Goal: Contribute content: Contribute content

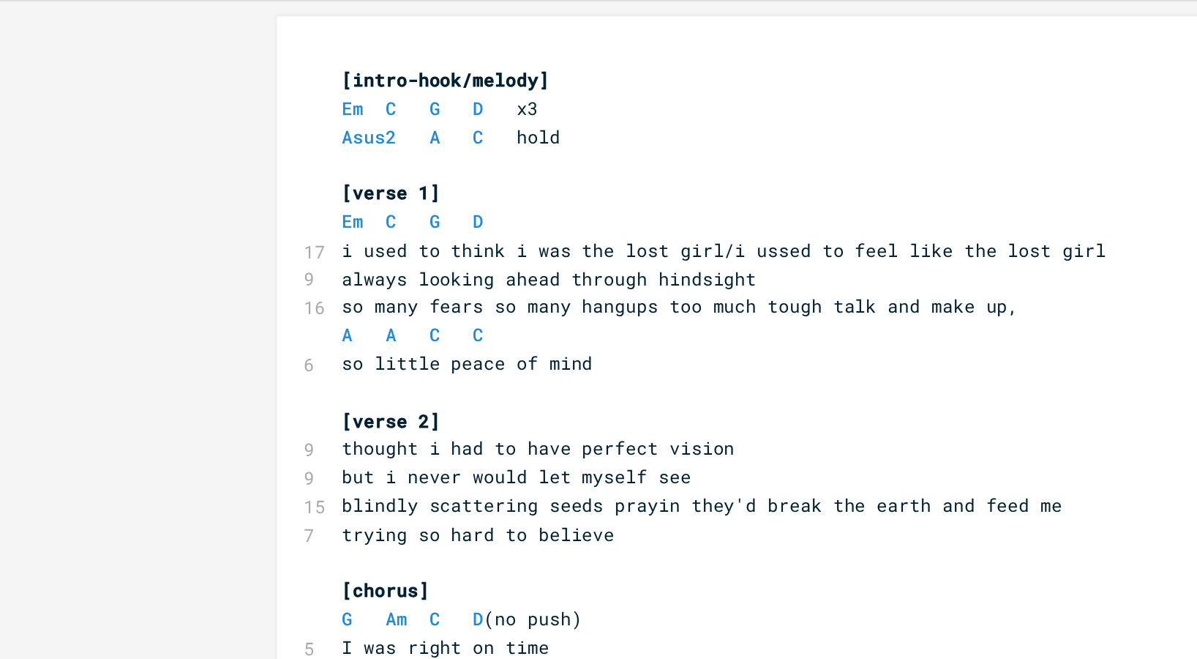
scroll to position [743, 0]
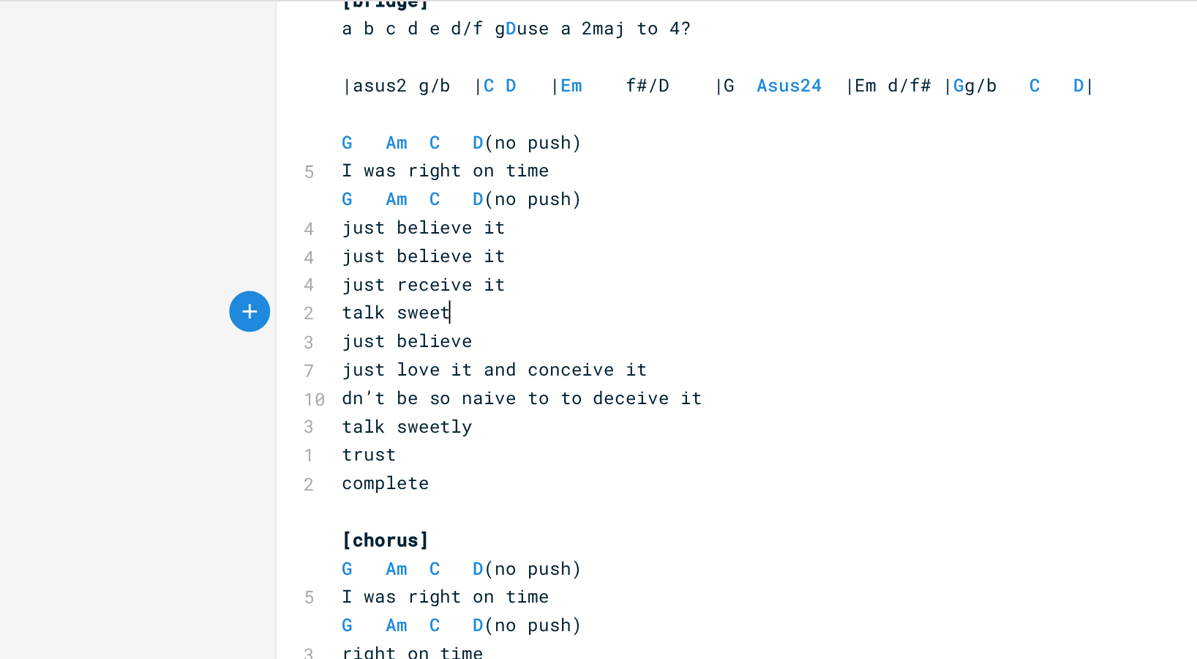
type textarea "talk sweetly"
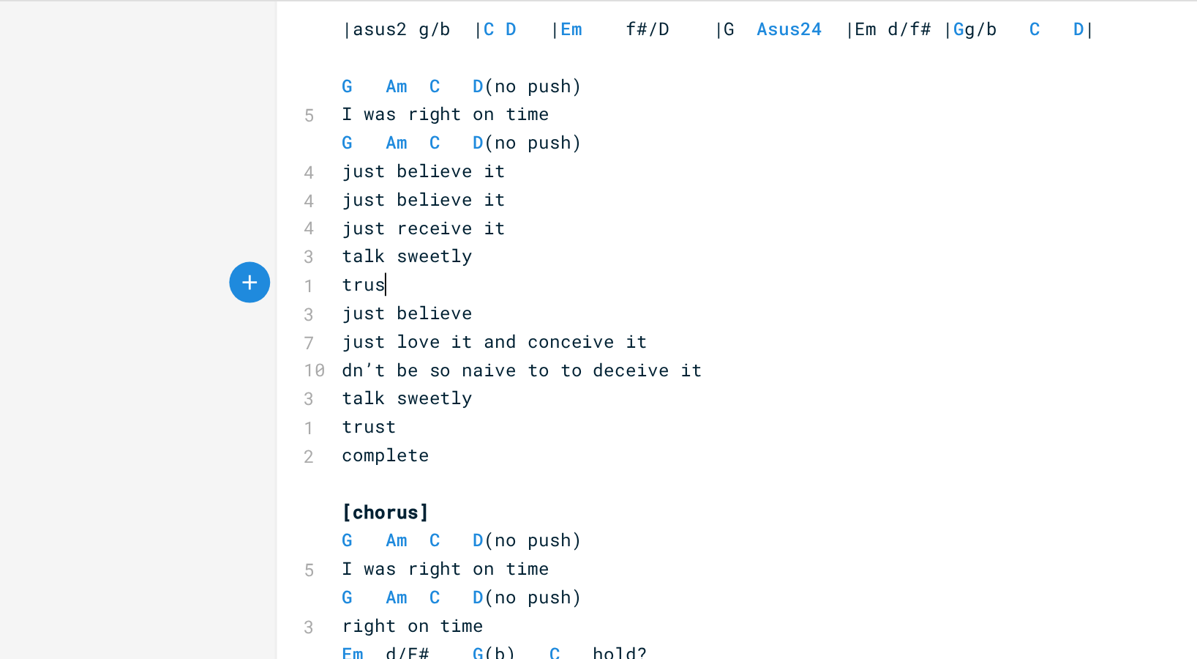
scroll to position [0, 21]
type textarea "trust it completely"
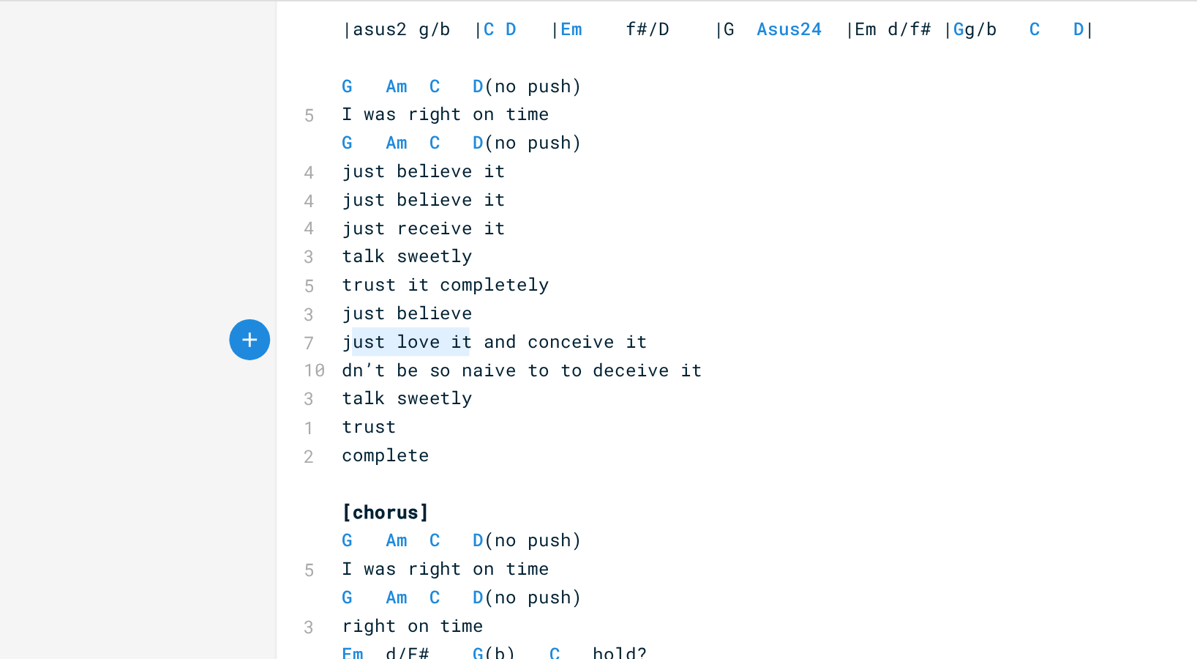
type textarea "just love it"
drag, startPoint x: 247, startPoint y: 258, endPoint x: 178, endPoint y: 261, distance: 68.9
click at [181, 261] on pre "just love it and conceive it" at bounding box center [445, 256] width 528 height 15
click at [250, 212] on pre "talk sweetly" at bounding box center [445, 210] width 528 height 15
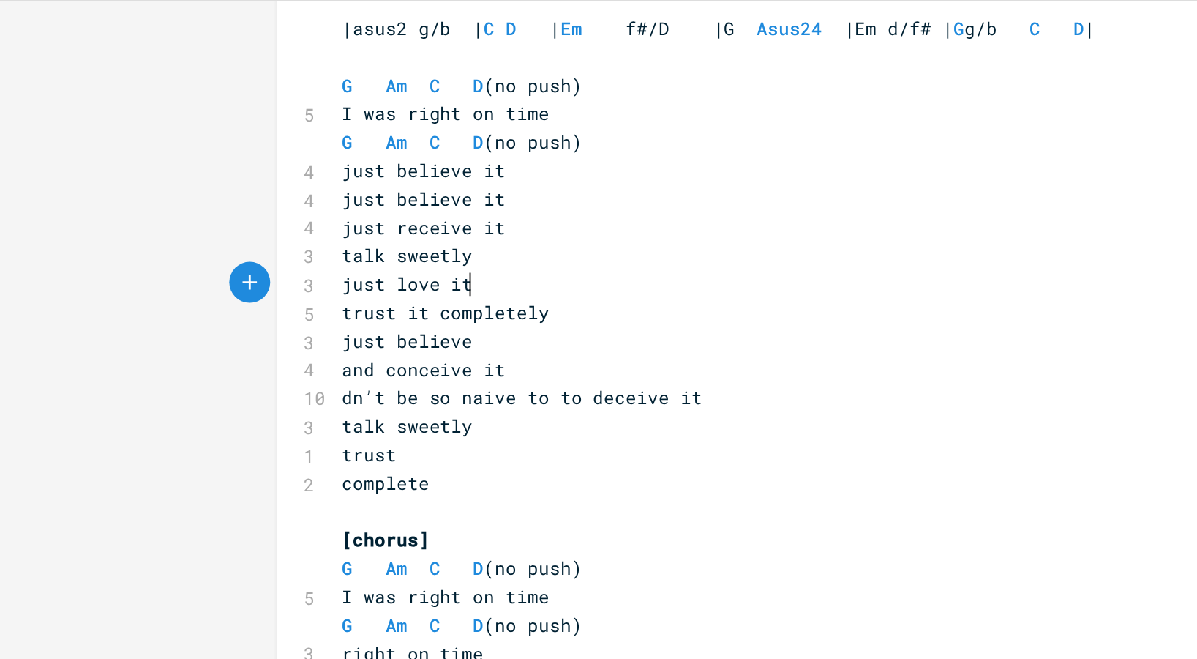
click at [185, 273] on span "and conceive it" at bounding box center [228, 271] width 88 height 13
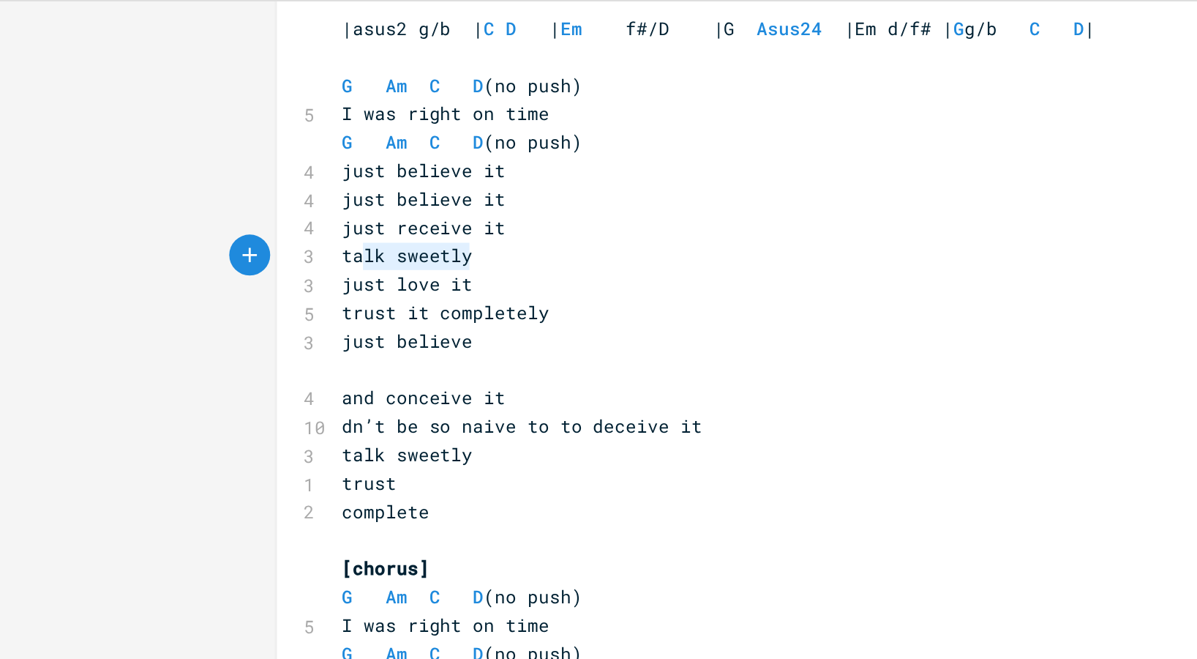
type textarea "talk sweetly"
drag, startPoint x: 247, startPoint y: 212, endPoint x: 180, endPoint y: 212, distance: 67.3
click at [184, 212] on span "talk sweetly" at bounding box center [219, 209] width 70 height 13
click at [184, 267] on span at bounding box center [187, 271] width 6 height 13
click at [232, 257] on span "just believe" at bounding box center [219, 256] width 70 height 13
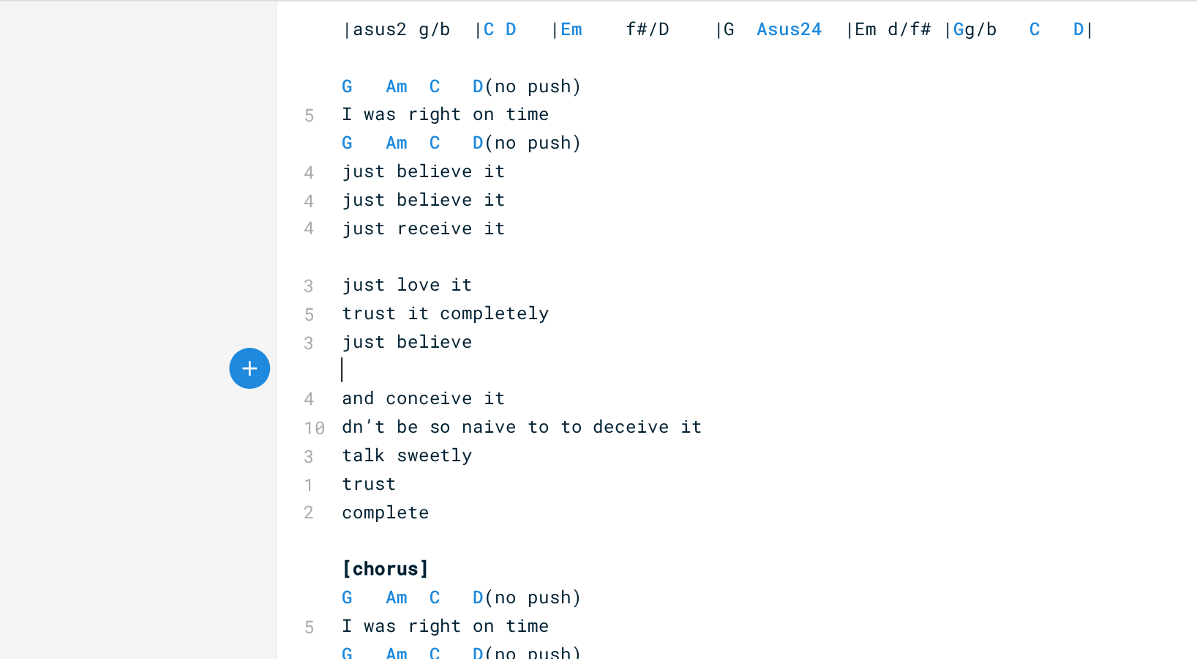
click at [232, 257] on span "just believe" at bounding box center [219, 256] width 70 height 13
type textarea "just believe"
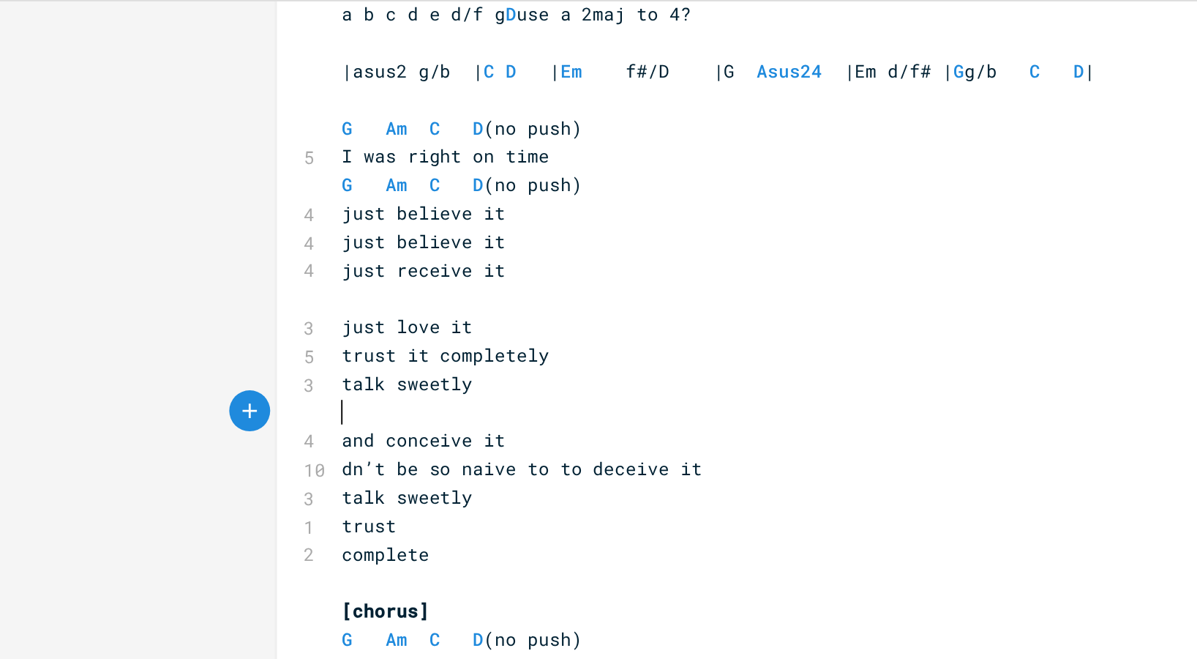
scroll to position [734, 0]
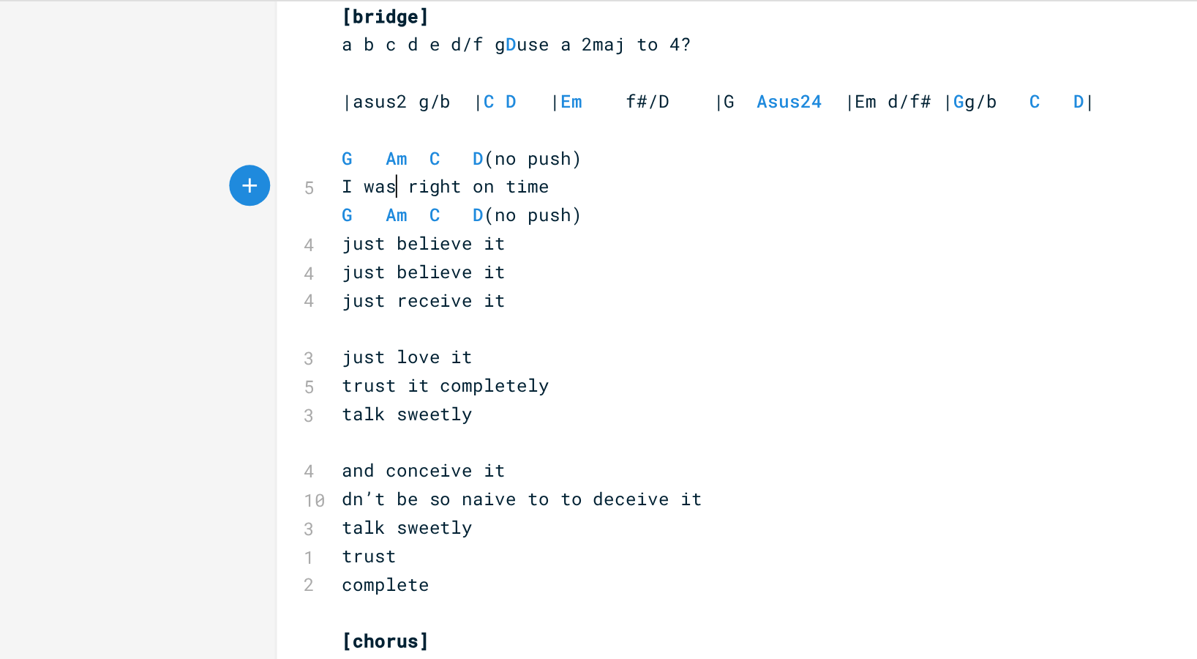
click at [207, 176] on span "I was right on time" at bounding box center [239, 172] width 111 height 13
type textarea "am"
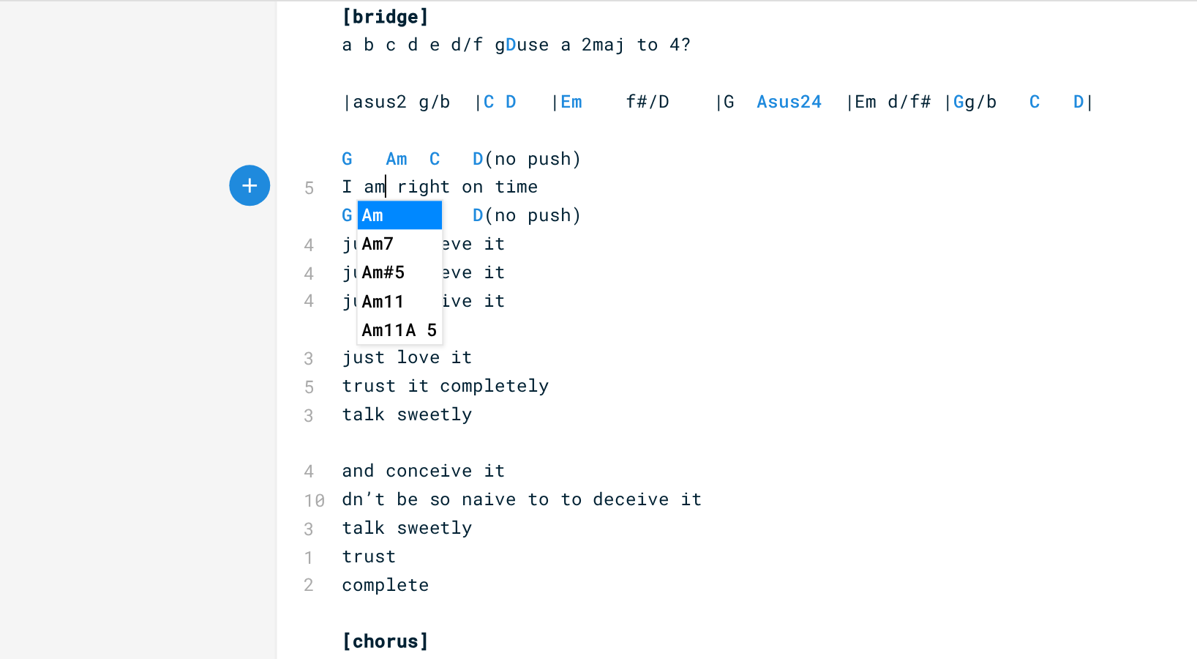
click at [283, 218] on pre "just believe it" at bounding box center [445, 219] width 528 height 15
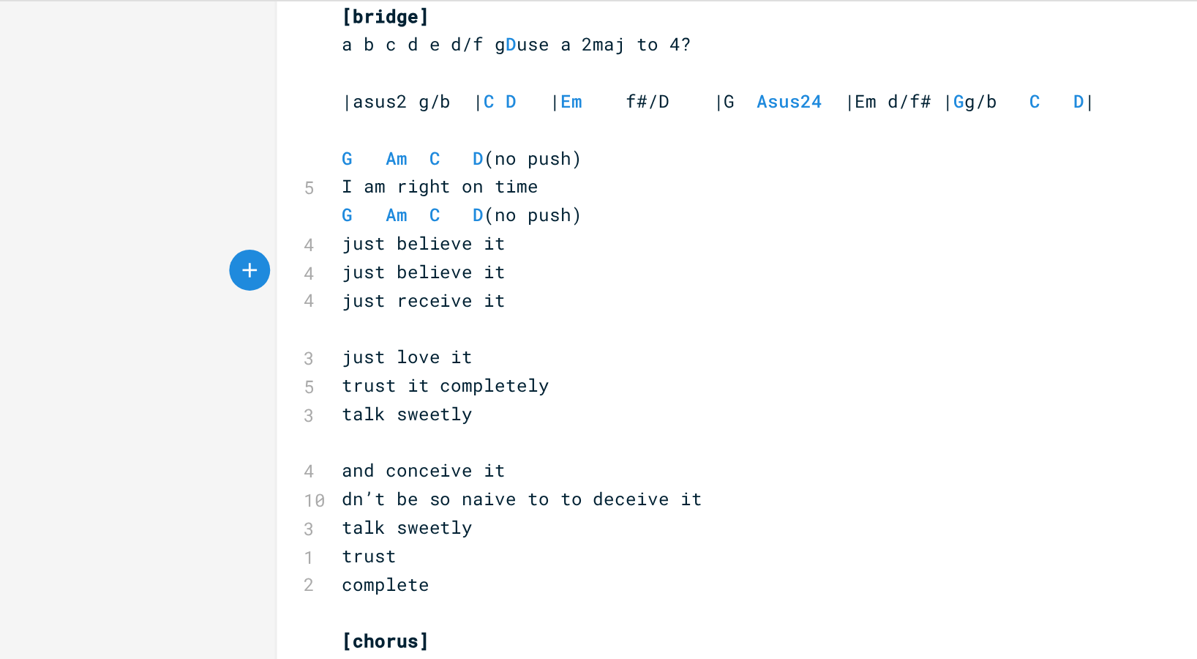
click at [205, 250] on pre "​" at bounding box center [445, 249] width 528 height 15
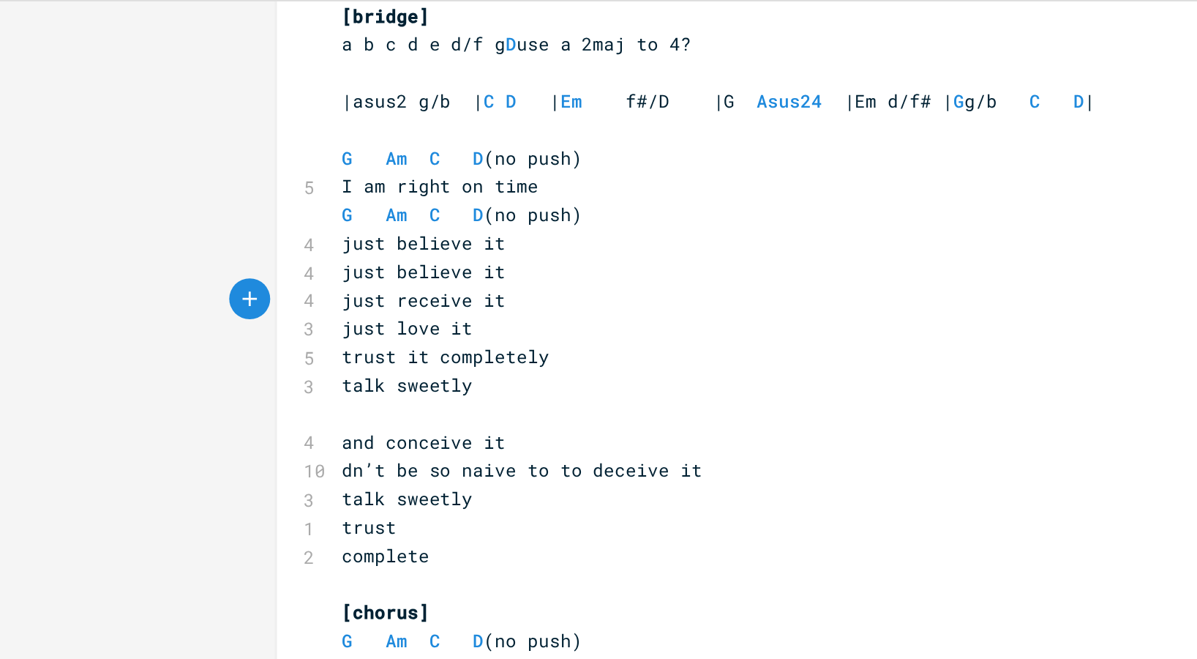
click at [184, 268] on span "trust it completely" at bounding box center [239, 264] width 111 height 13
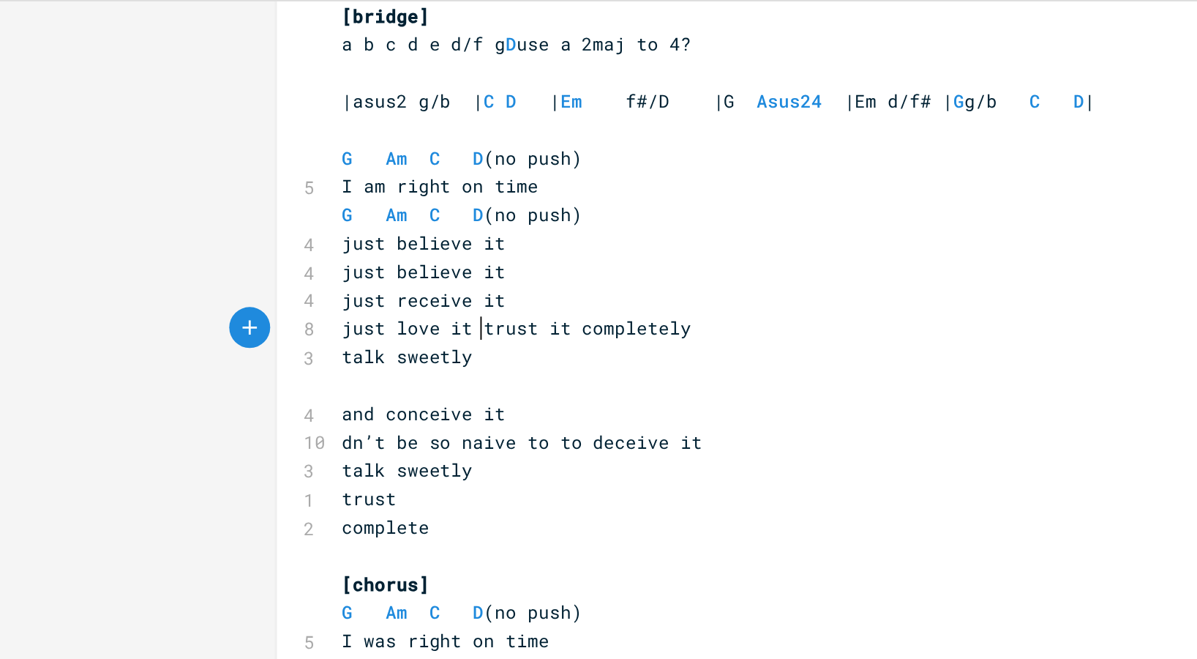
scroll to position [0, 2]
type textarea "and"
drag, startPoint x: 209, startPoint y: 296, endPoint x: 181, endPoint y: 296, distance: 28.5
click at [184, 296] on span "and conceive it" at bounding box center [228, 294] width 88 height 13
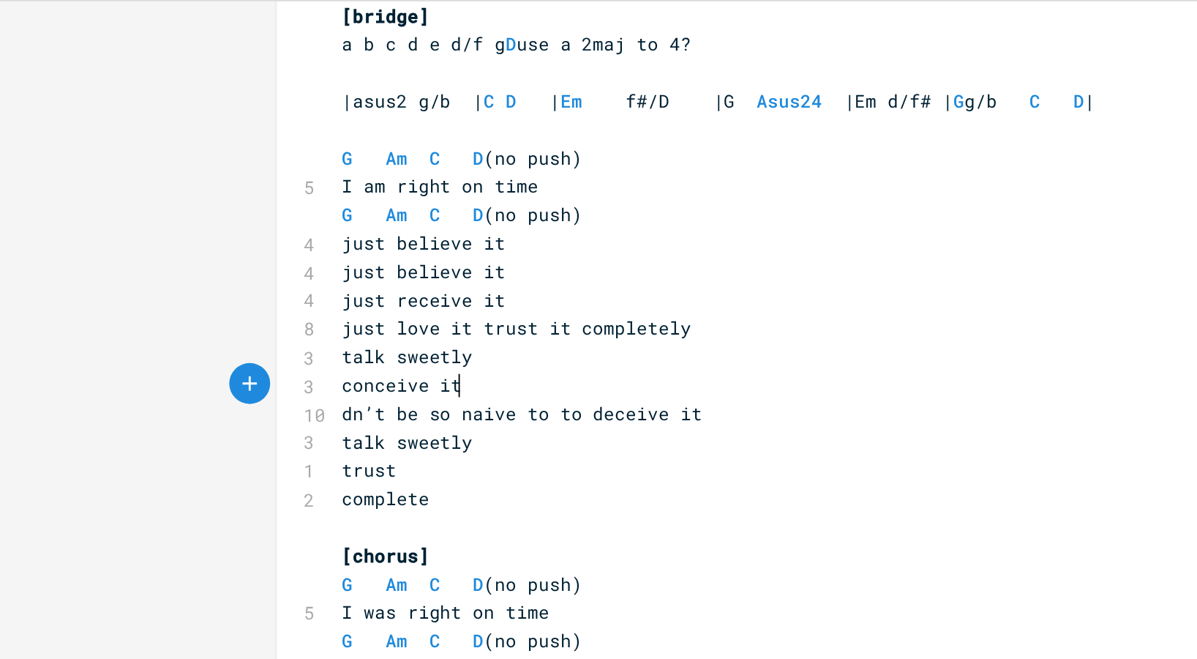
click at [254, 282] on pre "conceive it" at bounding box center [445, 279] width 528 height 15
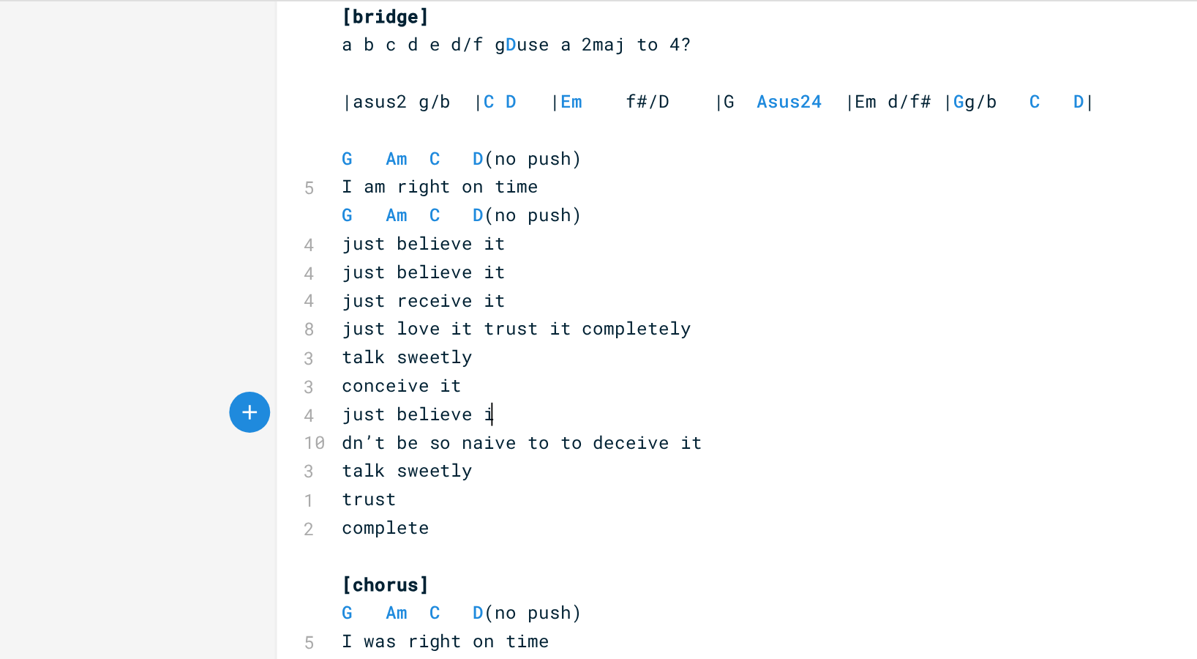
type textarea "just believe it"
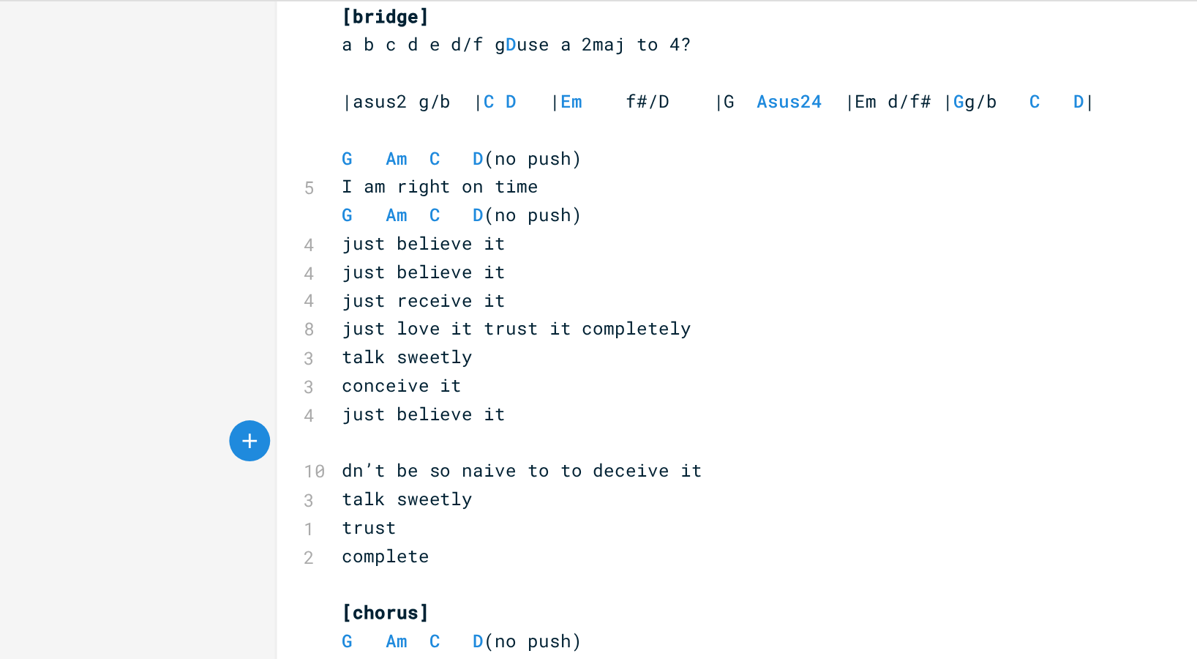
click at [238, 236] on span "just receive it" at bounding box center [228, 234] width 88 height 13
type textarea "just receive it"
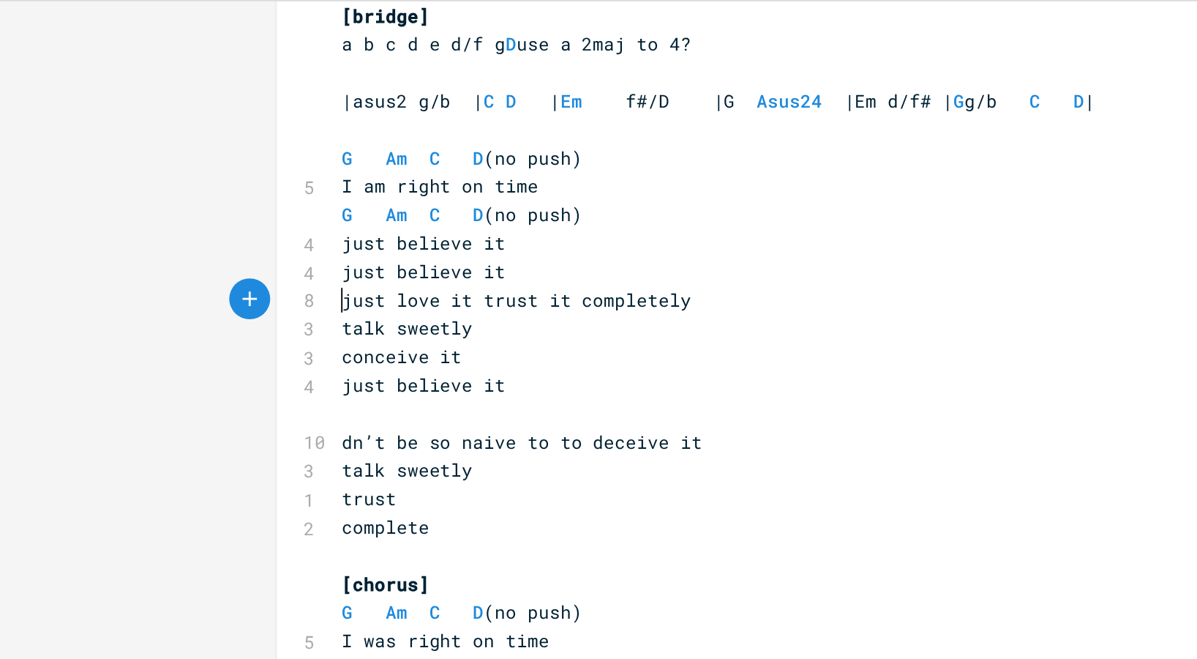
click at [373, 233] on pre "just love it trust it completely" at bounding box center [445, 234] width 528 height 15
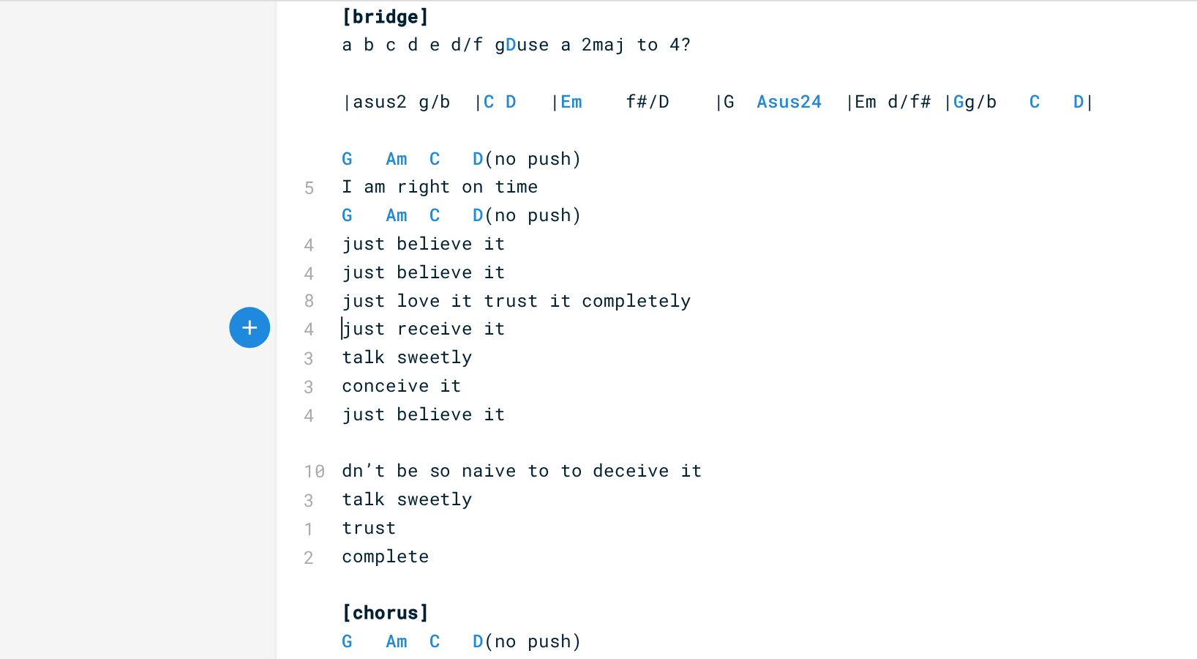
click at [184, 250] on span "just receive it" at bounding box center [228, 248] width 88 height 13
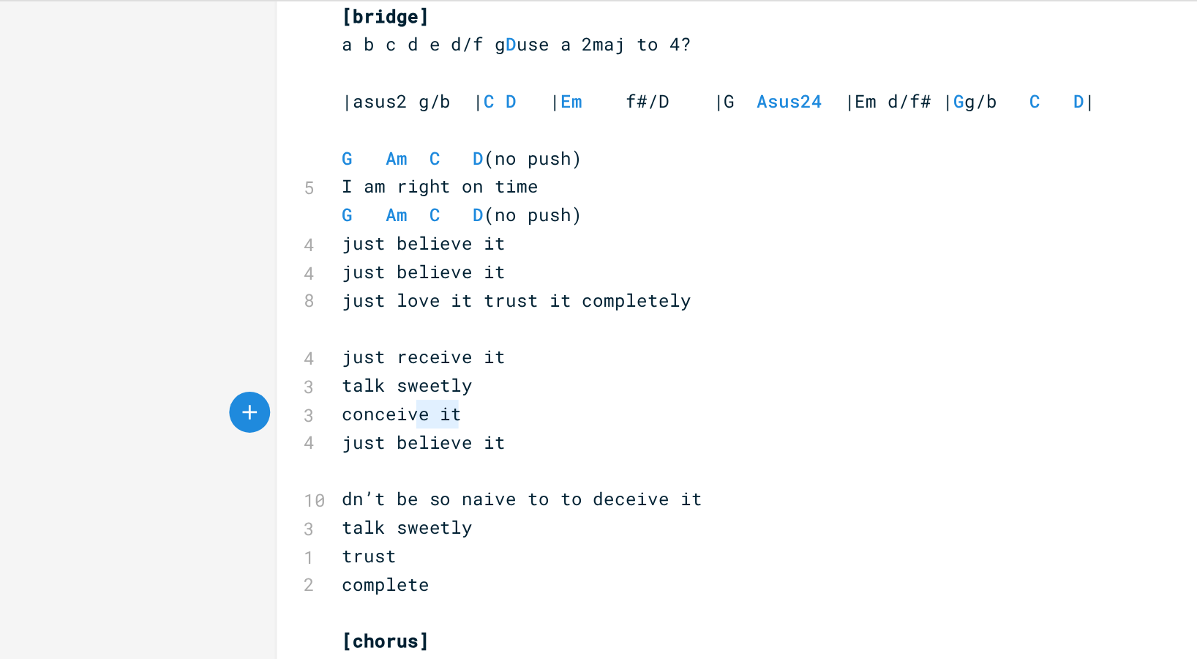
type textarea "conceive it"
drag, startPoint x: 242, startPoint y: 295, endPoint x: 179, endPoint y: 299, distance: 62.3
click at [184, 299] on span "conceive it" at bounding box center [216, 294] width 64 height 13
click at [184, 282] on span "talk sweetly" at bounding box center [219, 279] width 70 height 13
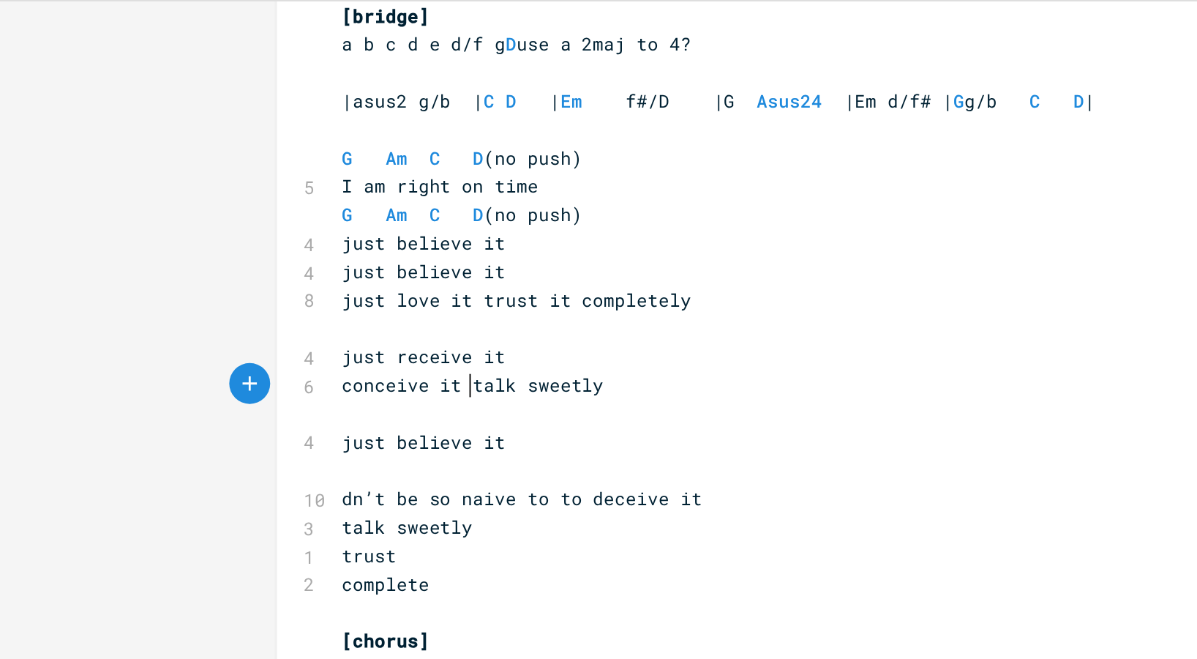
scroll to position [0, 2]
click at [184, 312] on span "just believe it" at bounding box center [228, 310] width 88 height 13
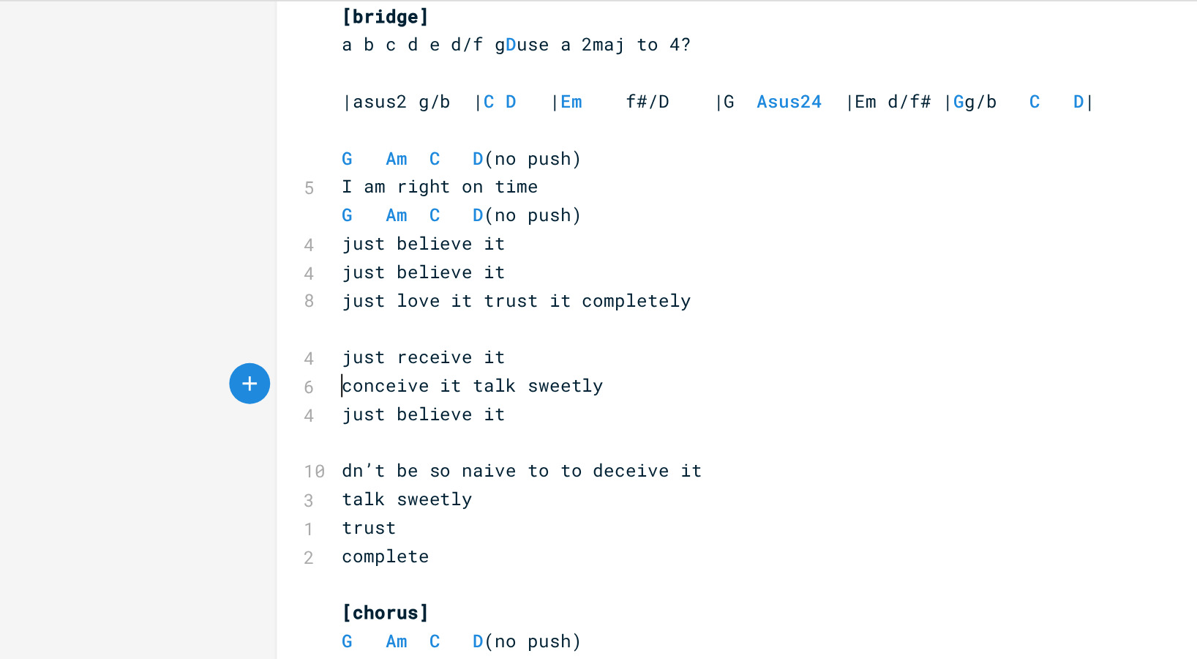
click at [184, 280] on span "conceive it talk sweetly" at bounding box center [254, 279] width 141 height 13
type textarea "just"
type textarea "just conceive it"
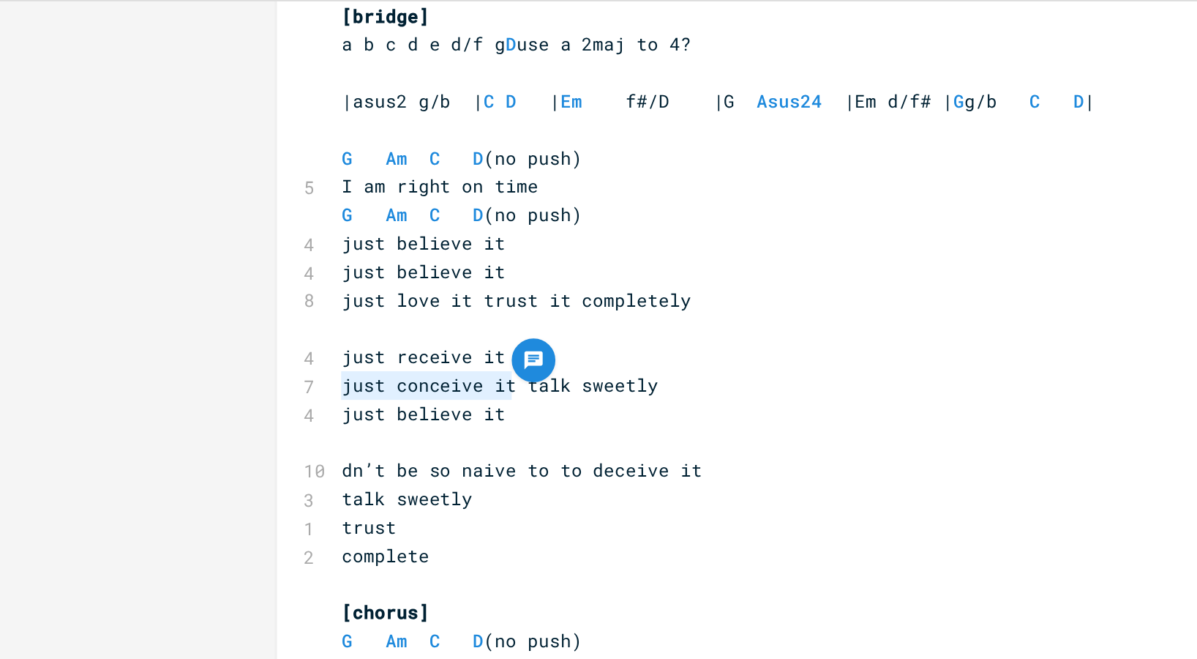
drag, startPoint x: 273, startPoint y: 280, endPoint x: 179, endPoint y: 279, distance: 94.4
click at [181, 279] on pre "just conceive it talk sweetly" at bounding box center [445, 279] width 528 height 15
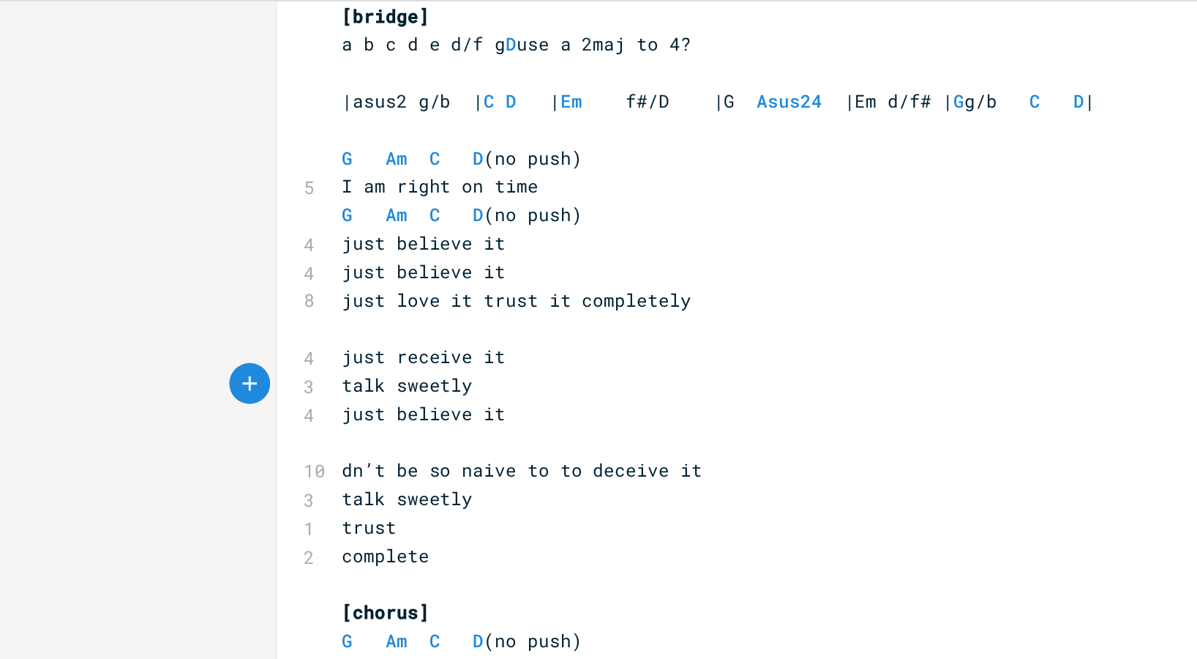
click at [181, 265] on pre "just receive it" at bounding box center [445, 264] width 528 height 15
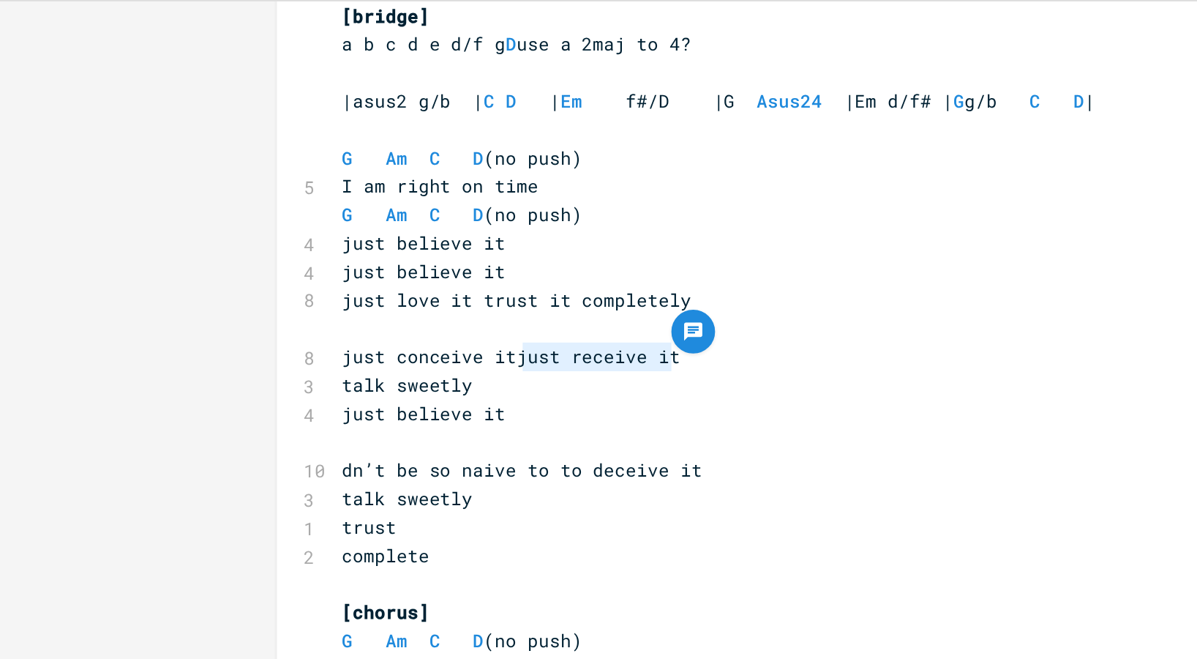
type textarea "just receive it"
drag, startPoint x: 356, startPoint y: 265, endPoint x: 272, endPoint y: 268, distance: 83.5
click at [272, 268] on span "just conceive itjust receive it" at bounding box center [275, 264] width 182 height 13
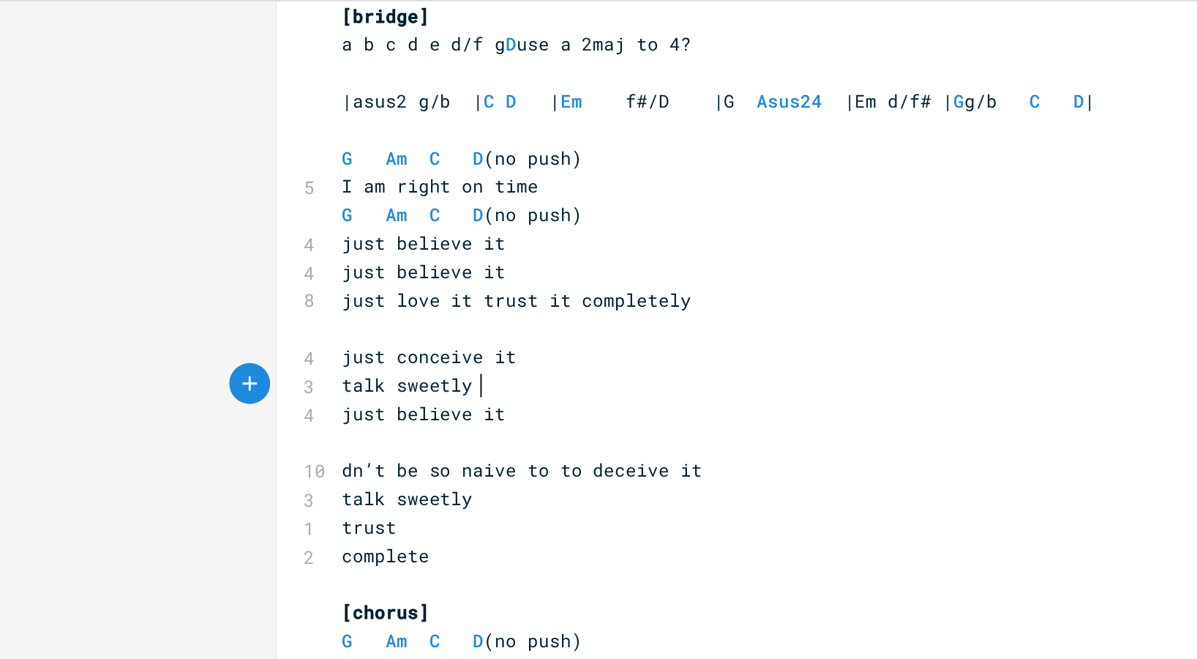
type textarea "etly"
drag, startPoint x: 253, startPoint y: 280, endPoint x: 233, endPoint y: 280, distance: 19.8
click at [233, 280] on span "talk sweetly" at bounding box center [219, 279] width 70 height 13
click at [271, 291] on pre "just believe it" at bounding box center [445, 295] width 528 height 15
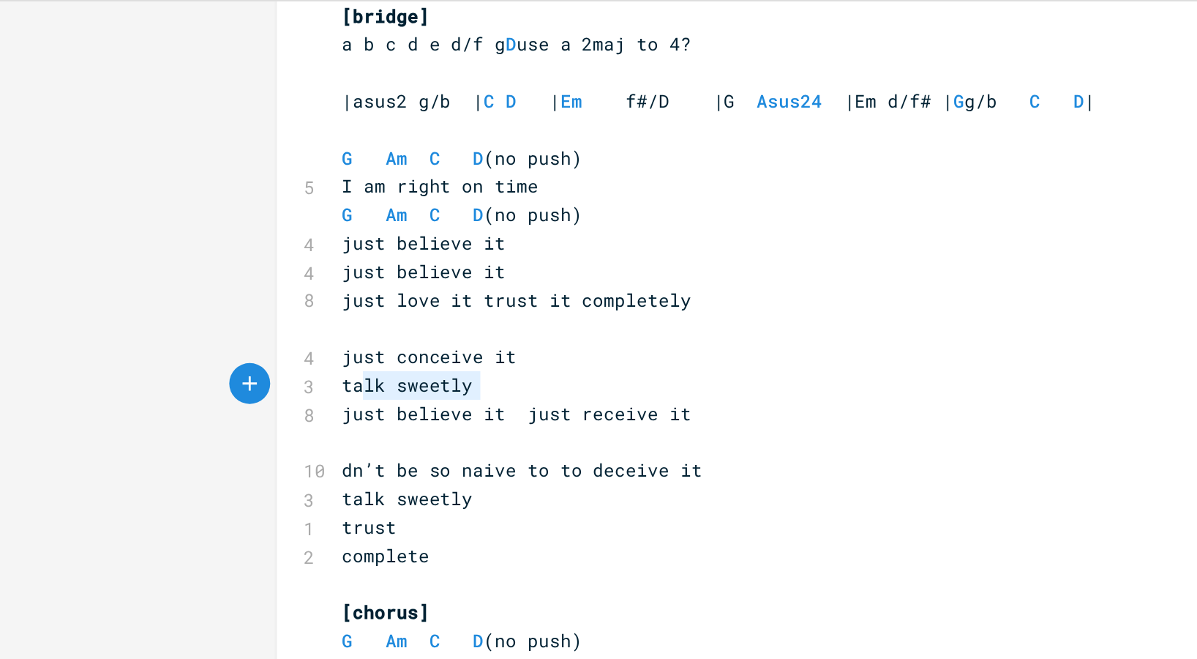
type textarea "talk sweetly"
drag, startPoint x: 255, startPoint y: 281, endPoint x: 187, endPoint y: 281, distance: 67.3
click at [187, 281] on pre "talk sweetly" at bounding box center [445, 279] width 528 height 15
click at [277, 297] on span "just believe it just receive it" at bounding box center [277, 294] width 187 height 13
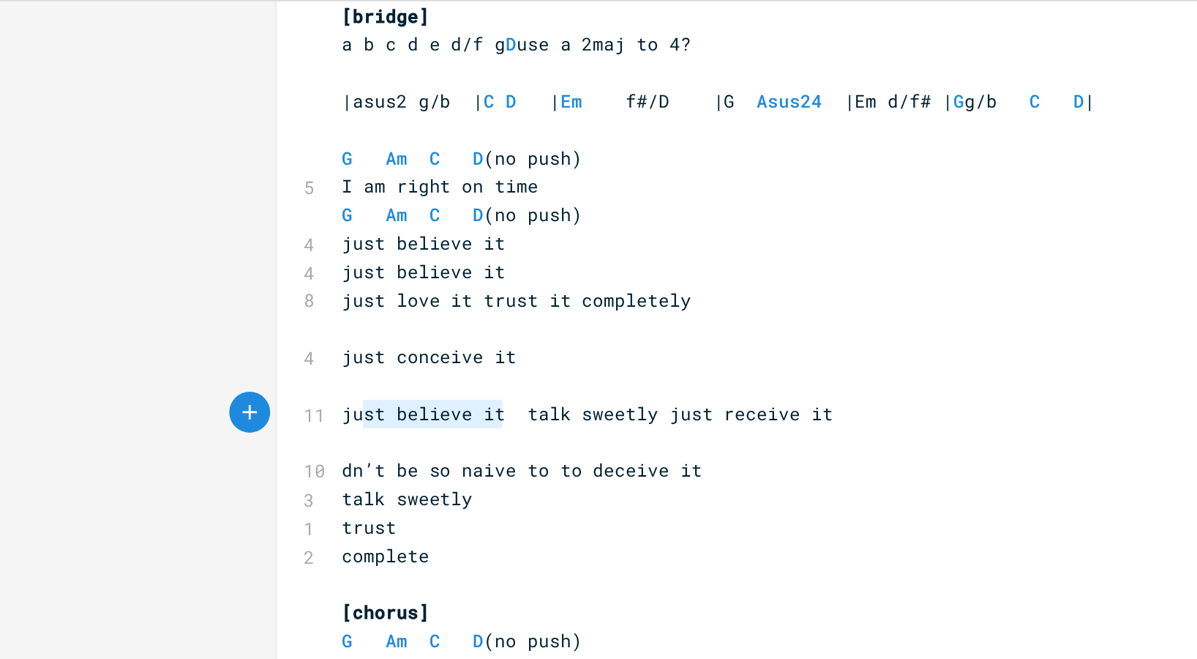
type textarea "just believe it"
drag, startPoint x: 263, startPoint y: 297, endPoint x: 180, endPoint y: 296, distance: 82.7
click at [184, 296] on span "just believe it talk sweetly just receive it" at bounding box center [315, 294] width 263 height 13
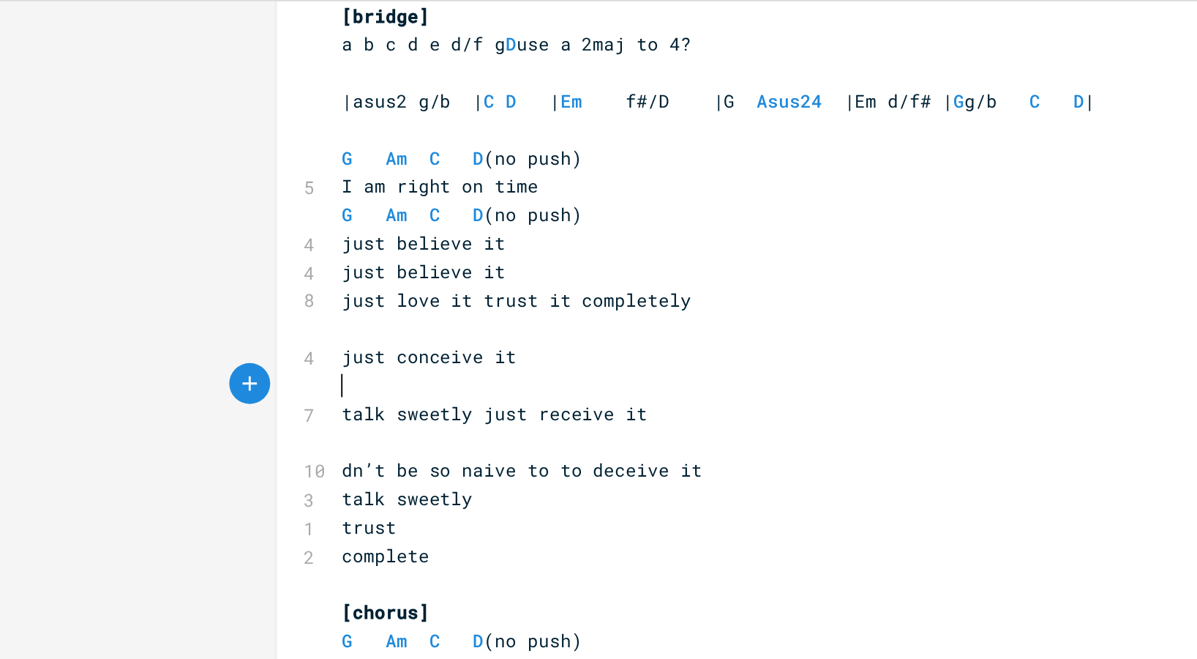
click at [184, 279] on span at bounding box center [187, 279] width 6 height 13
click at [190, 295] on span "talk sweetly just receive it" at bounding box center [266, 294] width 164 height 13
click at [275, 296] on span "talk sweetly just receive it" at bounding box center [266, 294] width 164 height 13
type textarea "you can"
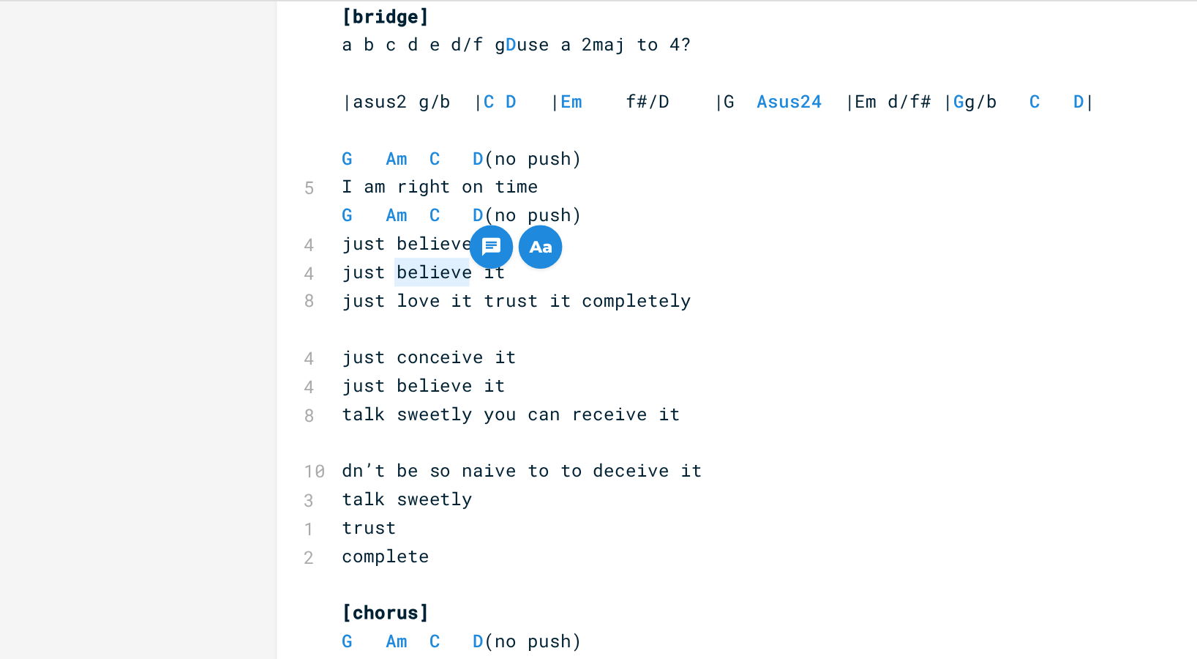
drag, startPoint x: 248, startPoint y: 219, endPoint x: 207, endPoint y: 221, distance: 41.0
click at [207, 221] on span "just believe it" at bounding box center [228, 218] width 88 height 13
type textarea "receive"
click at [221, 263] on span "just conceive it" at bounding box center [231, 264] width 94 height 13
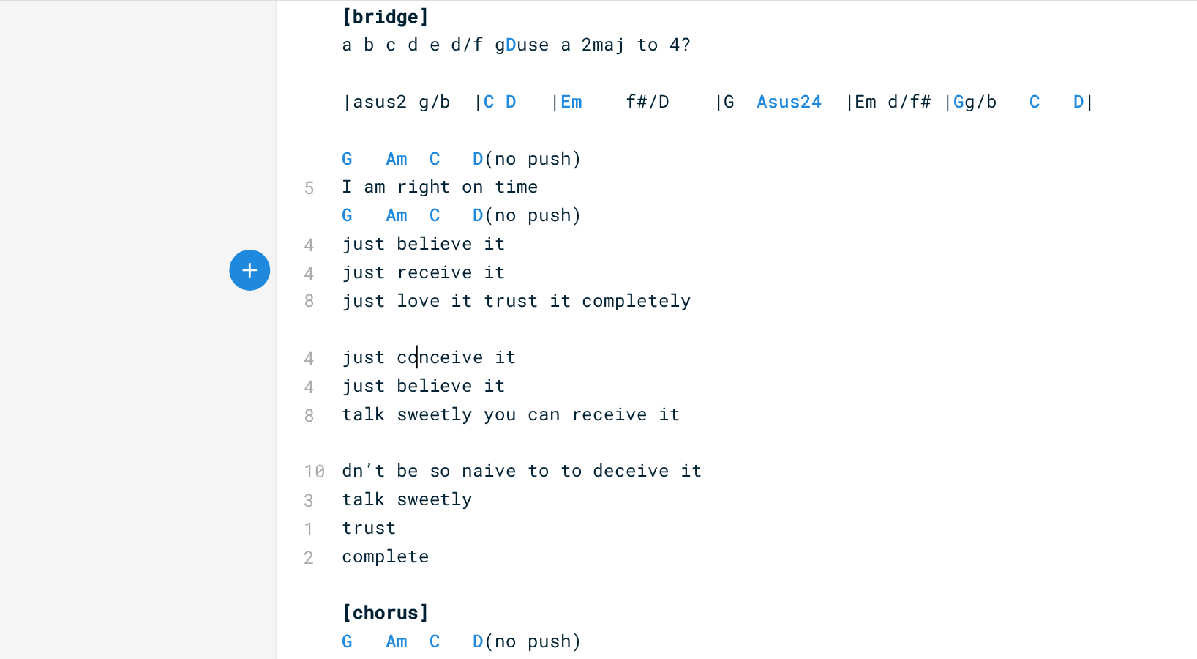
click at [221, 263] on span "just conceive it" at bounding box center [231, 264] width 94 height 13
type textarea "just conceive it"
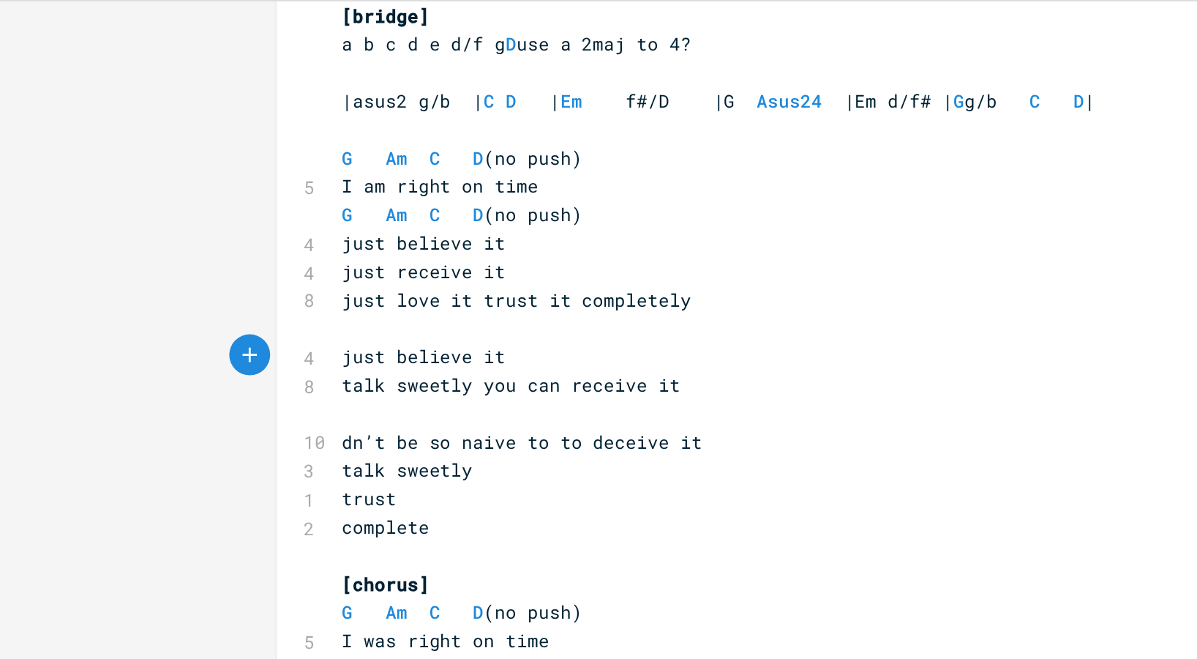
click at [274, 267] on pre "just believe it" at bounding box center [445, 264] width 528 height 15
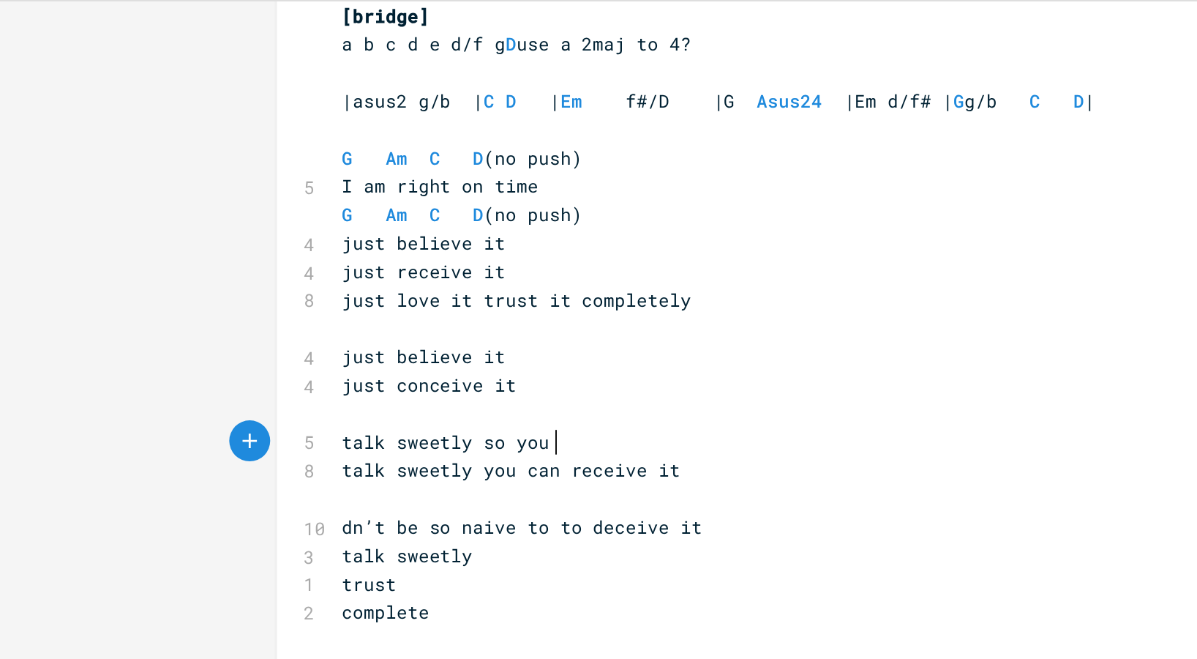
type textarea "talk sweetly so you c"
type textarea "believe that you're"
click at [342, 325] on span "talk sweetly you can receive it" at bounding box center [275, 324] width 182 height 13
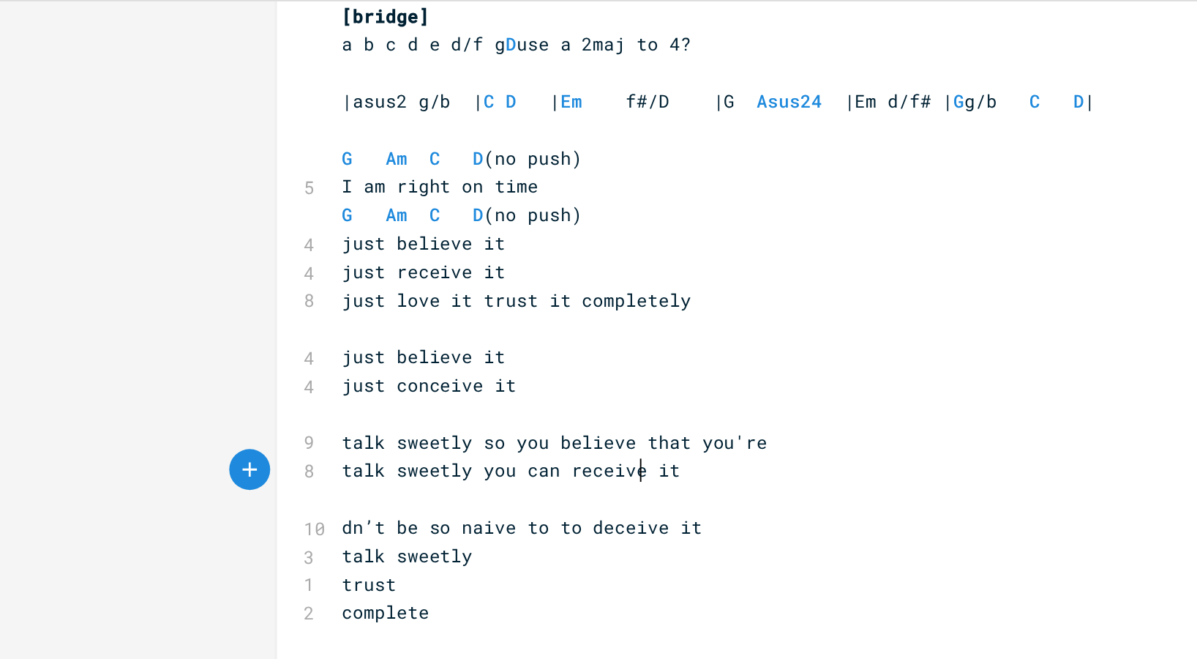
click at [342, 325] on span "talk sweetly you can receive it" at bounding box center [275, 324] width 182 height 13
type textarea "talk sweetly you can receive it"
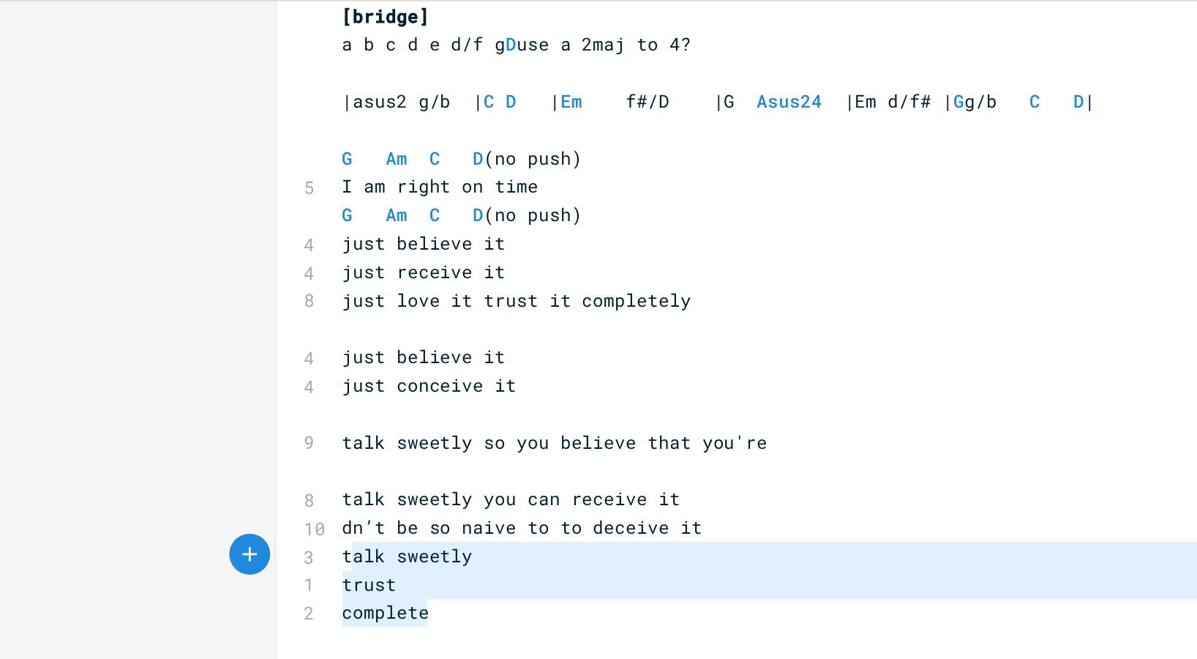
type textarea "talk sweetly you can receive it dn’t be so naive to to deceive it talk sweetly …"
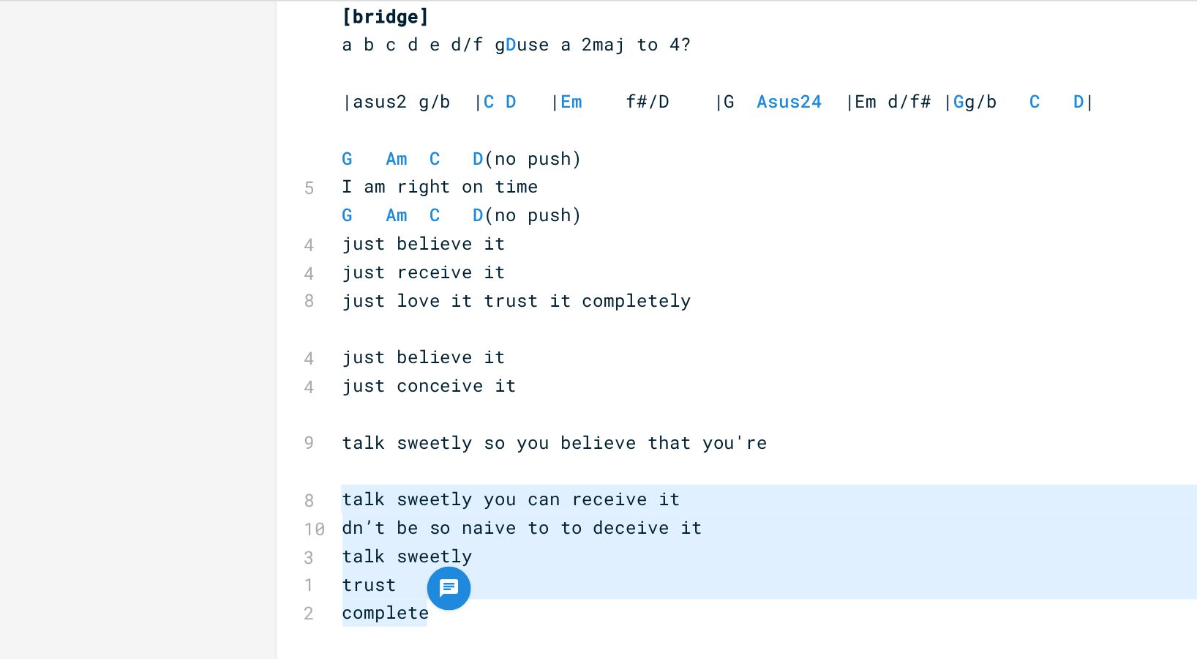
drag, startPoint x: 227, startPoint y: 404, endPoint x: 175, endPoint y: 345, distance: 78.3
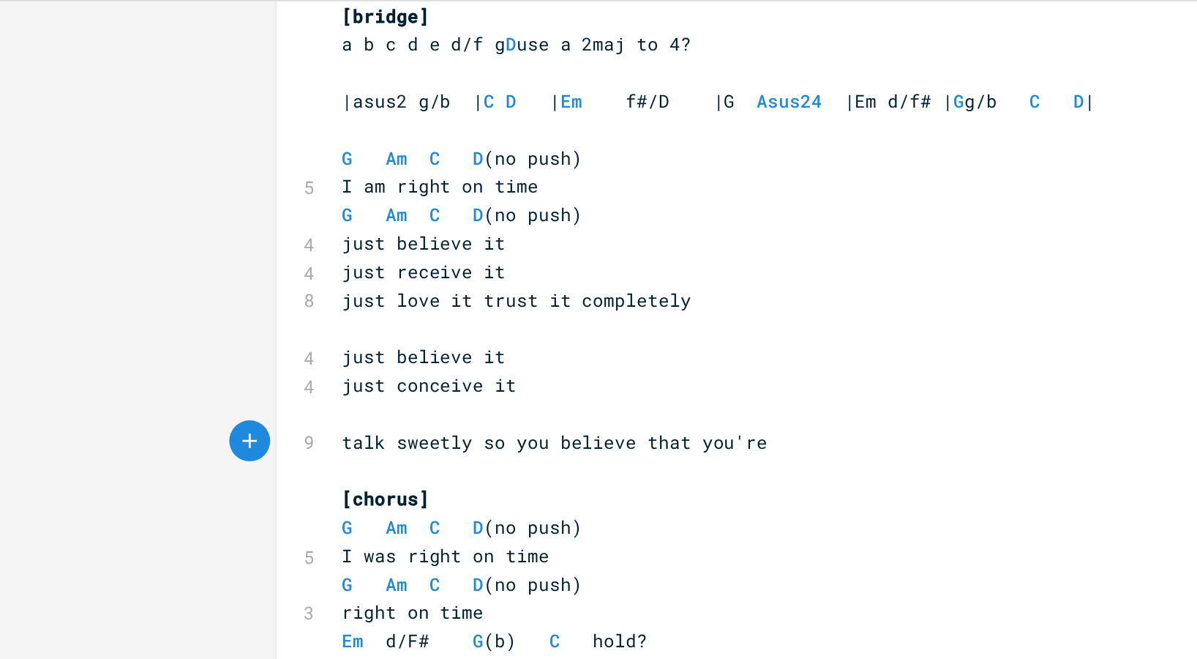
click at [187, 293] on pre "​" at bounding box center [445, 295] width 528 height 15
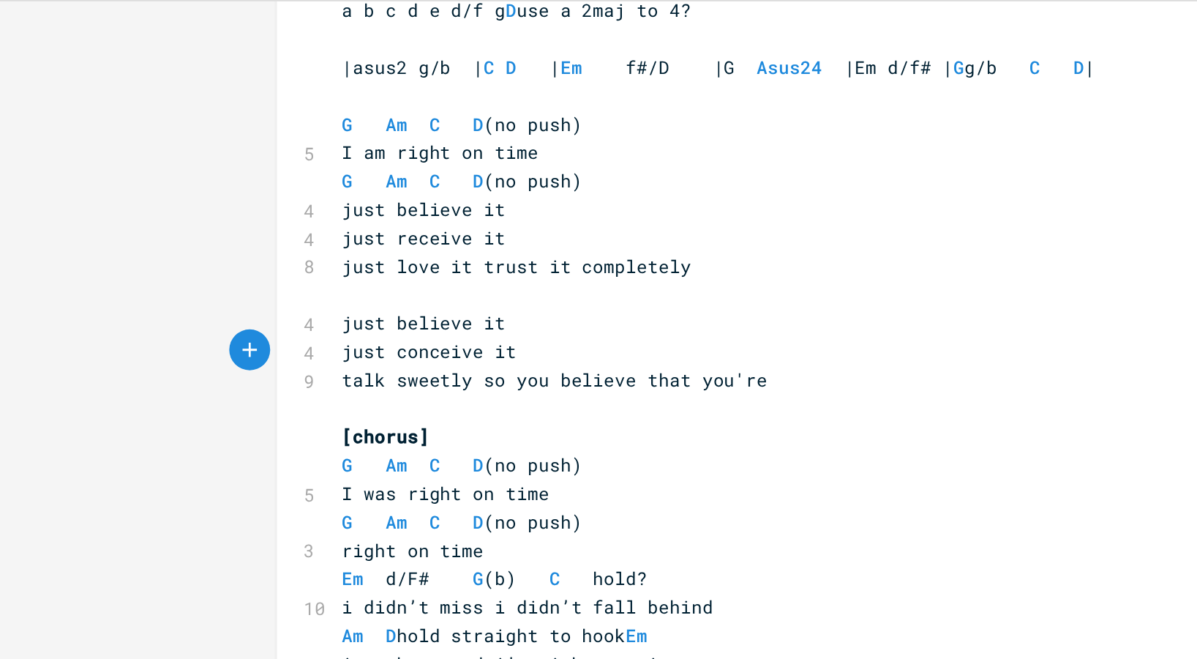
scroll to position [733, 0]
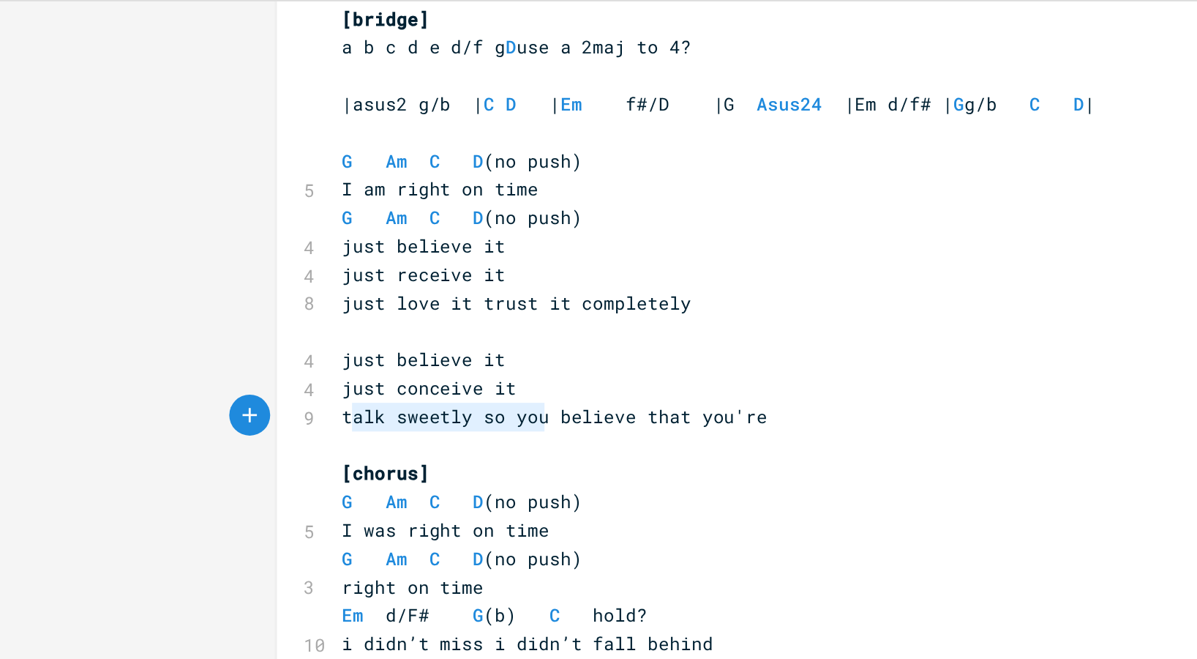
type textarea "talk sweetly so you"
drag, startPoint x: 286, startPoint y: 298, endPoint x: 182, endPoint y: 302, distance: 104.7
click at [184, 302] on span "talk sweetly so you believe that you're" at bounding box center [298, 296] width 228 height 13
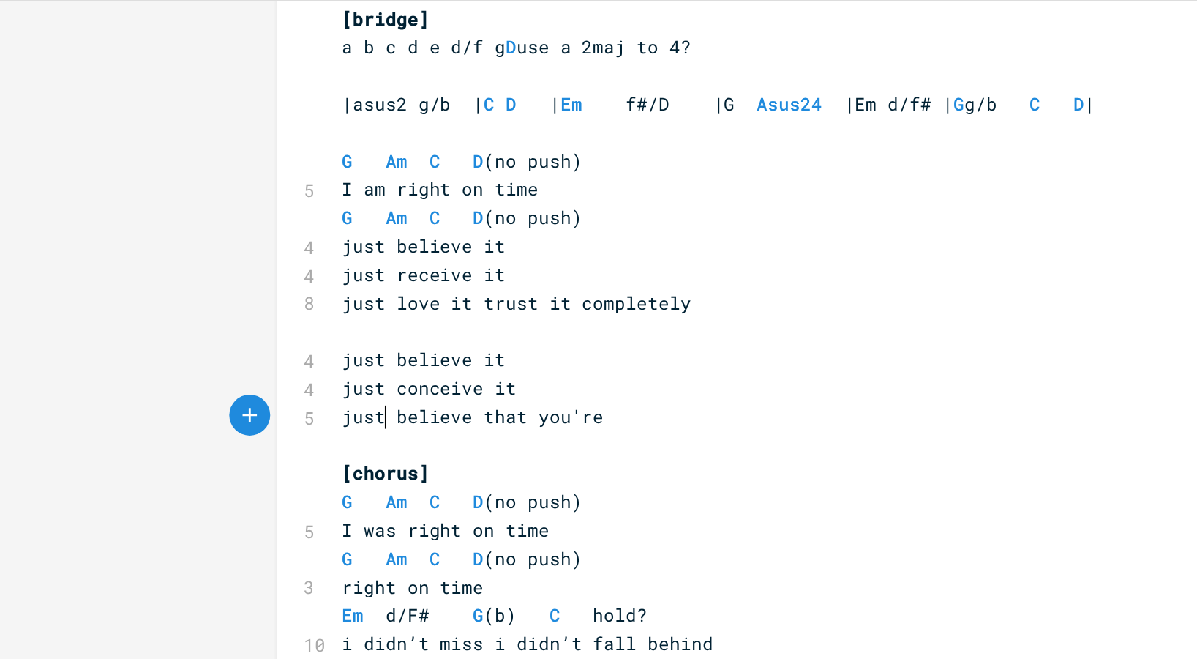
type textarea "just"
click at [255, 296] on span "just believe that you're" at bounding box center [254, 296] width 141 height 13
type textarea "and yoy'll see"
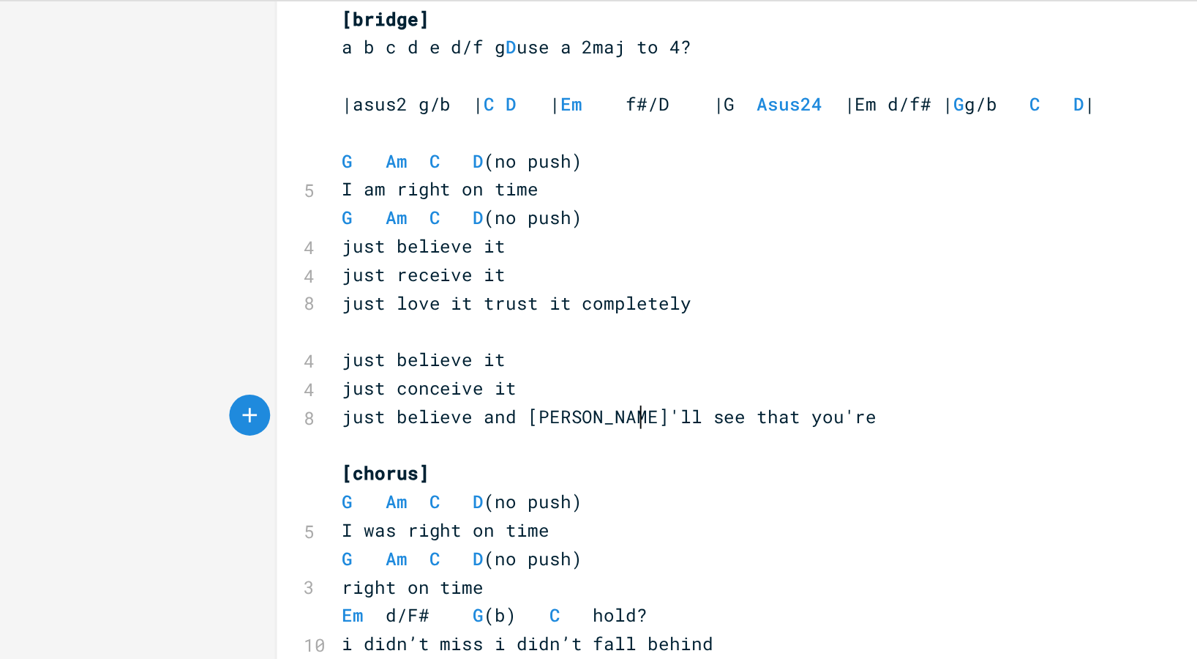
click at [292, 297] on span "just believe and [PERSON_NAME]'ll see that you're" at bounding box center [327, 296] width 287 height 13
type textarea "u"
click at [277, 296] on span "just believe and you'll see that you're" at bounding box center [298, 296] width 228 height 13
type textarea "then you can see tht"
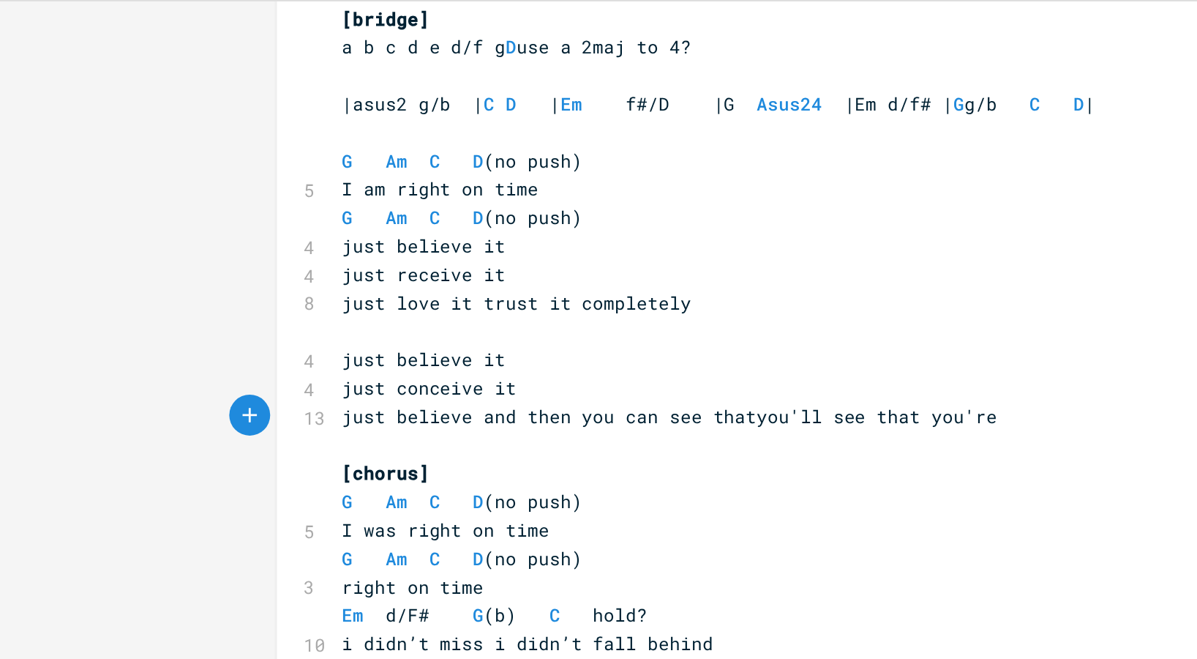
type textarea "at"
type textarea "you'll see that you're"
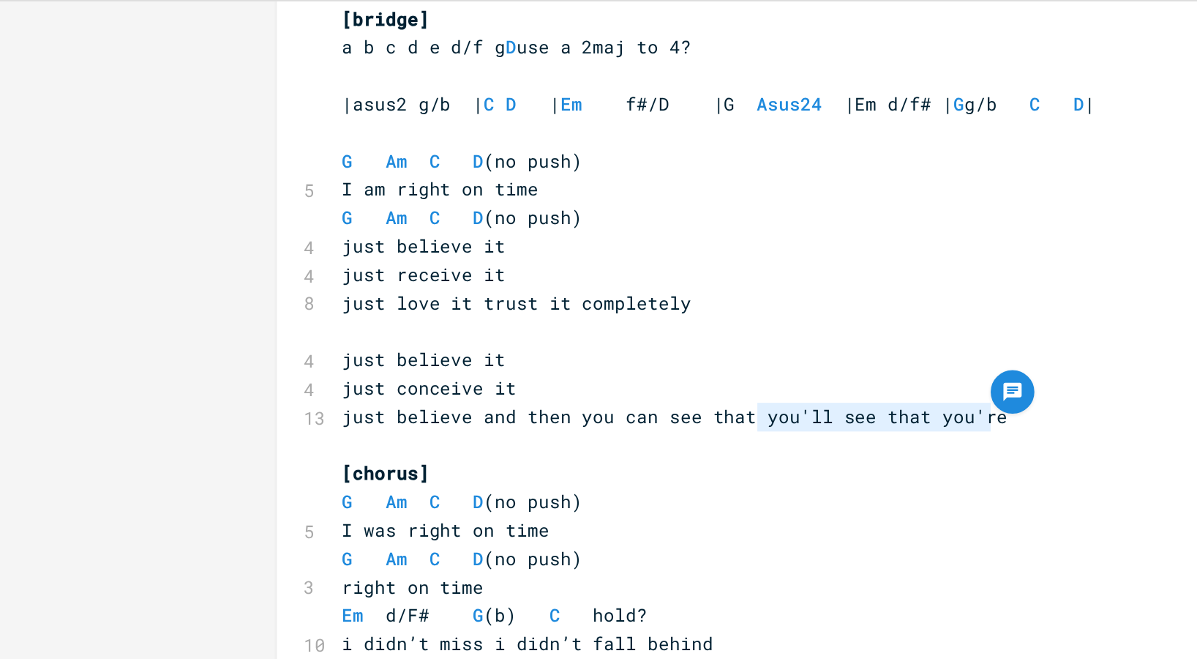
drag, startPoint x: 528, startPoint y: 299, endPoint x: 404, endPoint y: 300, distance: 124.4
click at [404, 300] on pre "just believe and then you can see that you'll see that you're" at bounding box center [445, 296] width 528 height 15
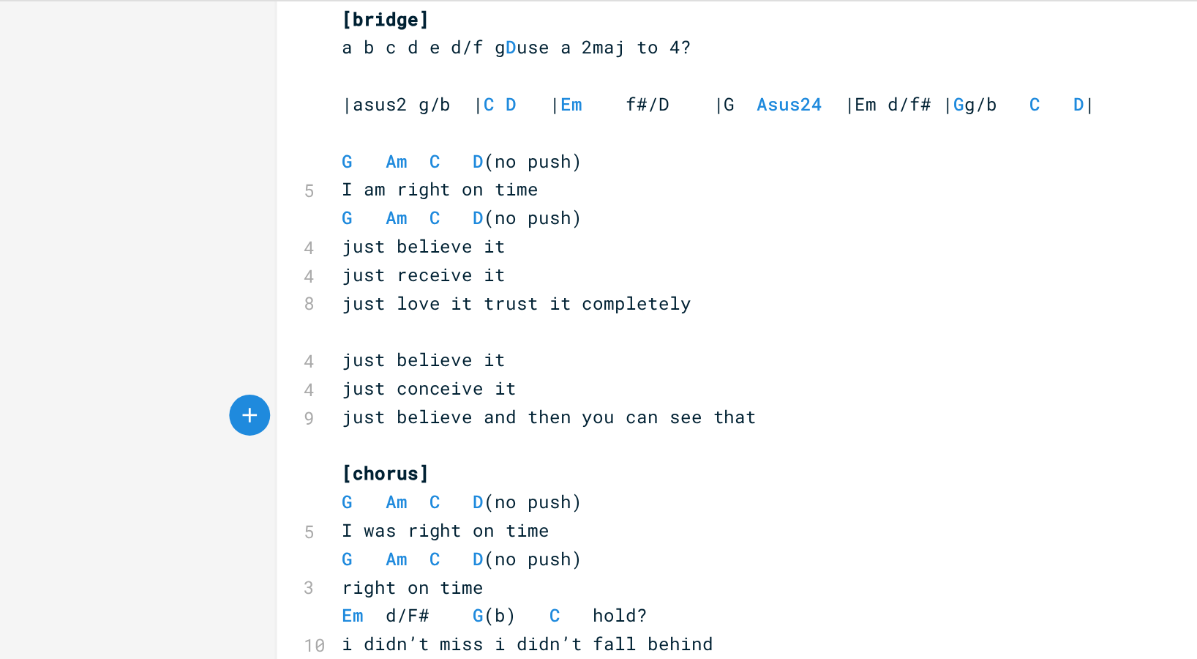
click at [254, 297] on span "just believe and then you can see that" at bounding box center [295, 296] width 222 height 13
type textarea "it"
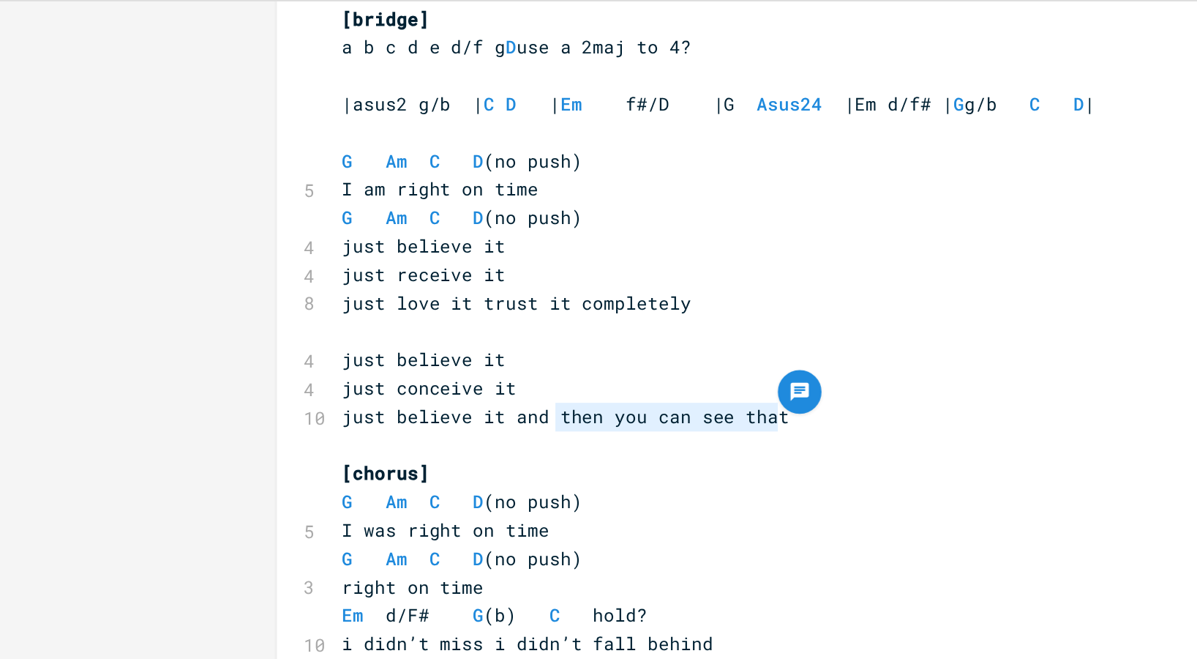
drag, startPoint x: 413, startPoint y: 297, endPoint x: 296, endPoint y: 302, distance: 117.2
click at [296, 302] on pre "just believe it and then you can see that" at bounding box center [445, 296] width 528 height 15
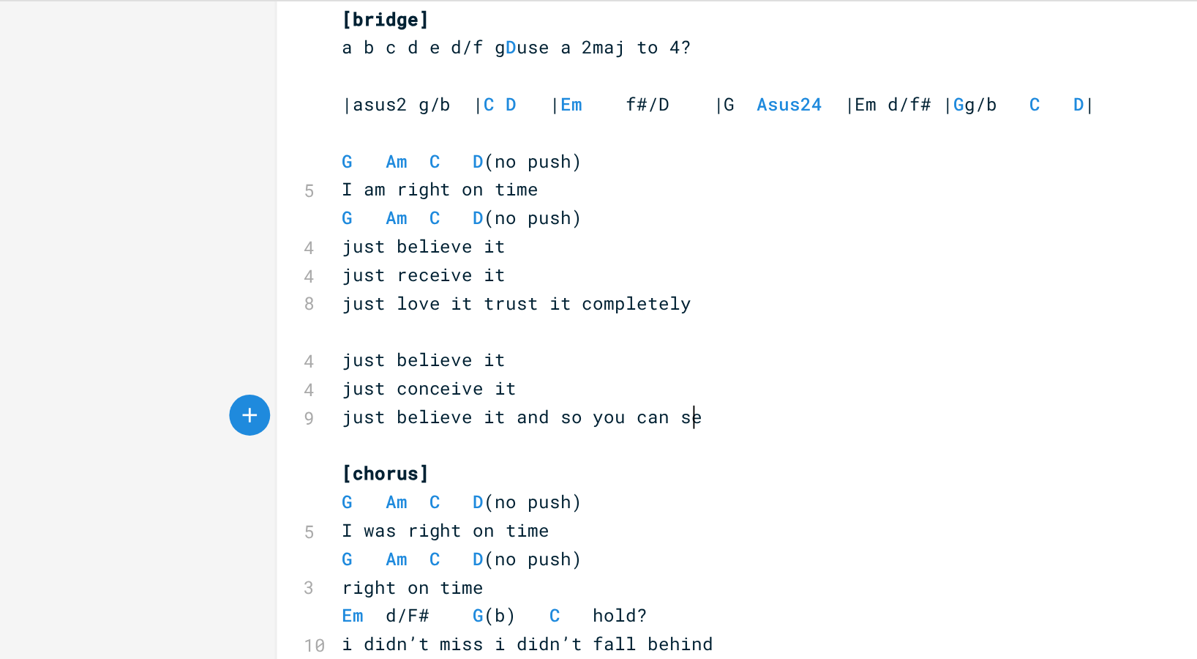
type textarea "so you can see"
type textarea "u can see yo"
type textarea "you a"
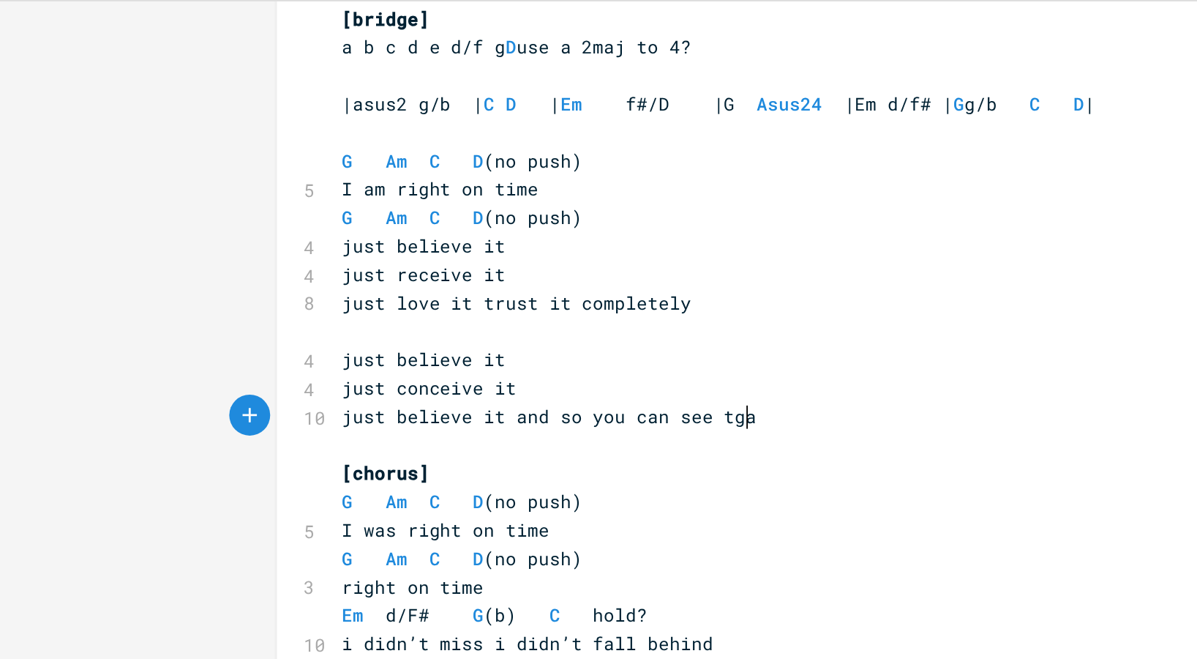
type textarea "tgat"
type textarea "hat you're here and you're"
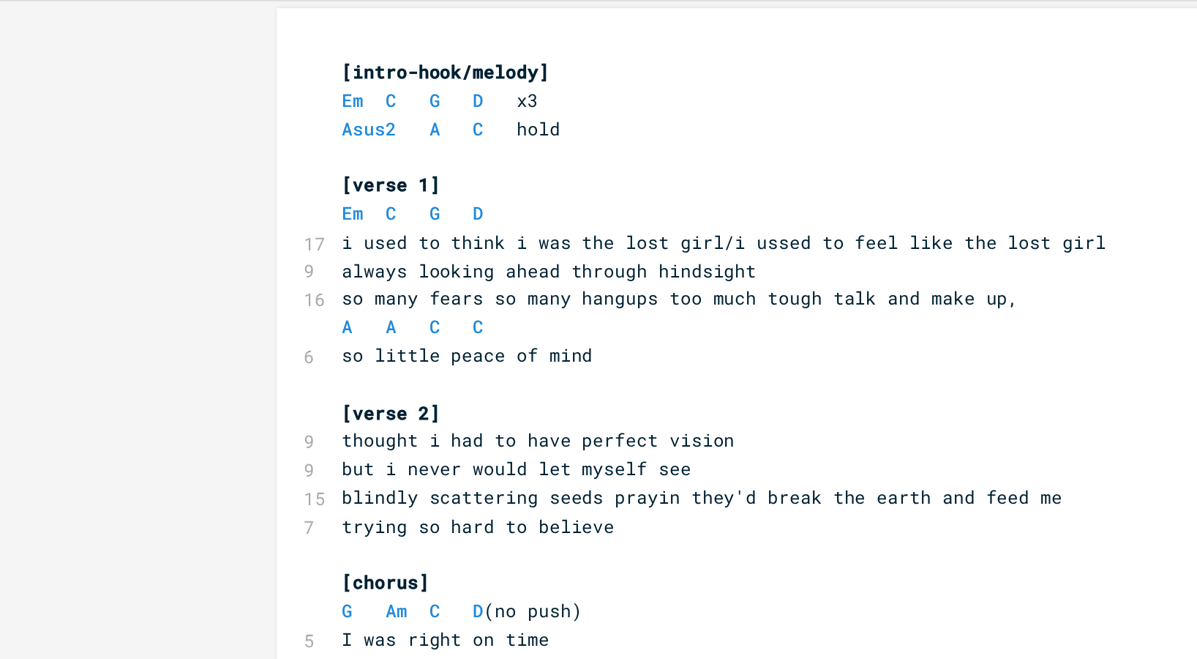
scroll to position [4, 0]
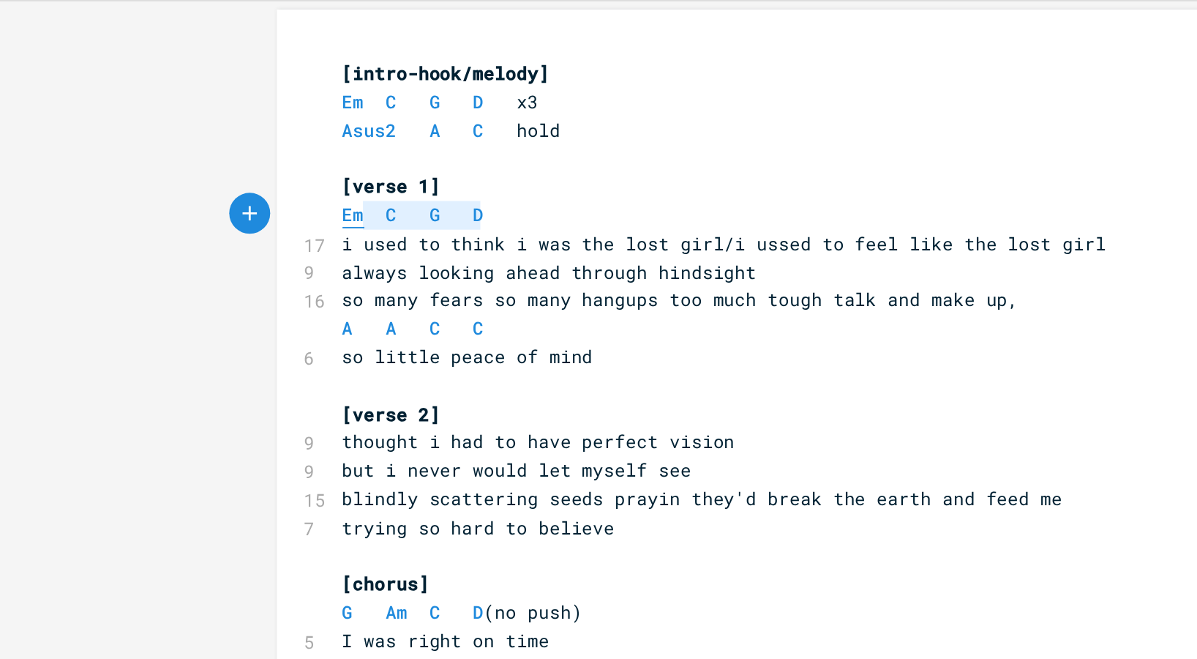
type textarea "Em C G D"
drag, startPoint x: 258, startPoint y: 187, endPoint x: 180, endPoint y: 187, distance: 77.6
click at [181, 187] on pre "Em C G D" at bounding box center [445, 188] width 528 height 15
click at [235, 293] on pre "[verse 2]" at bounding box center [445, 295] width 528 height 15
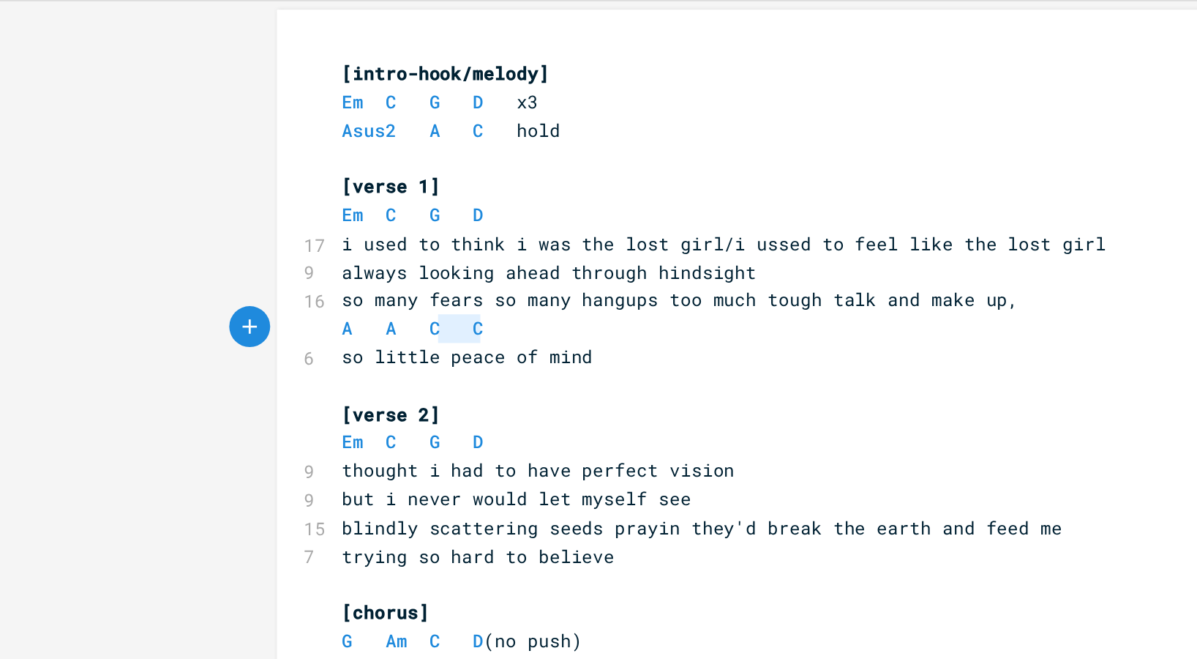
type textarea "A A C C"
drag, startPoint x: 255, startPoint y: 247, endPoint x: 160, endPoint y: 247, distance: 95.1
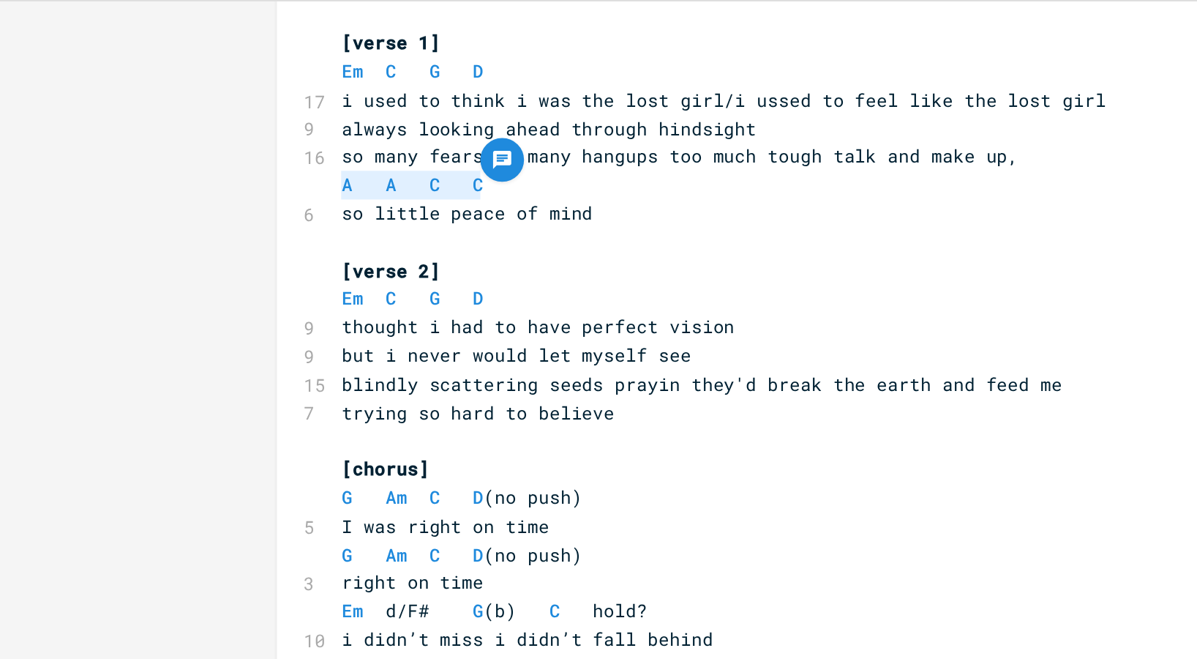
scroll to position [89, 0]
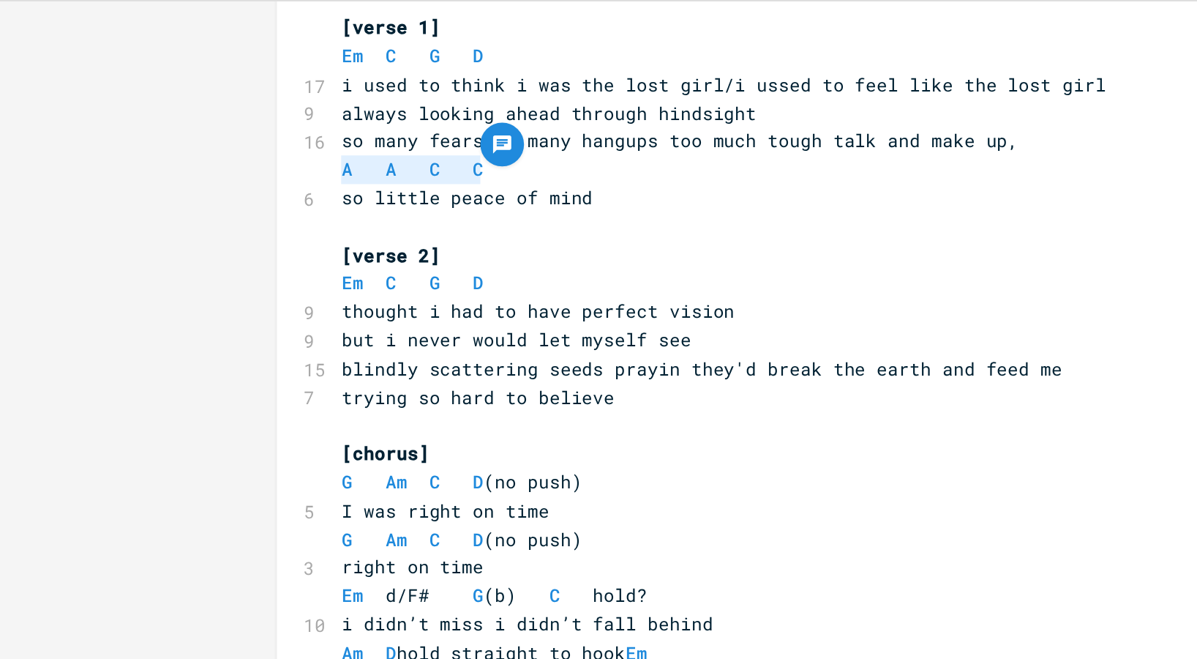
click at [181, 286] on pre "trying so hard to believe" at bounding box center [445, 286] width 528 height 15
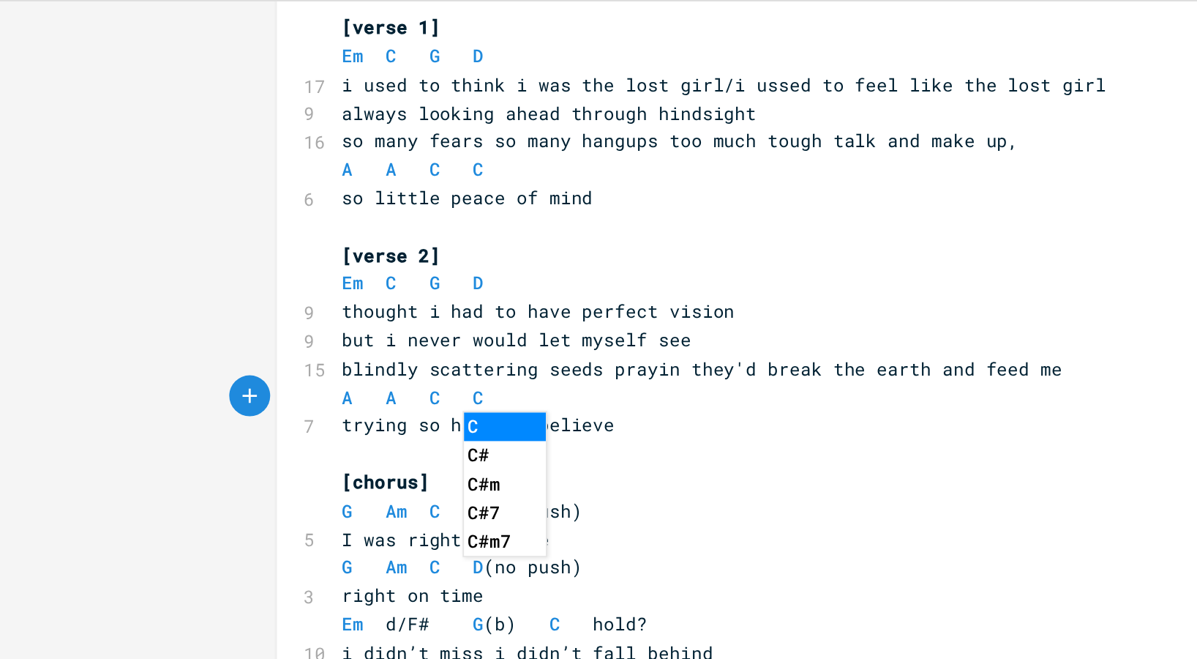
click at [372, 340] on pre "G Am C D (no push)" at bounding box center [445, 347] width 528 height 15
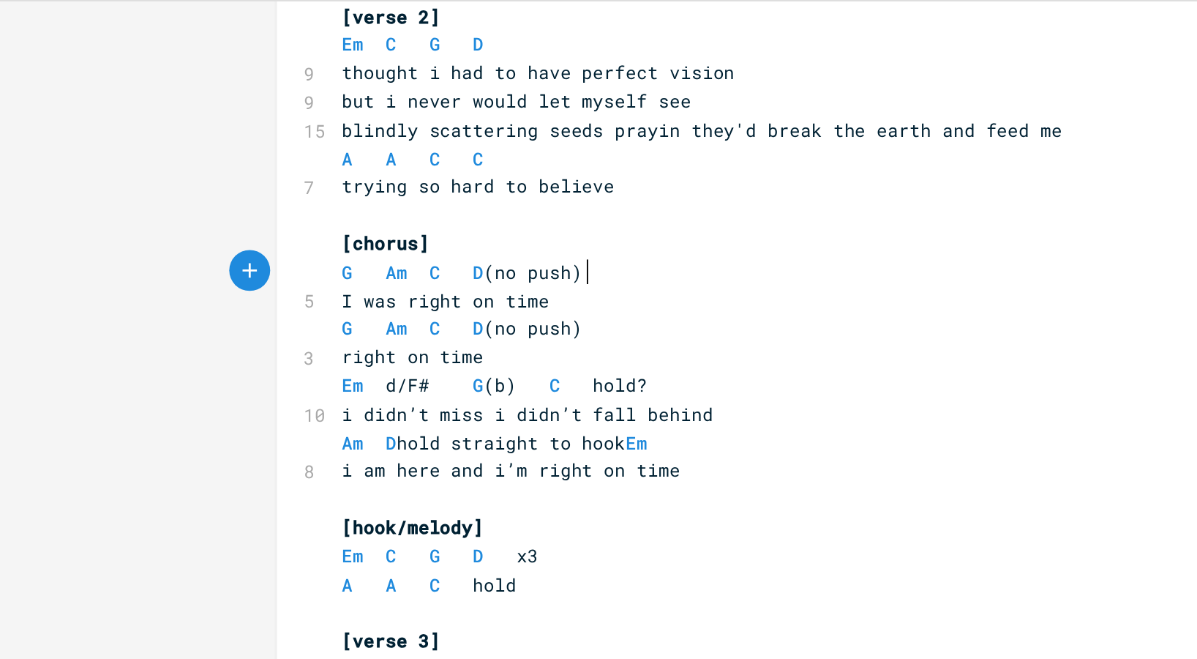
scroll to position [217, 0]
click at [231, 279] on span at bounding box center [242, 279] width 23 height 15
click at [266, 280] on span "Em d/F# G (b) C hold?" at bounding box center [266, 278] width 164 height 13
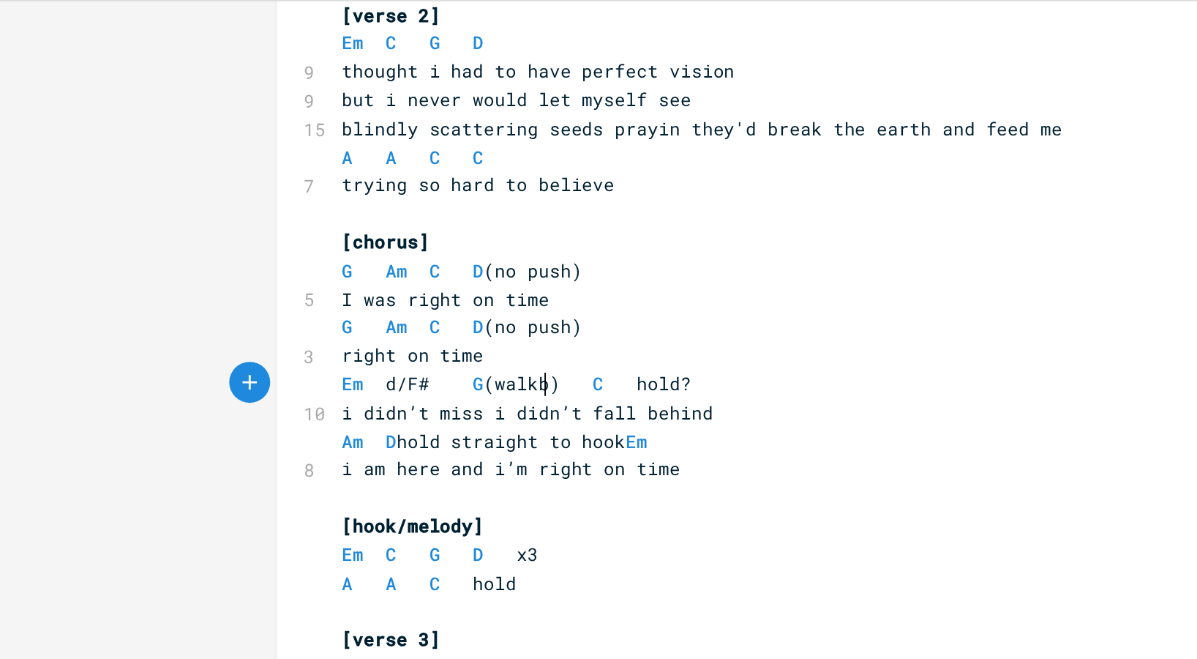
type textarea "walk"
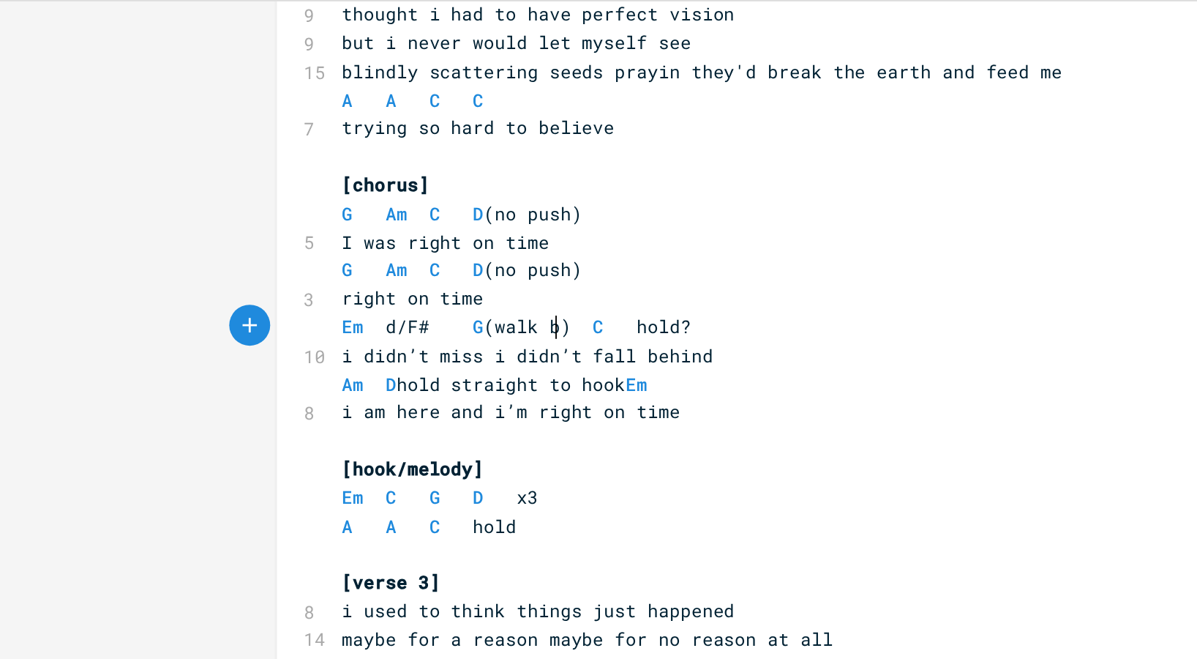
scroll to position [249, 0]
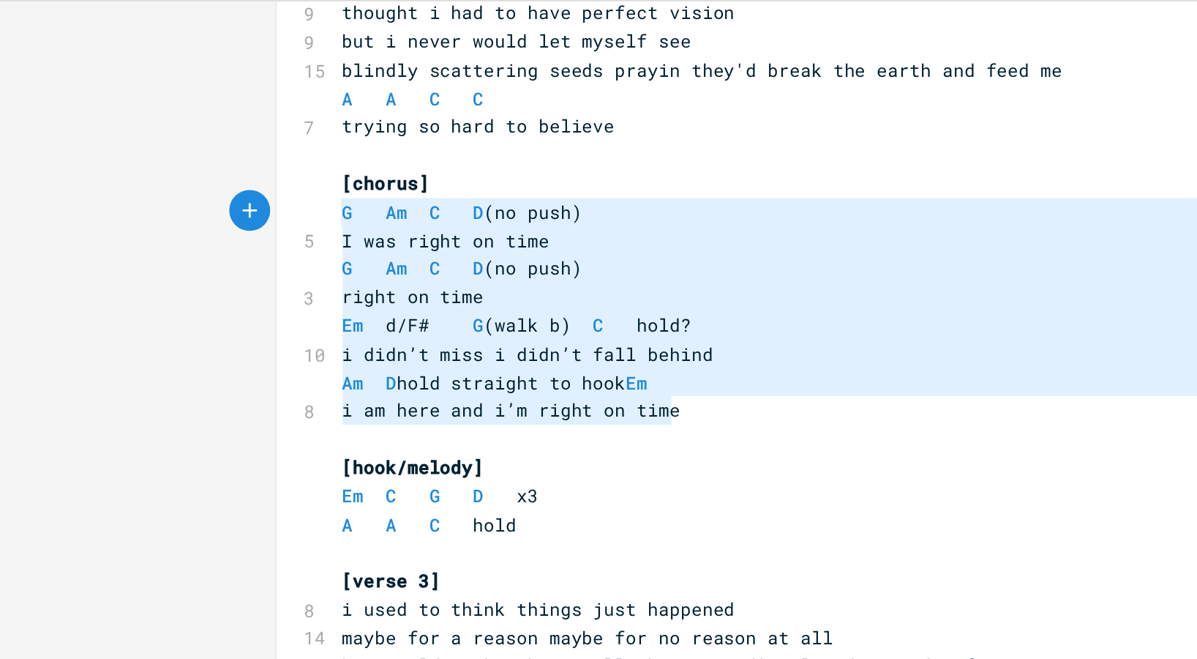
type textarea "[chorus] G Am C D (no push) I was right on time G Am C D (no push) right on tim…"
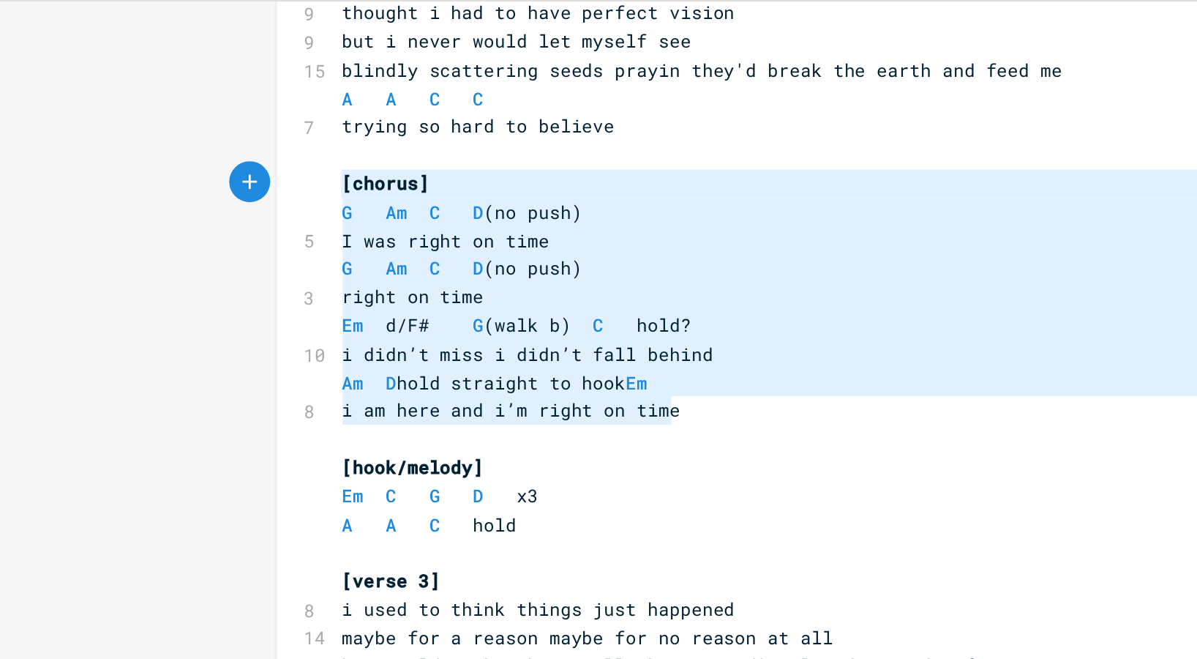
drag, startPoint x: 361, startPoint y: 294, endPoint x: 171, endPoint y: 170, distance: 227.4
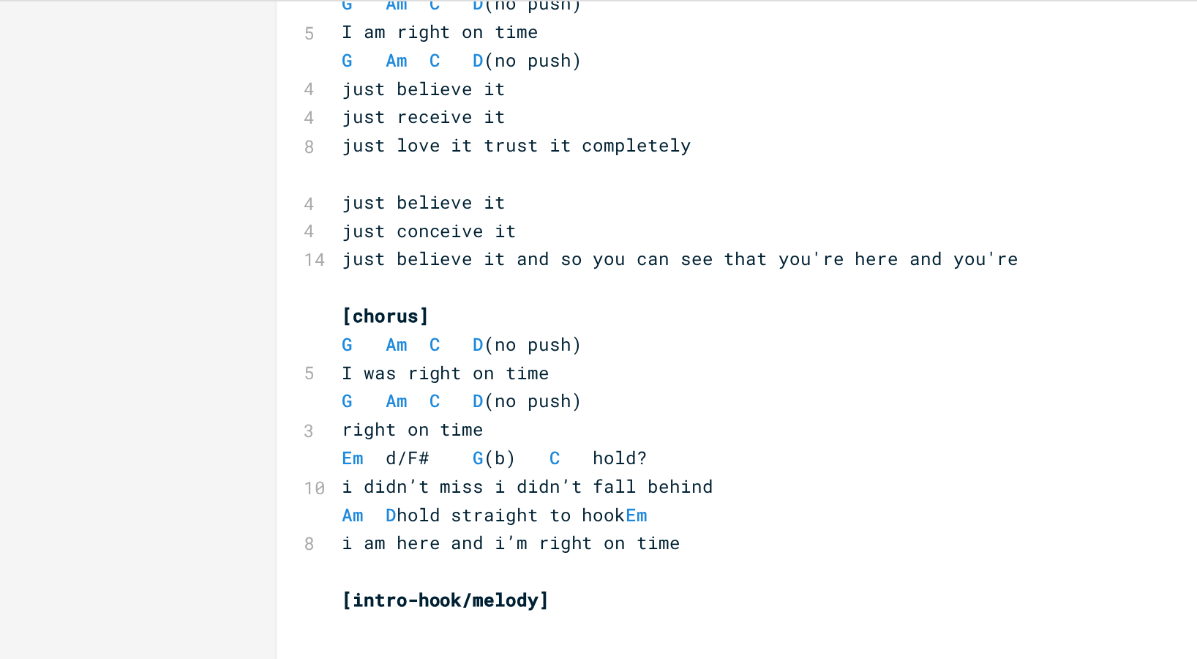
scroll to position [849, 0]
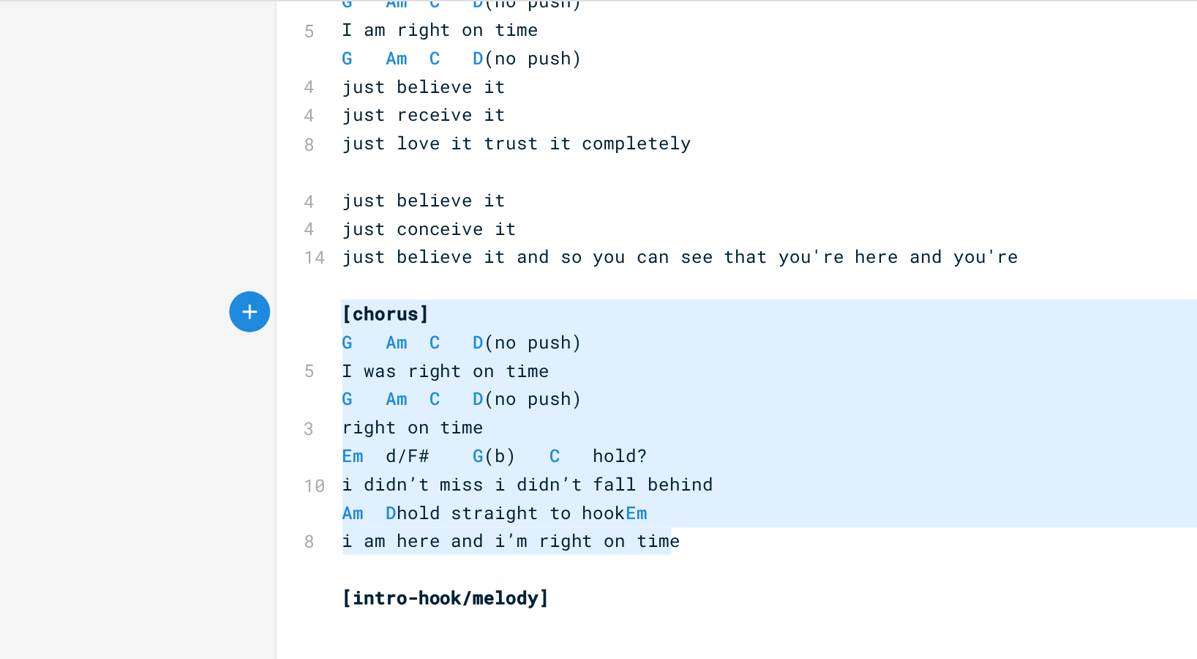
drag, startPoint x: 358, startPoint y: 365, endPoint x: 149, endPoint y: 240, distance: 243.2
type textarea "i am here and i’m right on time"
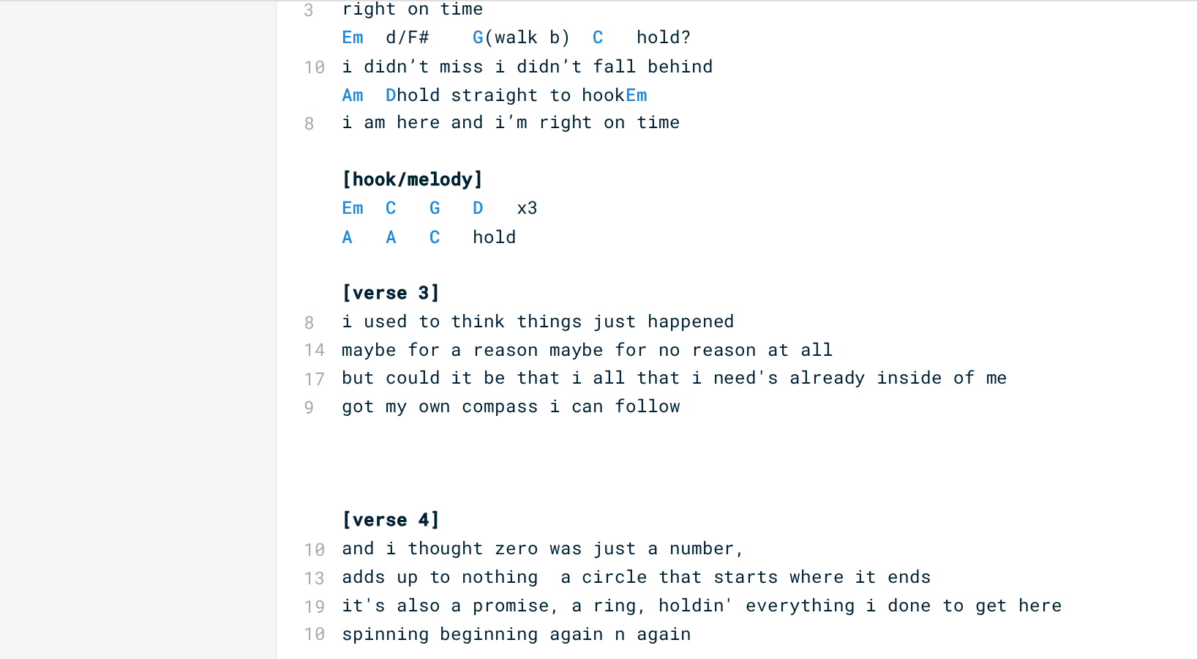
scroll to position [404, 0]
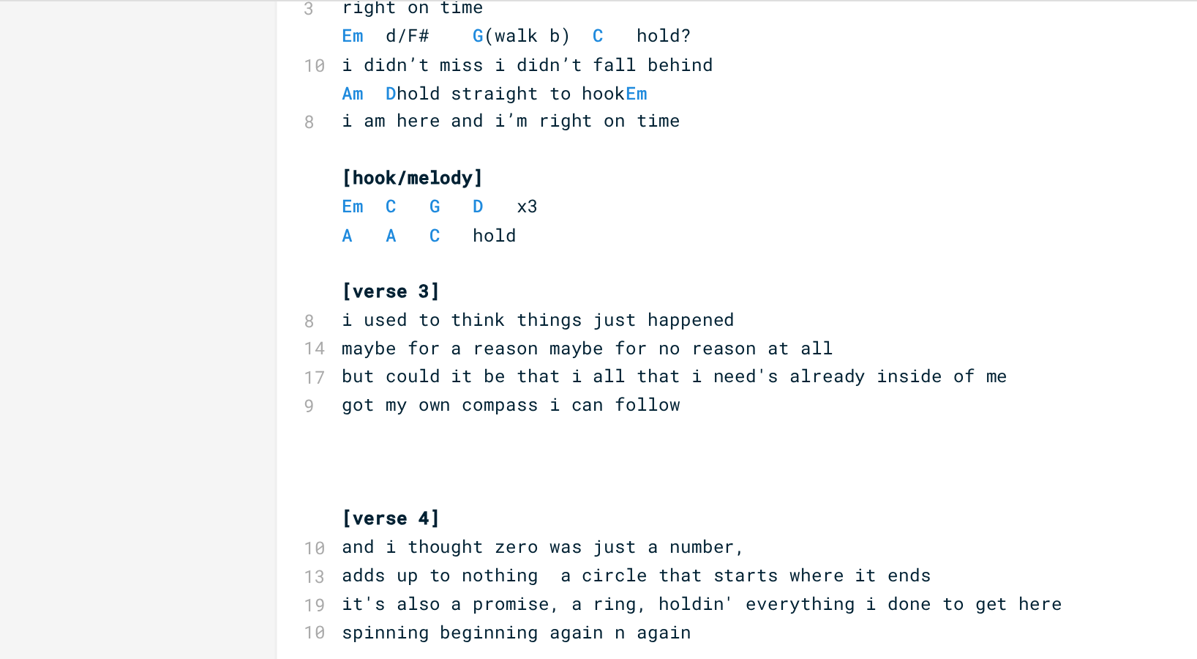
click at [214, 334] on pre "​" at bounding box center [445, 336] width 528 height 15
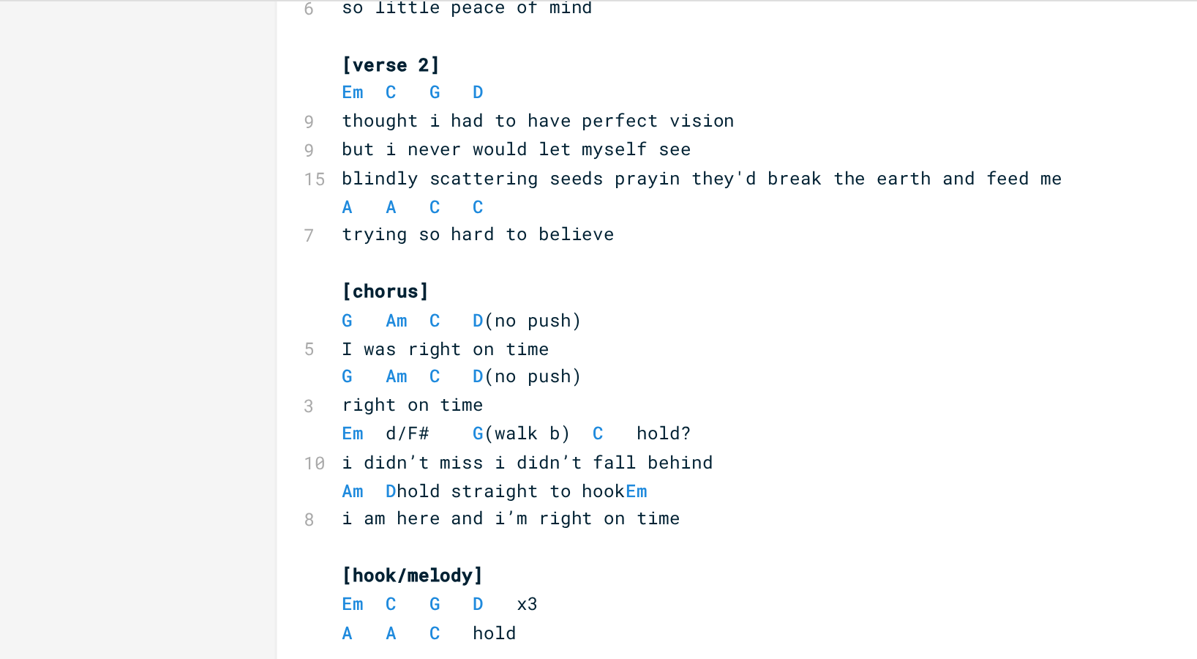
scroll to position [187, 0]
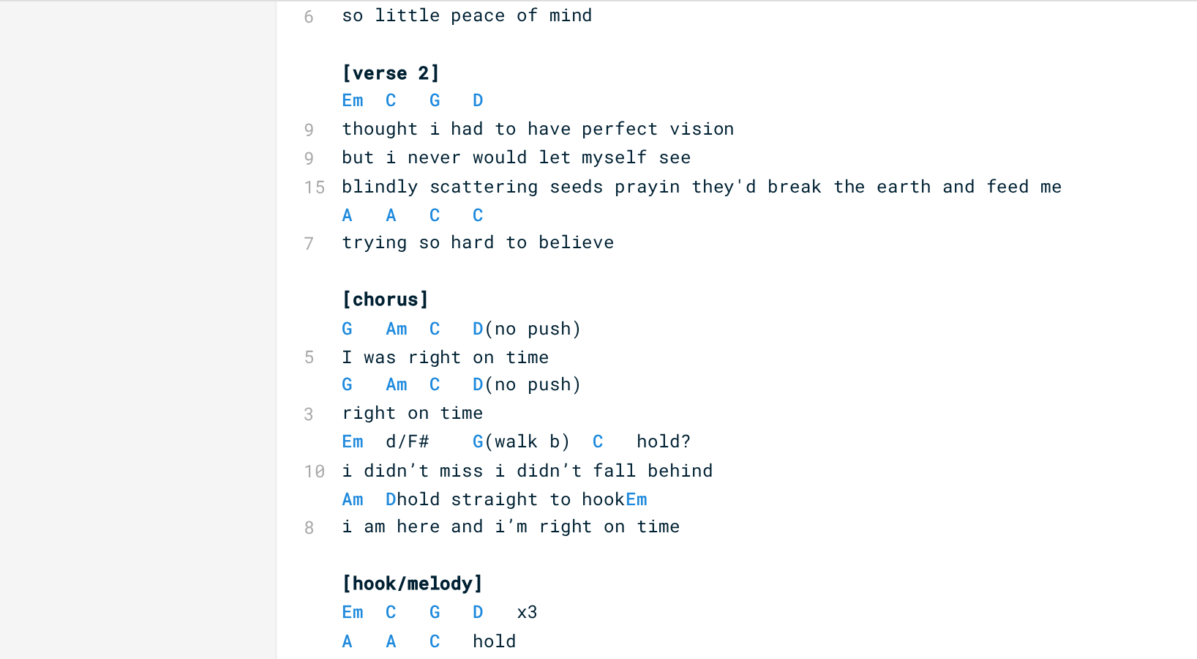
click at [257, 127] on pre "Em C G D" at bounding box center [445, 126] width 528 height 15
type textarea "D"
click at [257, 127] on pre "Em C G D" at bounding box center [445, 126] width 528 height 15
type textarea "x3"
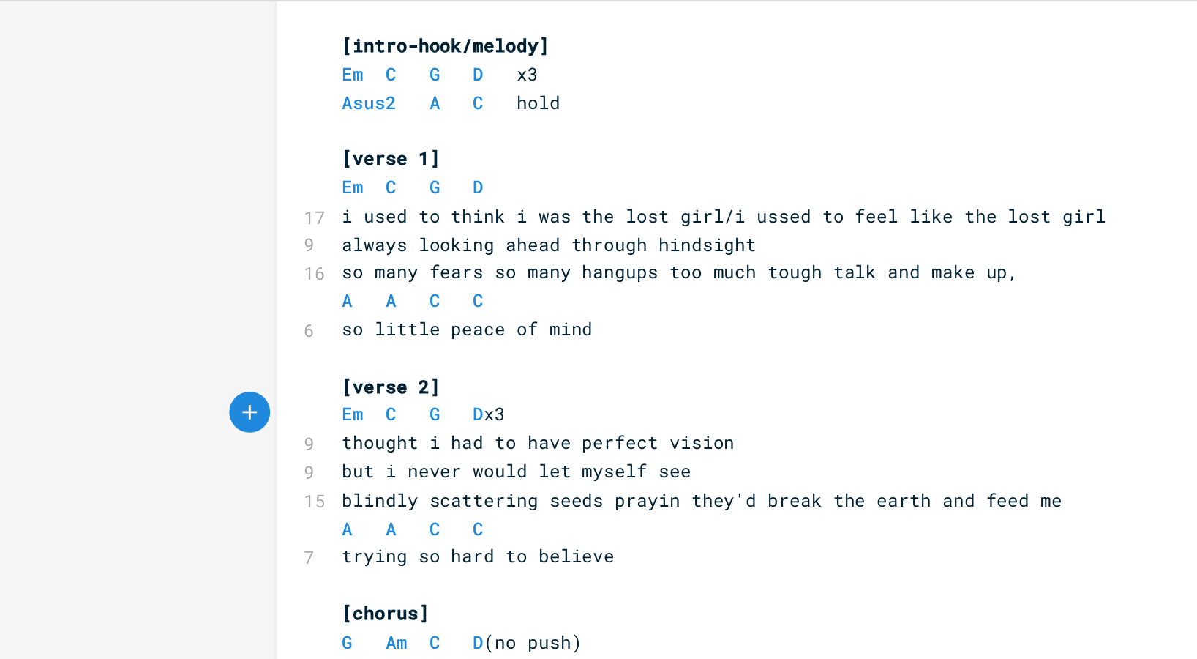
scroll to position [14, 0]
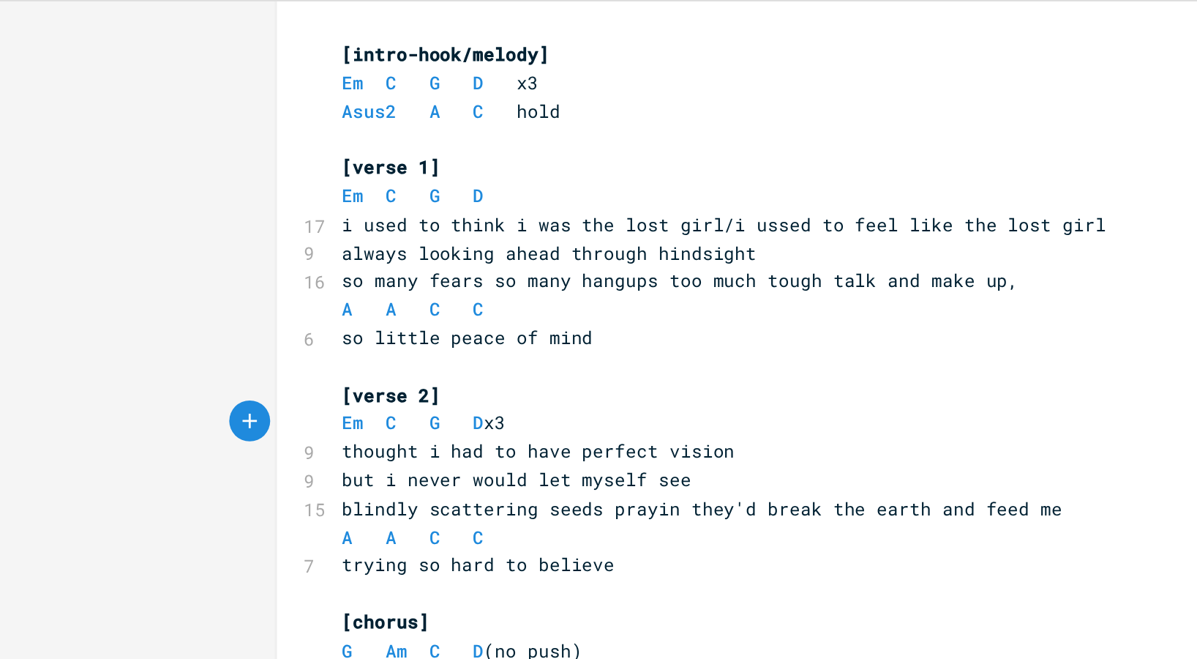
click at [272, 177] on pre "Em C G D" at bounding box center [445, 178] width 528 height 15
type textarea "3"
type textarea "x3"
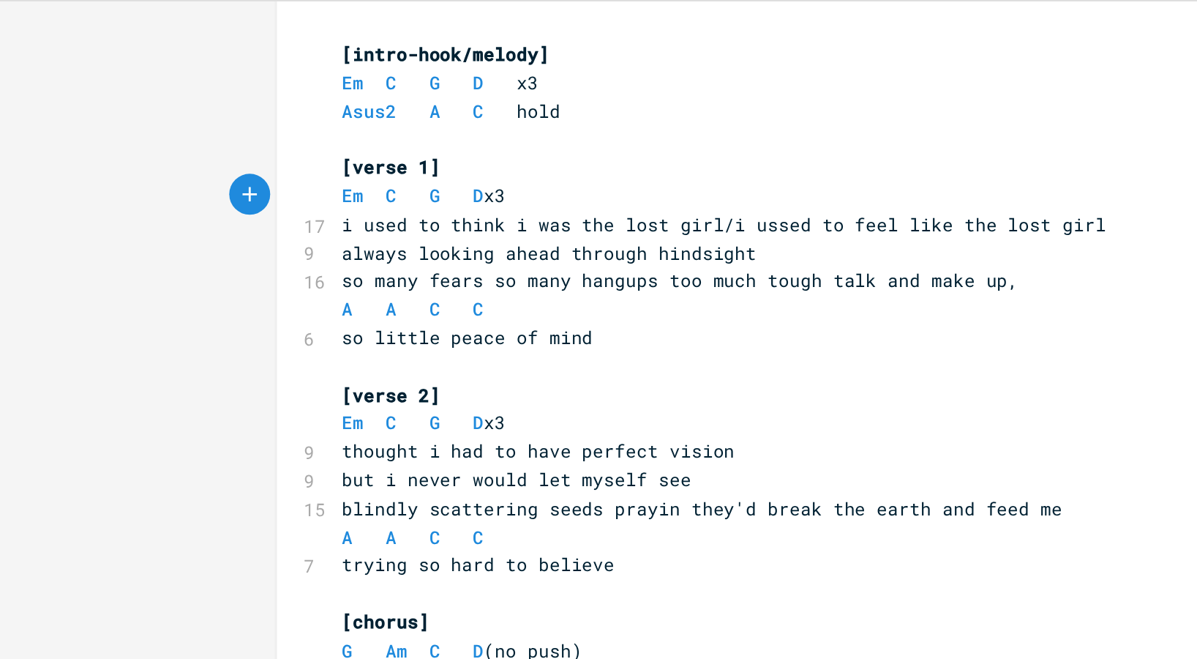
click at [377, 198] on span "i used to think i was the lost girl/i ussed to feel like the lost girl" at bounding box center [389, 193] width 410 height 13
click at [285, 178] on pre "Em C G D x3" at bounding box center [445, 178] width 528 height 15
type textarea "Em C G D x3"
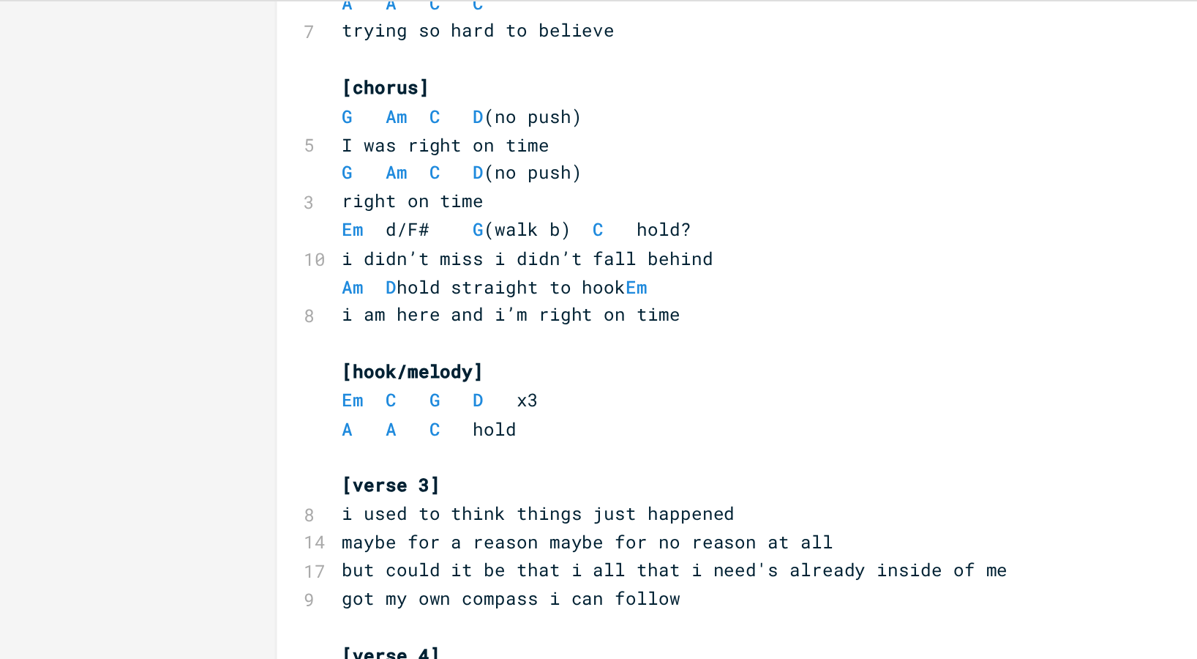
scroll to position [310, 0]
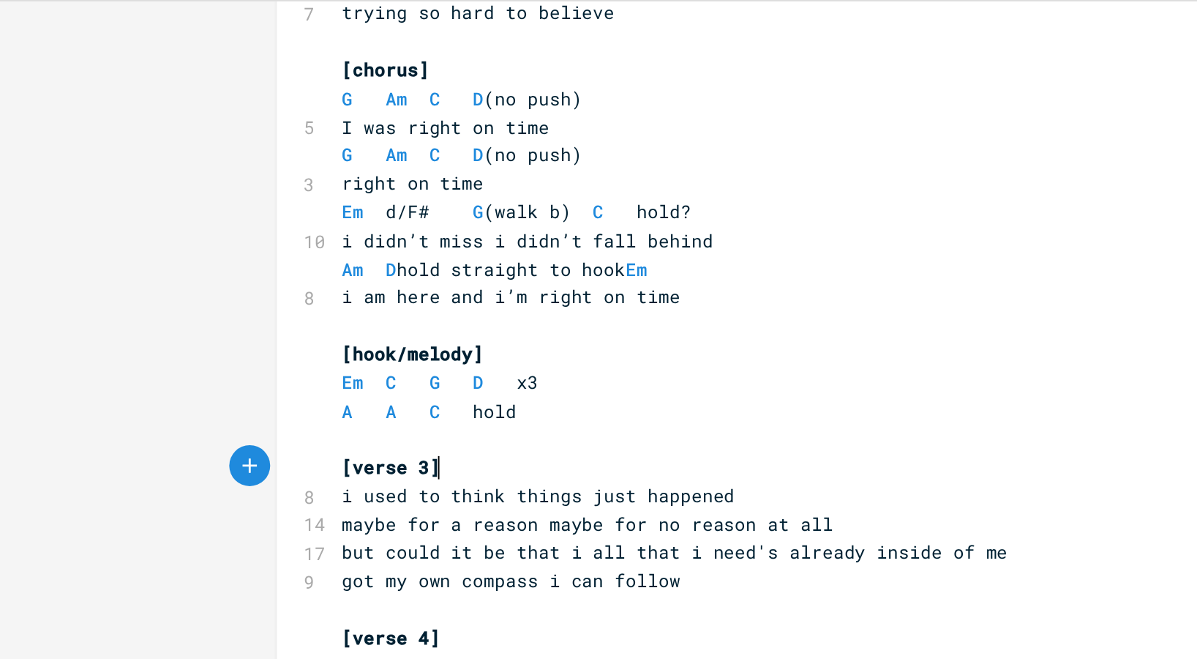
click at [242, 323] on pre "[verse 3]" at bounding box center [445, 323] width 528 height 15
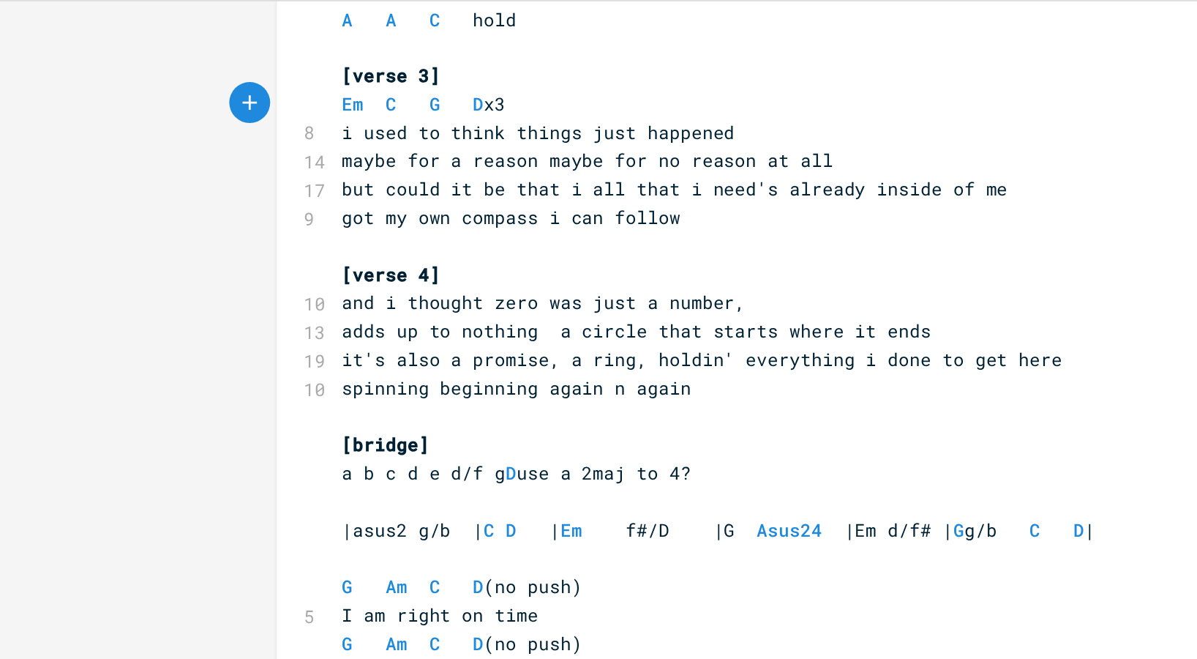
scroll to position [519, 0]
click at [240, 222] on pre "[verse 4]" at bounding box center [445, 221] width 528 height 15
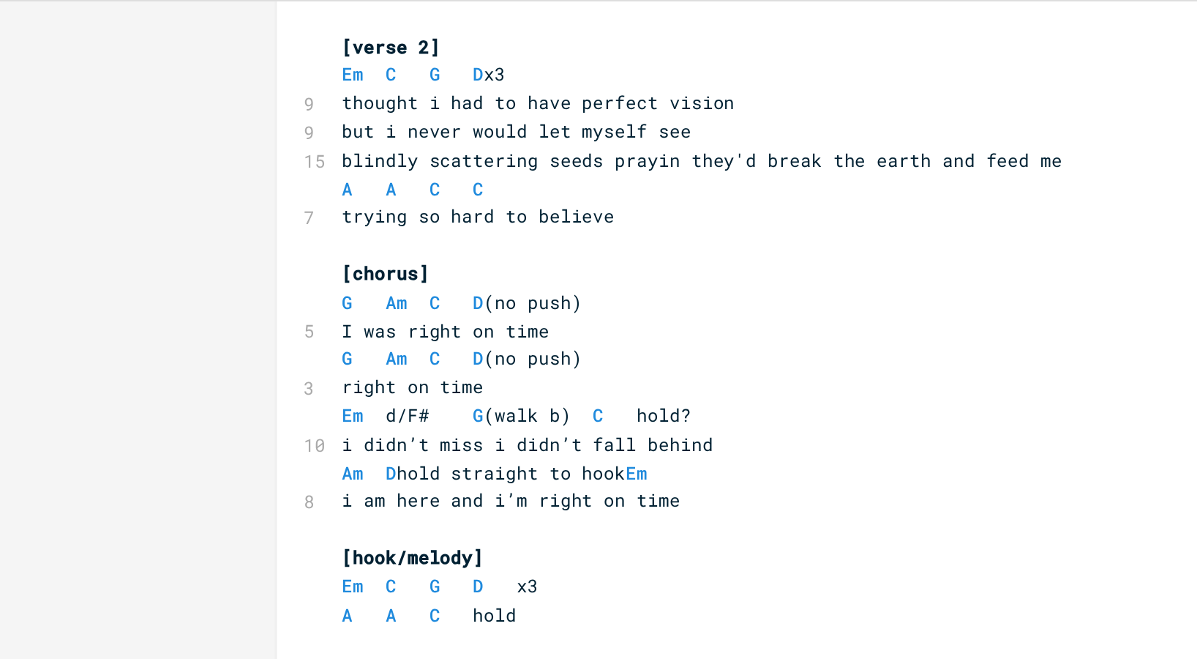
scroll to position [202, 0]
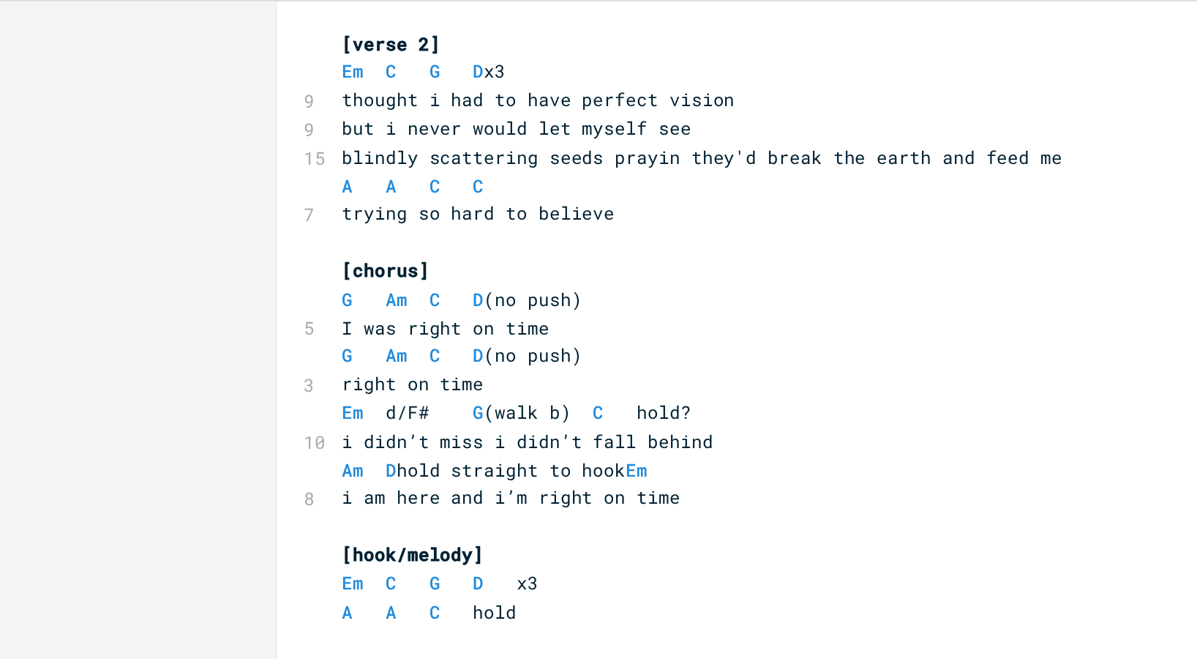
click at [222, 173] on span at bounding box center [222, 172] width 18 height 15
type textarea "A A C C"
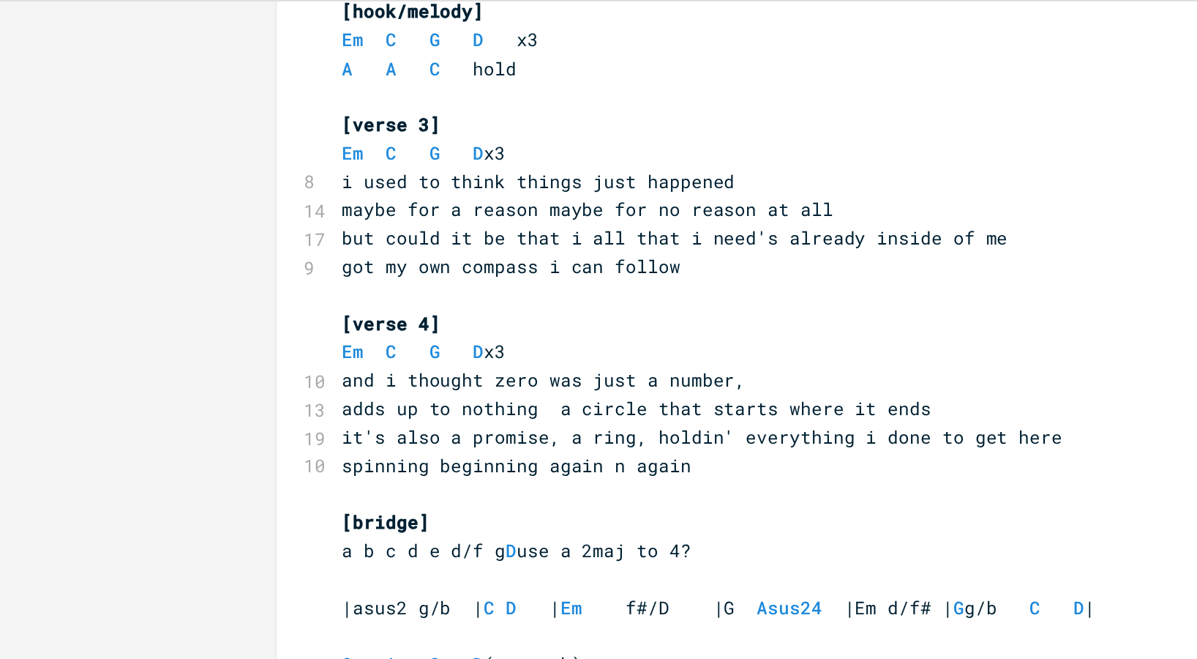
scroll to position [501, 0]
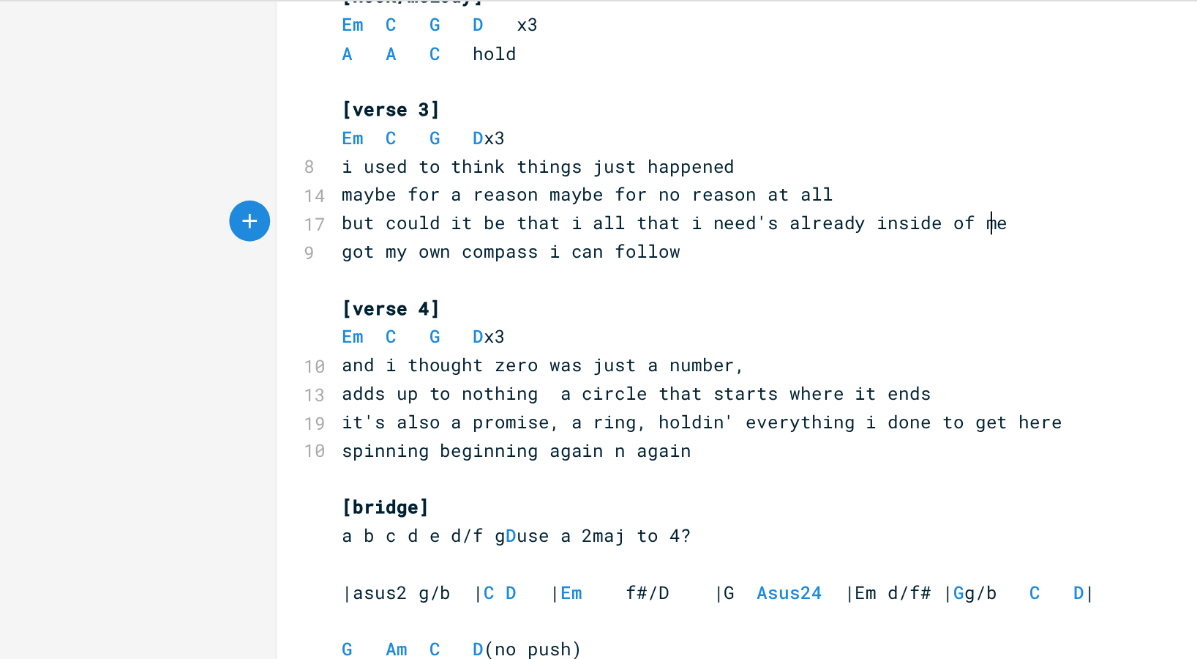
click at [534, 192] on pre "but could it be that i all that i need's already inside of me" at bounding box center [445, 192] width 528 height 15
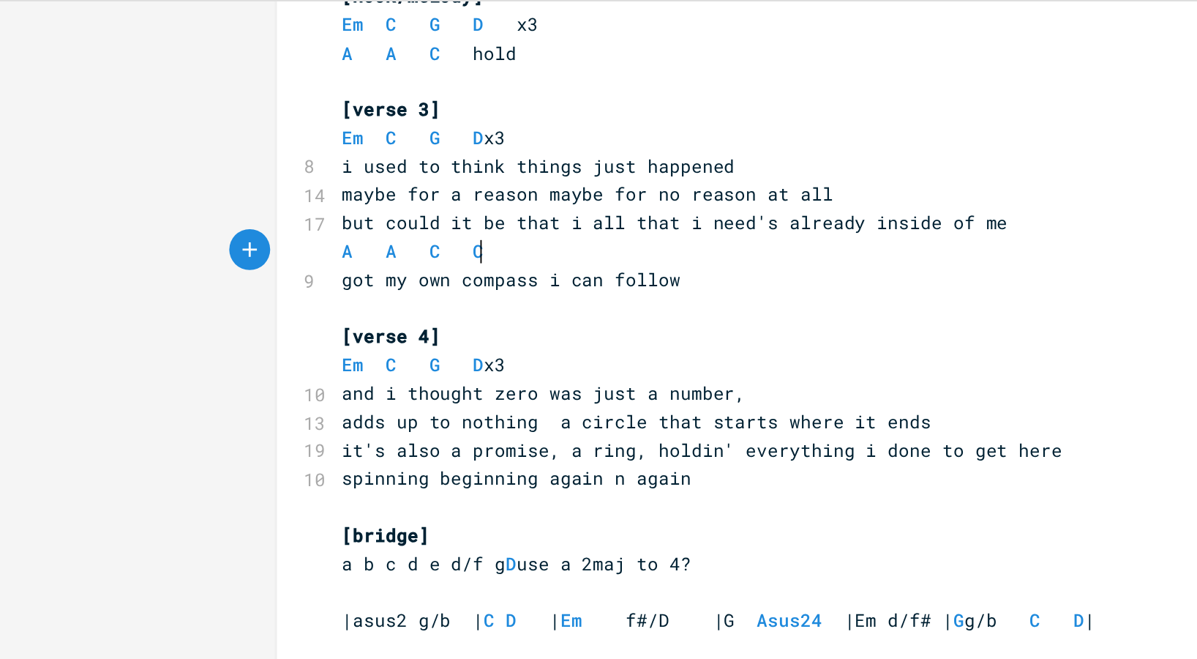
scroll to position [561, 0]
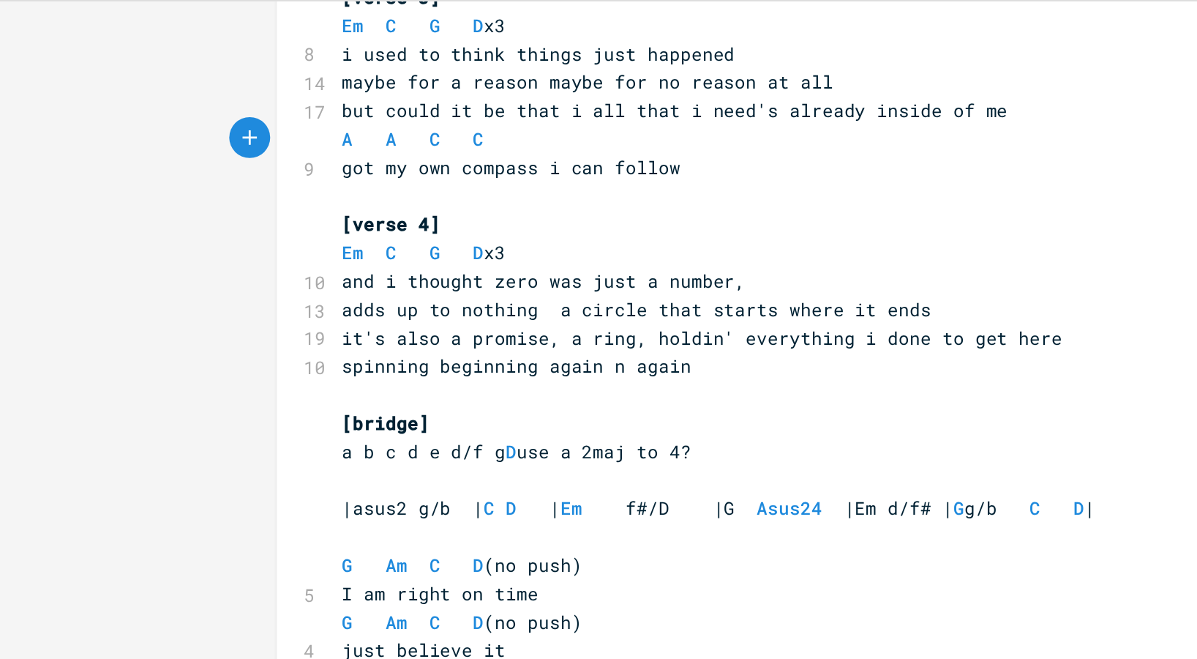
click at [561, 256] on pre "it's also a promise, a ring, holdin' everything i done to get here" at bounding box center [445, 254] width 528 height 15
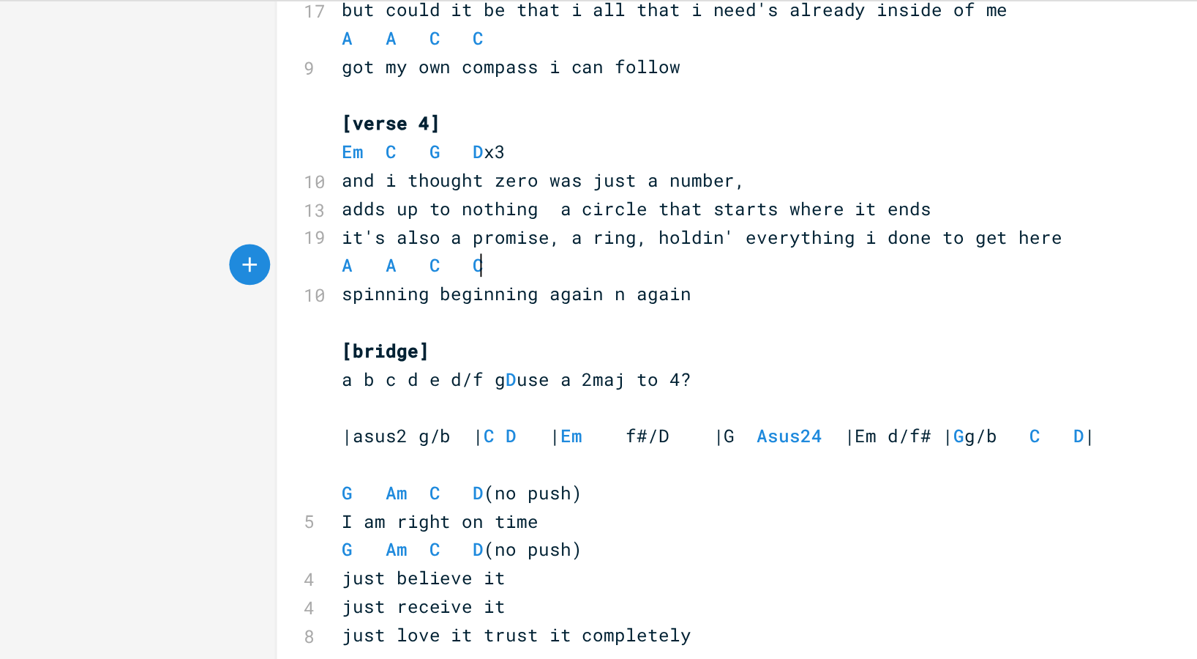
scroll to position [616, 0]
click at [364, 277] on span "a b c d e d/f g D use a 2maj to 4?" at bounding box center [277, 275] width 187 height 13
type textarea "a b c d e d/f g D use a 2maj to 4?"
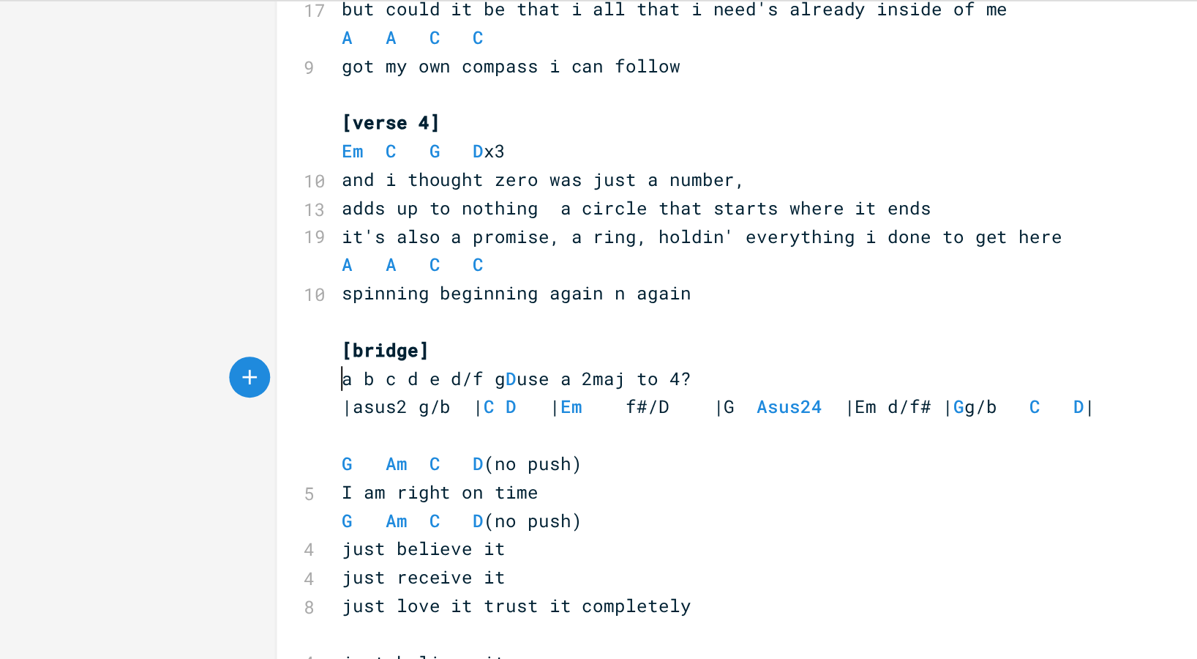
click at [348, 277] on span "a b c d e d/f g D use a 2maj to 4?" at bounding box center [277, 275] width 187 height 13
type textarea "a b c d e d/f g D use a 2maj to 4?"
click at [318, 293] on span at bounding box center [324, 290] width 23 height 15
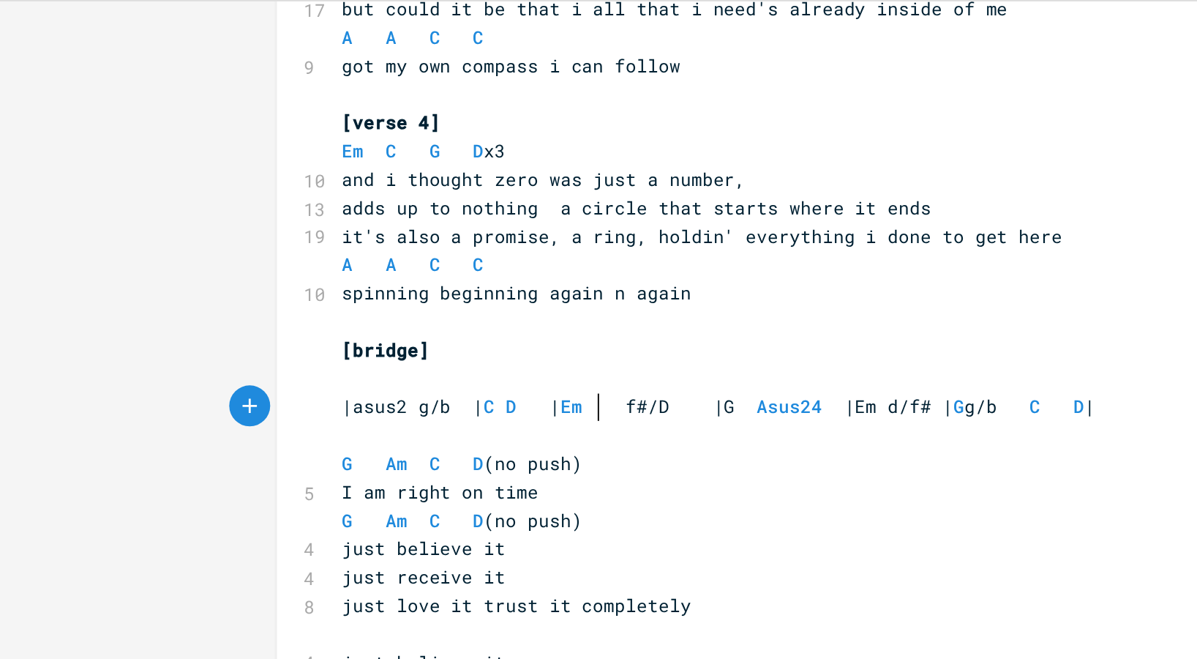
click at [318, 293] on span at bounding box center [324, 290] width 23 height 15
type textarea "|asus2 g/b | C D | Em f#/D |G Asus24 |Em d/f# | G g/b C D |"
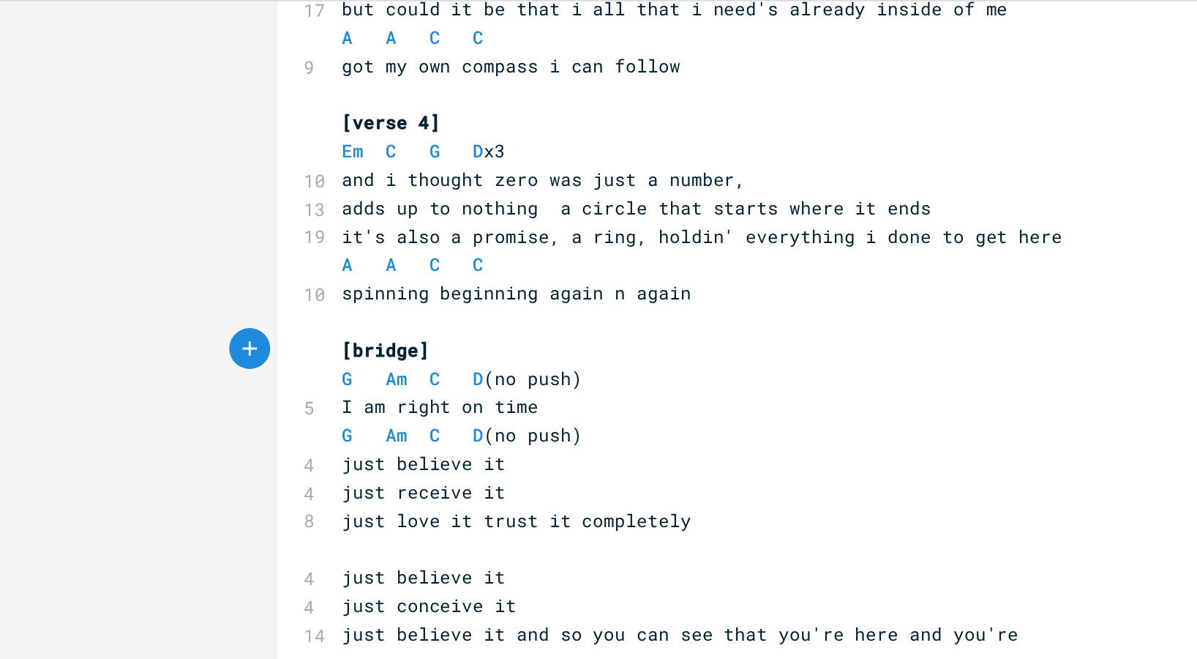
click at [184, 322] on span "just believe it" at bounding box center [228, 321] width 88 height 13
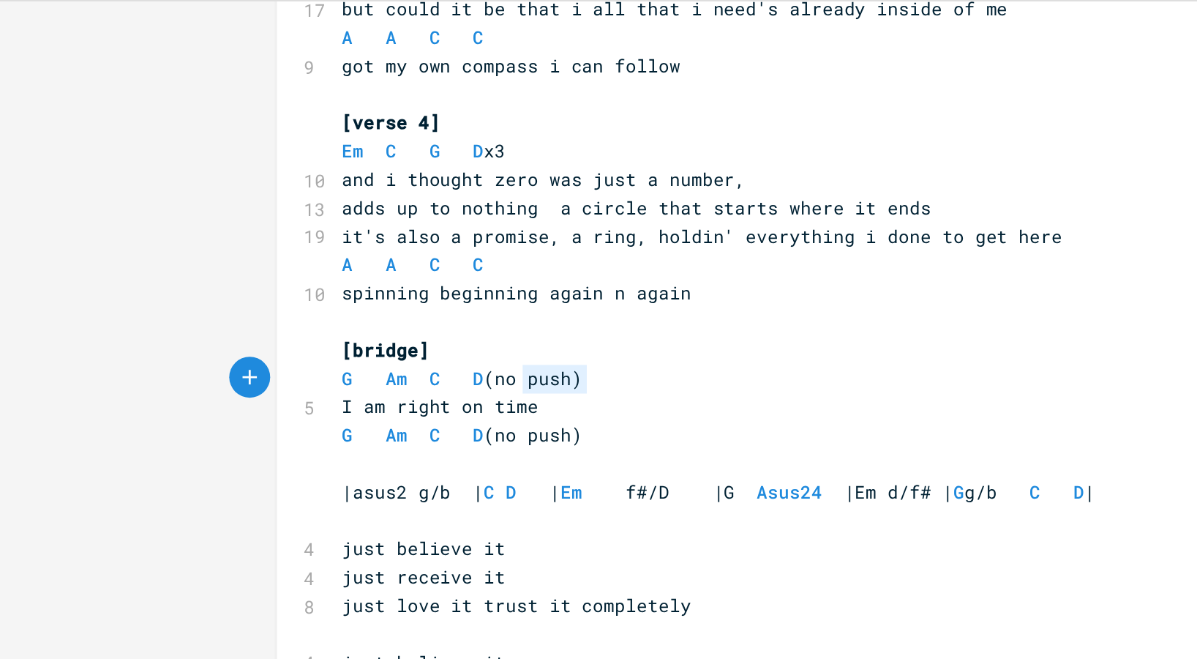
type textarea "(no push)"
drag, startPoint x: 315, startPoint y: 277, endPoint x: 257, endPoint y: 280, distance: 57.9
click at [257, 280] on pre "G Am C D (no push)" at bounding box center [445, 276] width 528 height 15
type textarea "no push)"
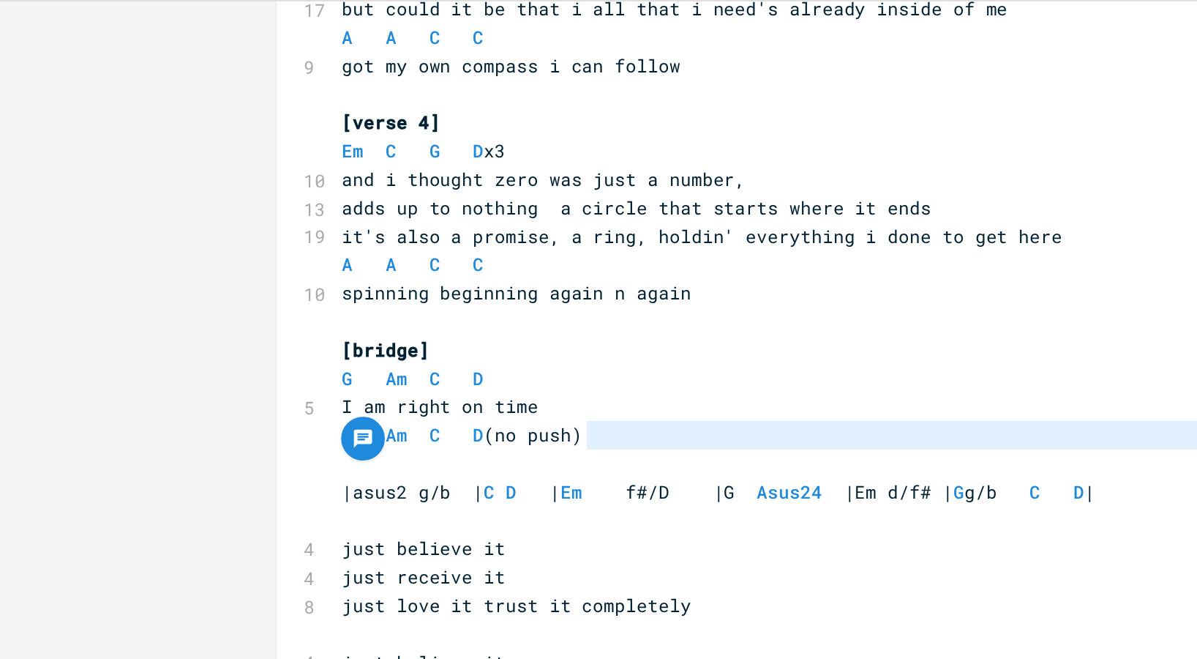
type textarea "(no push)"
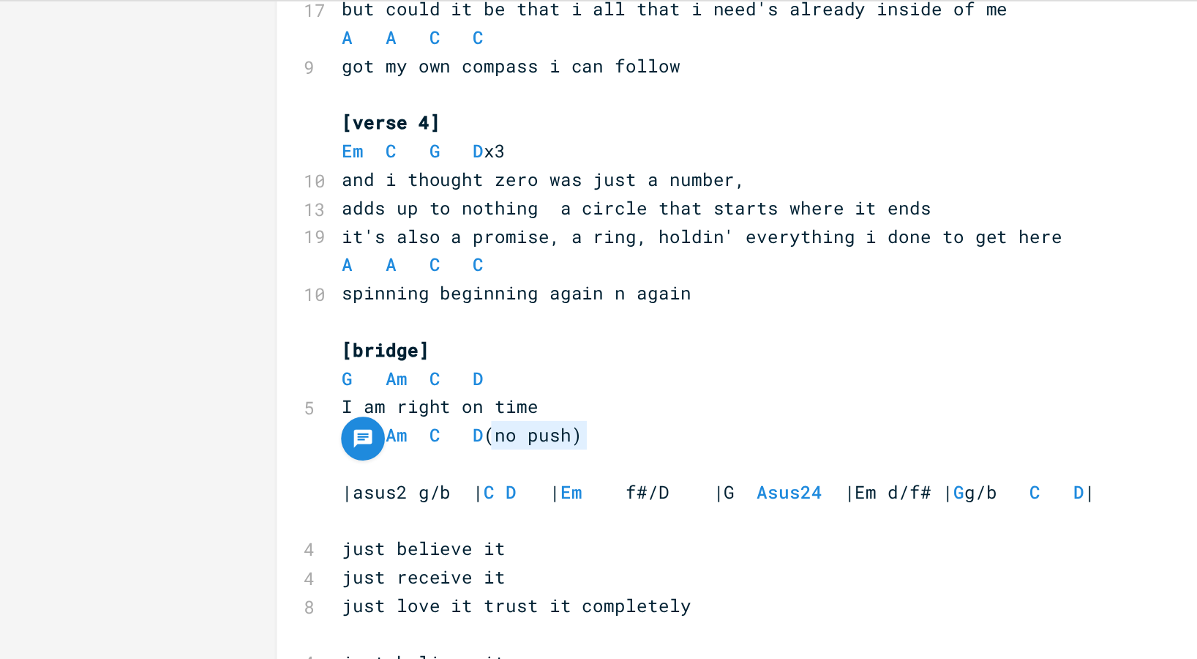
drag, startPoint x: 313, startPoint y: 306, endPoint x: 259, endPoint y: 310, distance: 54.3
click at [259, 310] on pre "G Am C D (no push)" at bounding box center [445, 306] width 528 height 15
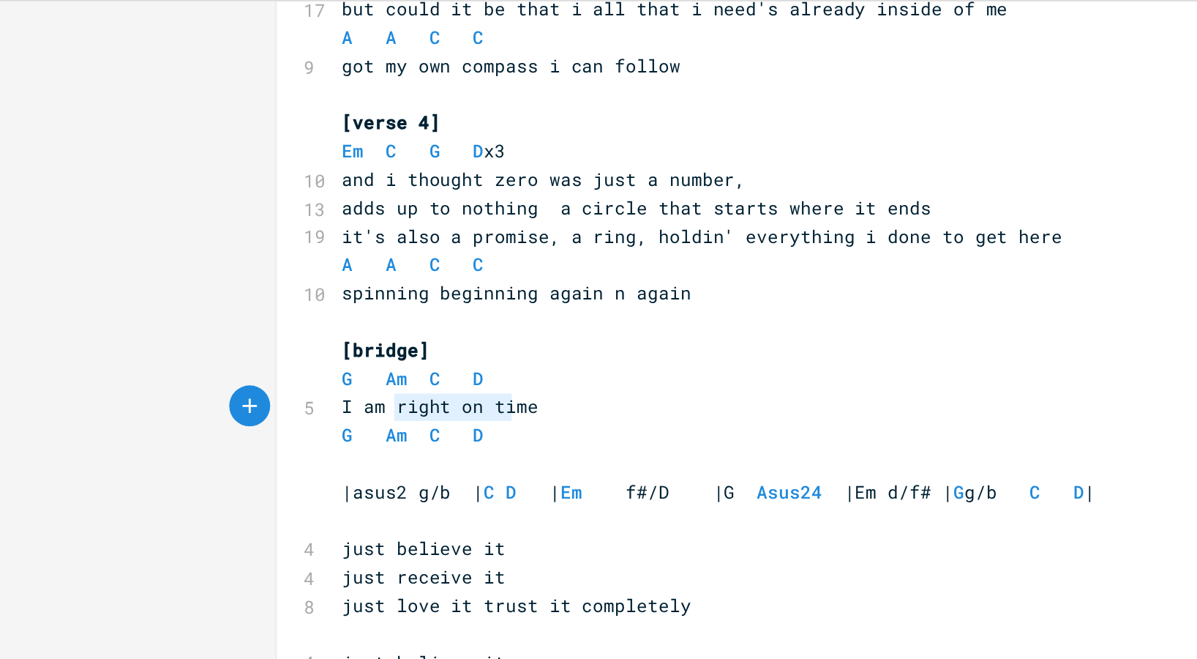
type textarea "right on time"
drag, startPoint x: 208, startPoint y: 291, endPoint x: 287, endPoint y: 293, distance: 79.1
click at [287, 293] on pre "I am right on time" at bounding box center [445, 290] width 528 height 15
click at [182, 318] on pre "​" at bounding box center [445, 321] width 528 height 15
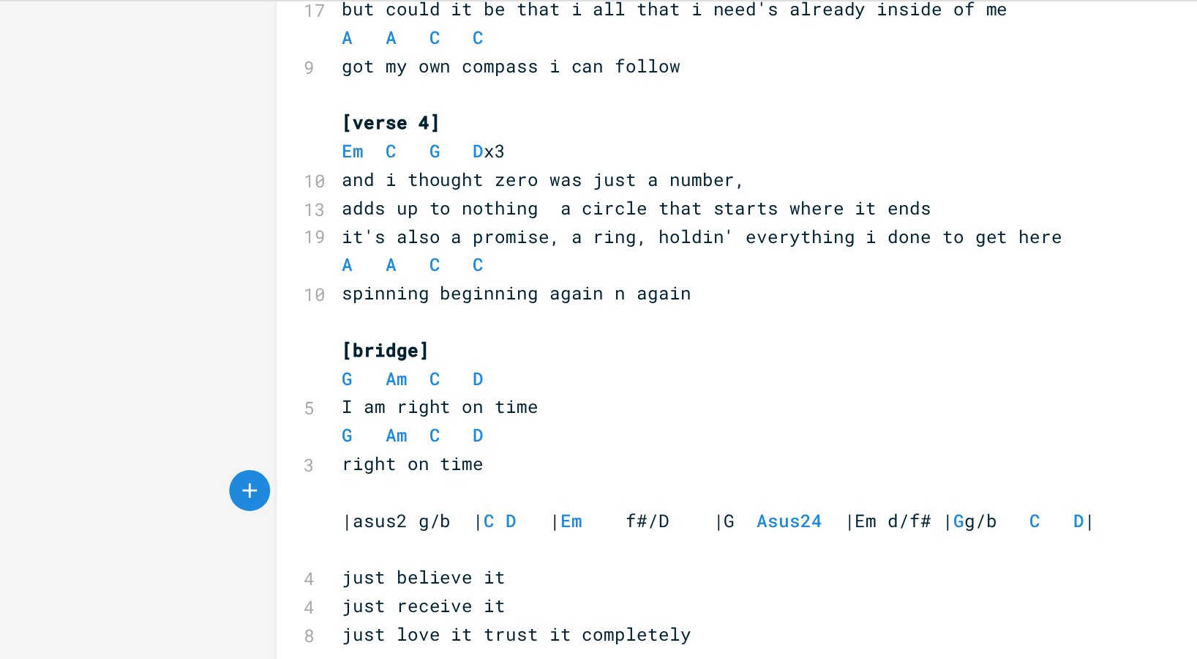
click at [186, 261] on span "[bridge]" at bounding box center [207, 260] width 47 height 13
type textarea "chorus/"
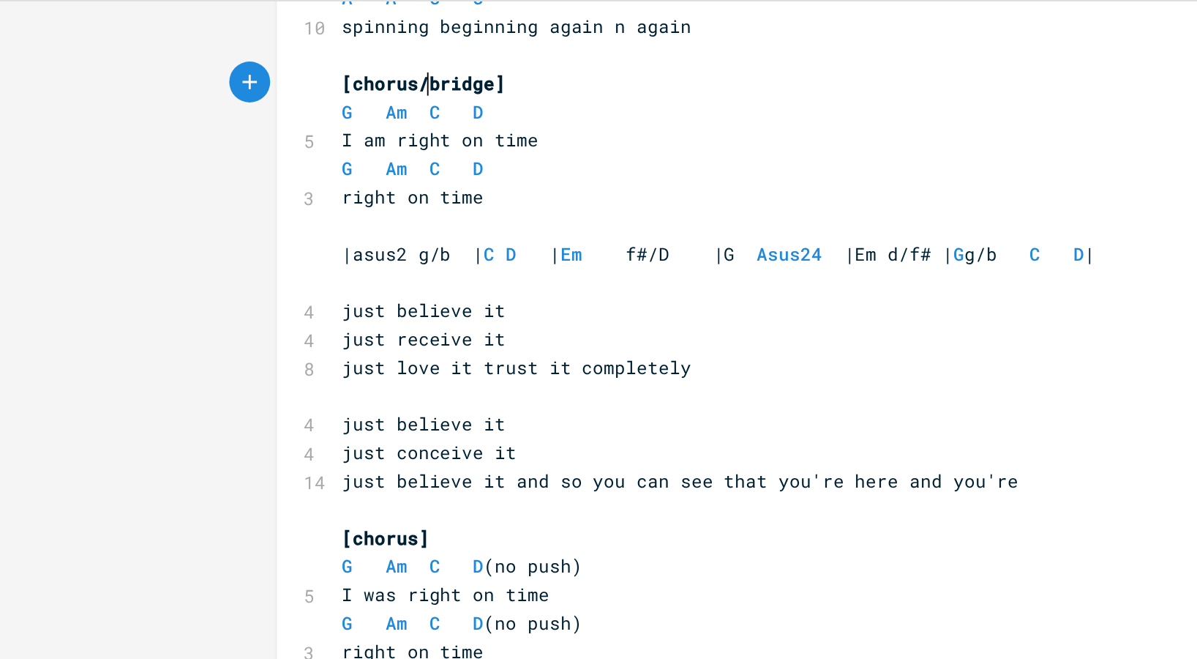
scroll to position [763, 0]
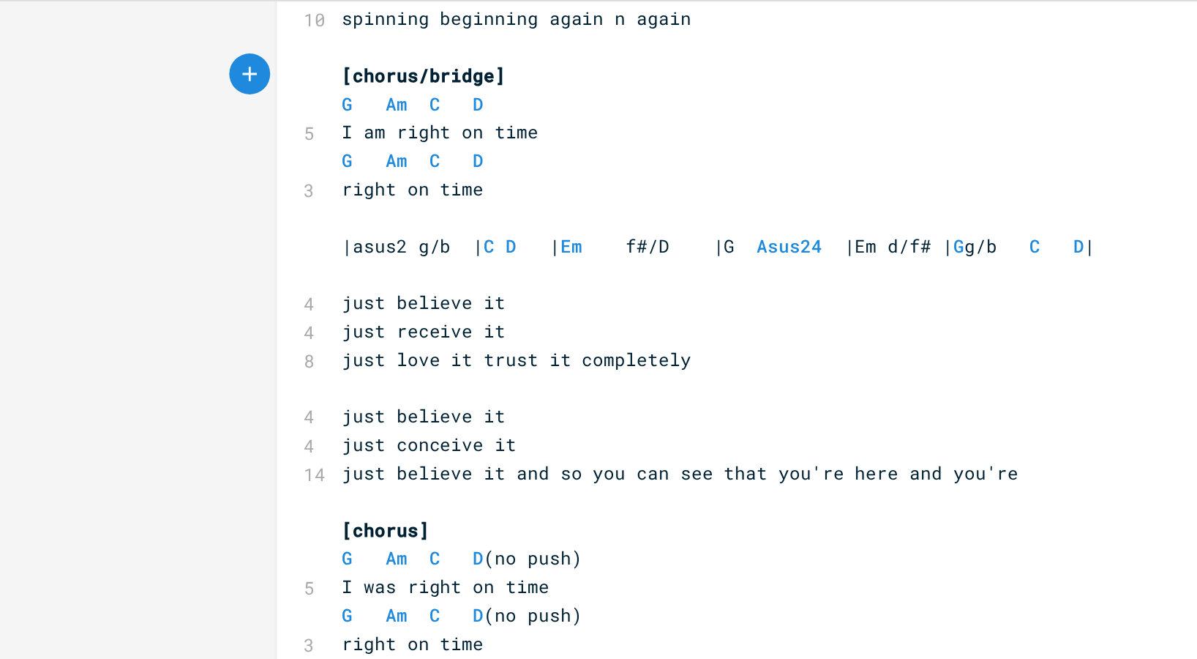
click at [459, 206] on span "|asus2 g/b | C D | Em f#/D |G Asus24 |Em d/f# | G g/b C D |" at bounding box center [386, 204] width 404 height 13
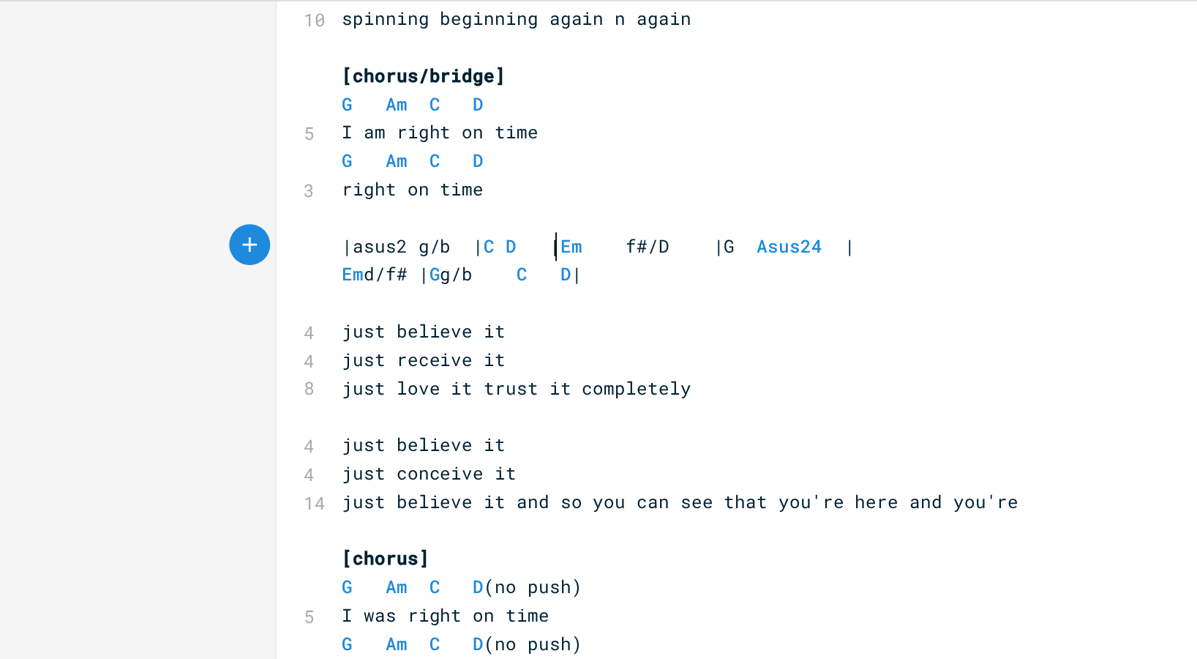
click at [287, 206] on span at bounding box center [286, 205] width 18 height 15
type textarea "Em f#/D |G Asus24 |"
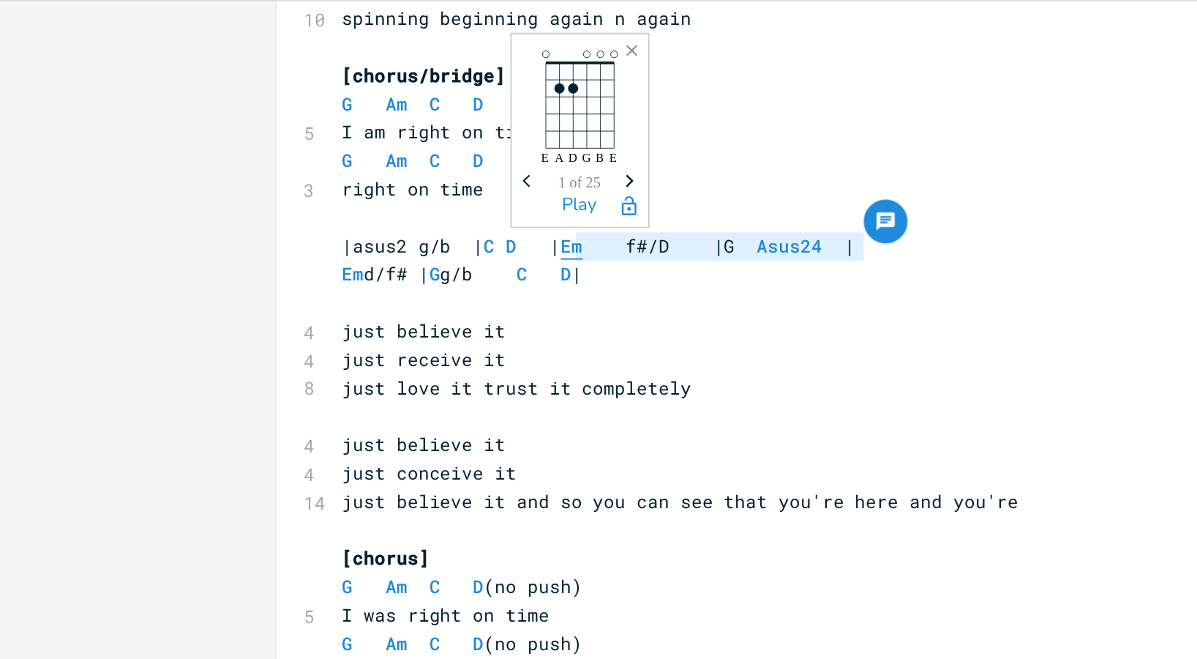
drag, startPoint x: 468, startPoint y: 203, endPoint x: 304, endPoint y: 206, distance: 164.0
click at [304, 206] on pre "|asus2 g/b | C D | Em f#/D |G Asus24 |" at bounding box center [445, 205] width 528 height 15
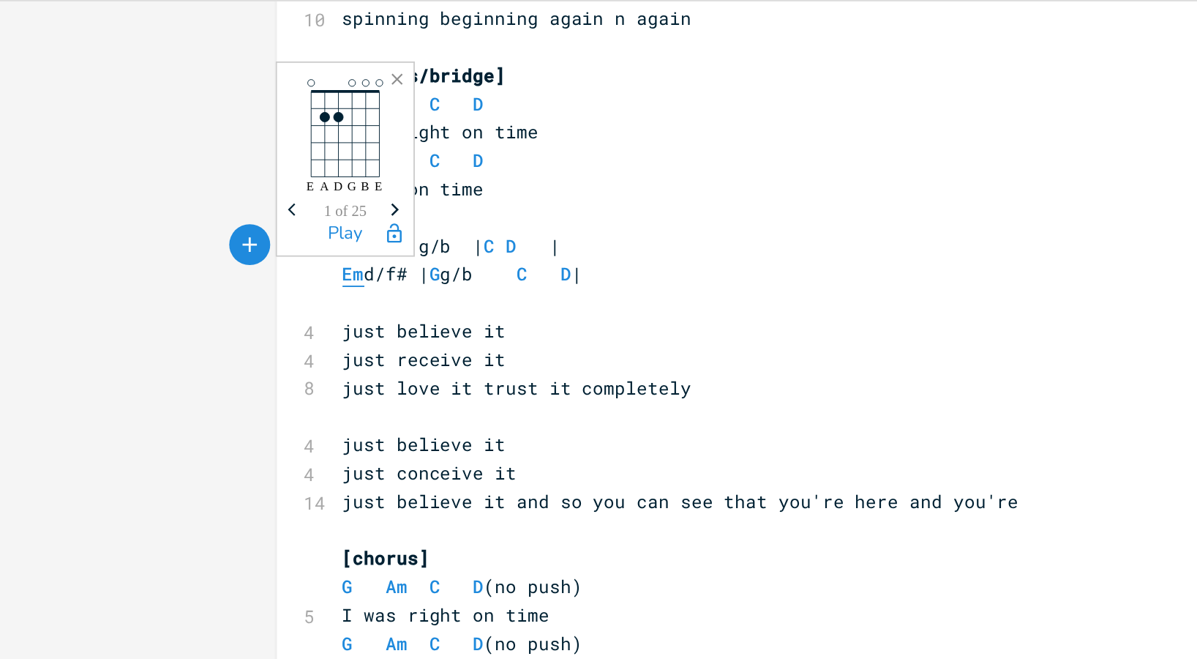
type textarea "Em f#/D |G Asus24 |"
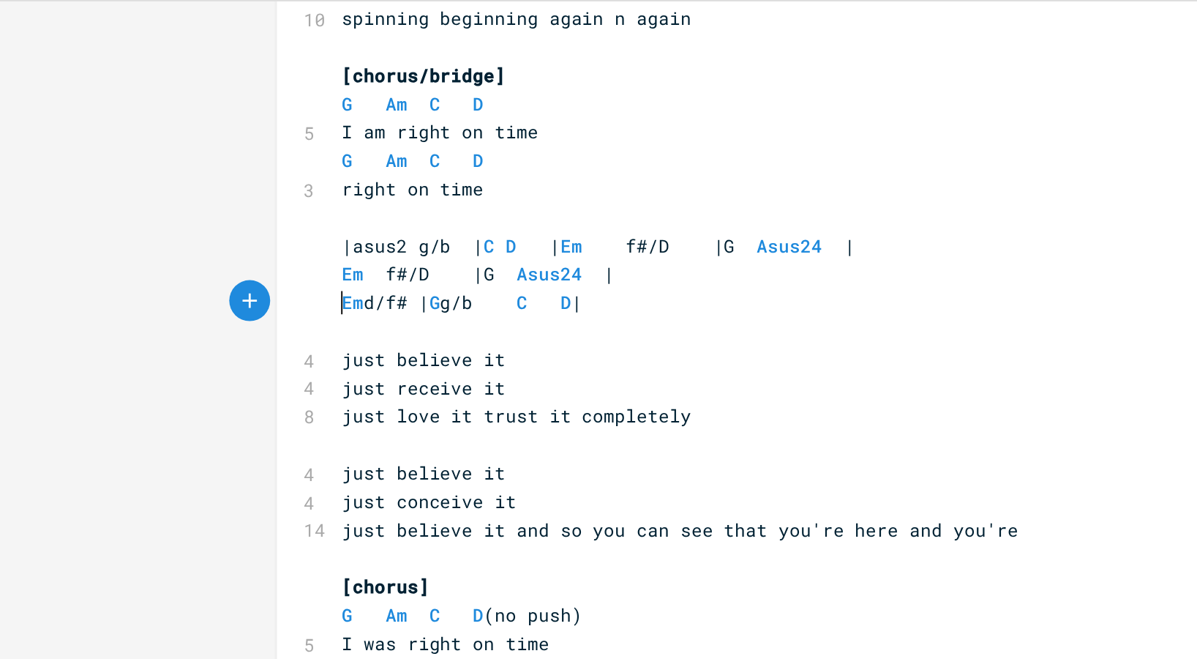
click at [181, 237] on pre "Em d/f# | G g/b C D |" at bounding box center [445, 235] width 528 height 15
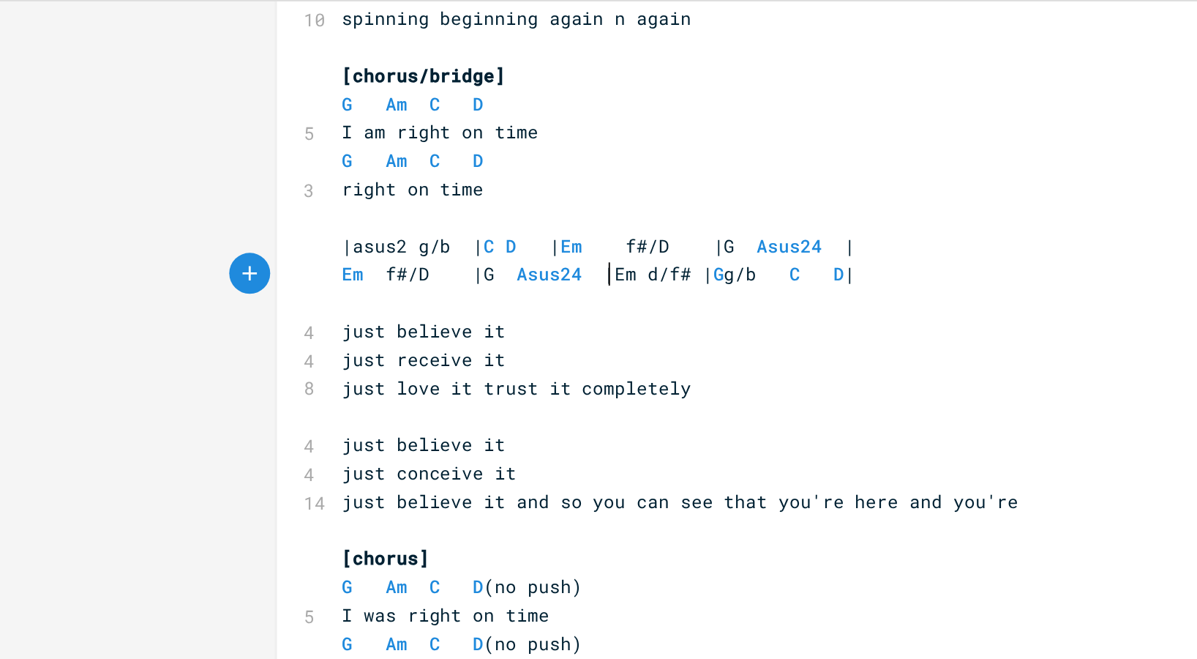
click at [181, 221] on pre "Em f#/D |G Asus24 |Em d/f# | G g/b C D |" at bounding box center [445, 219] width 528 height 15
type textarea "|"
click at [292, 205] on span at bounding box center [286, 205] width 18 height 15
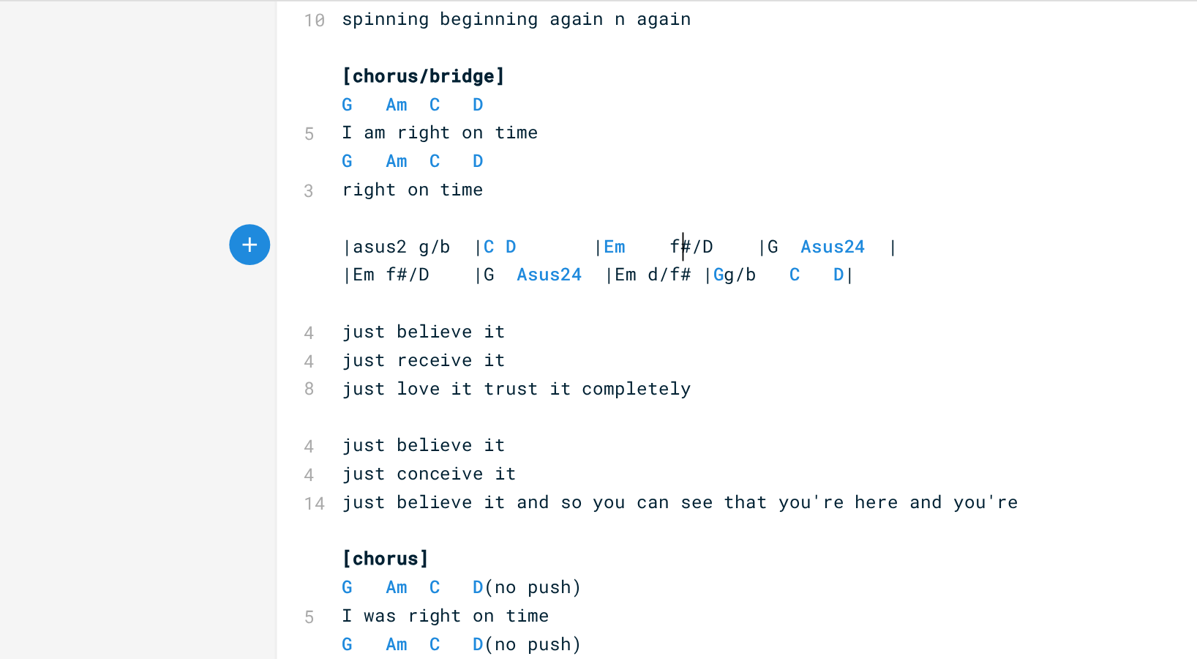
click at [359, 206] on span at bounding box center [347, 205] width 23 height 15
click at [268, 205] on span at bounding box center [269, 205] width 6 height 15
click at [337, 204] on span at bounding box center [329, 205] width 23 height 15
click at [340, 220] on span "|Em f#/D |G Asus24 |Em d/f# | G g/b C D |" at bounding box center [321, 219] width 275 height 13
click at [392, 223] on span "|Em f#/D |G Asus24 |Em d/f# | G g/b C D |" at bounding box center [333, 219] width 299 height 13
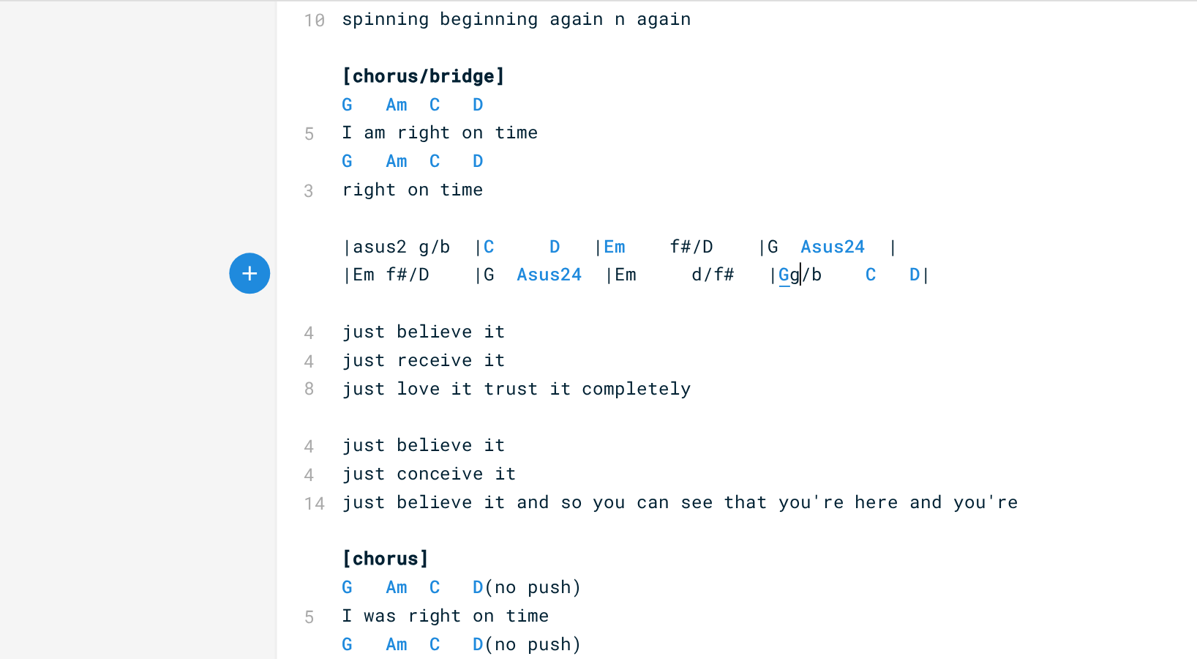
click at [424, 220] on span "G" at bounding box center [421, 220] width 6 height 14
click at [327, 203] on span "|asus2 g/b | C D | Em f#/D |G Asus24 |" at bounding box center [333, 204] width 299 height 13
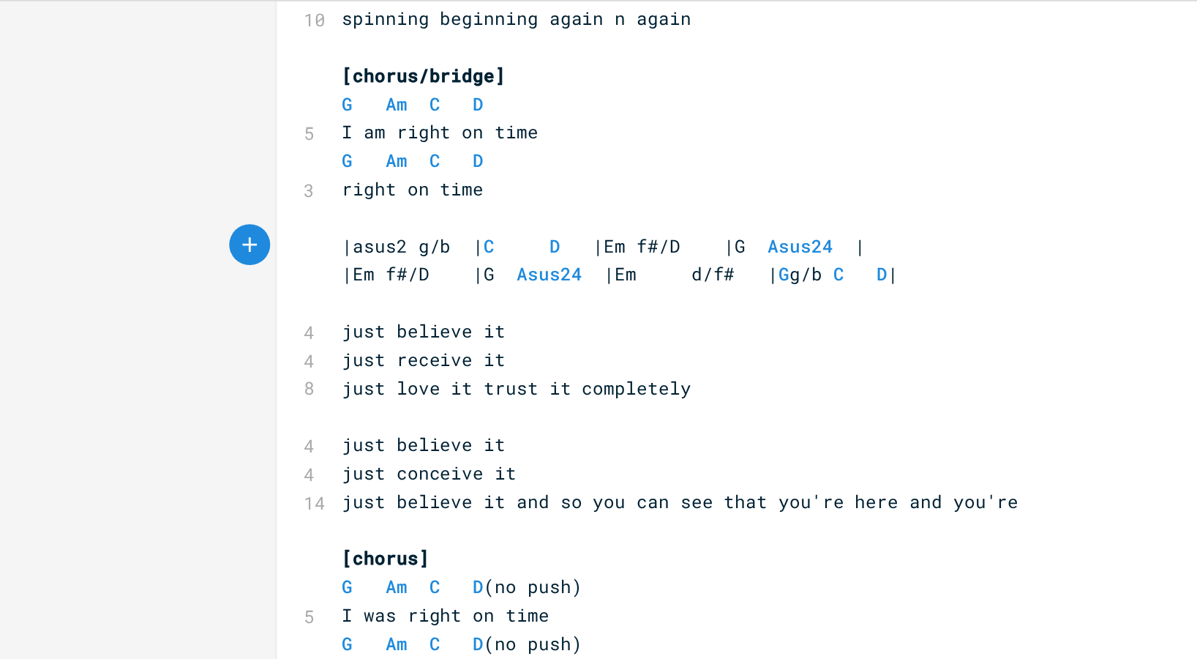
click at [203, 222] on span "|Em f#/D |G Asus24 |Em d/f# | G g/b C D |" at bounding box center [333, 219] width 299 height 13
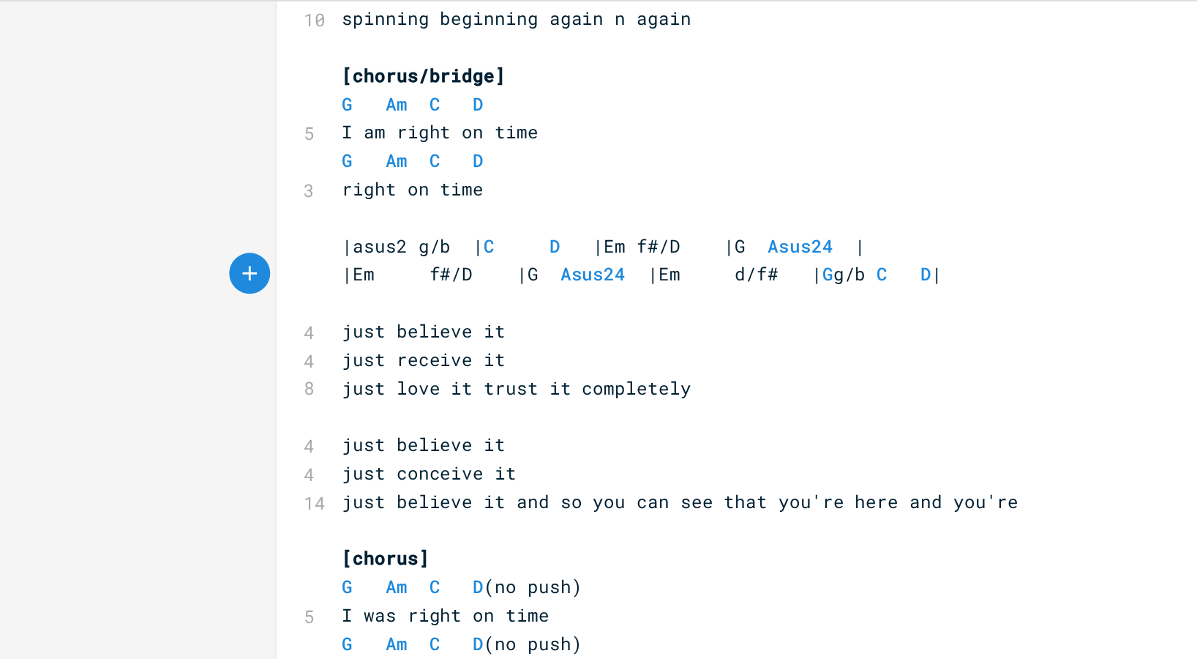
click at [272, 222] on span "|Em f#/D |G Asus24 |Em d/f# | G g/b C D |" at bounding box center [345, 219] width 322 height 13
click at [329, 254] on pre "just believe it" at bounding box center [445, 250] width 528 height 15
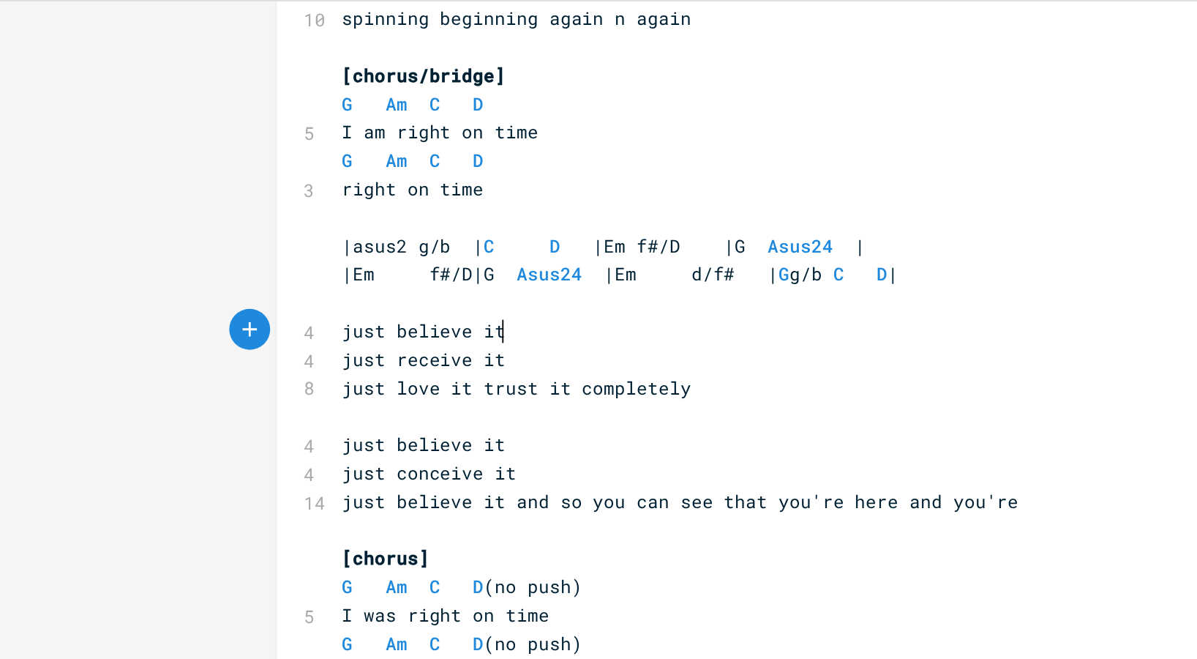
click at [255, 220] on span "|Em f#/D|G Asus24 |Em d/f# | G g/b C D |" at bounding box center [333, 219] width 299 height 13
click at [408, 219] on span "|Em f#/D| G Asus24 |Em d/f# | G g/b C D |" at bounding box center [330, 219] width 293 height 13
click at [340, 204] on span "|asus2 g/b | C D |Em f#/D |G Asus24 |" at bounding box center [324, 204] width 281 height 13
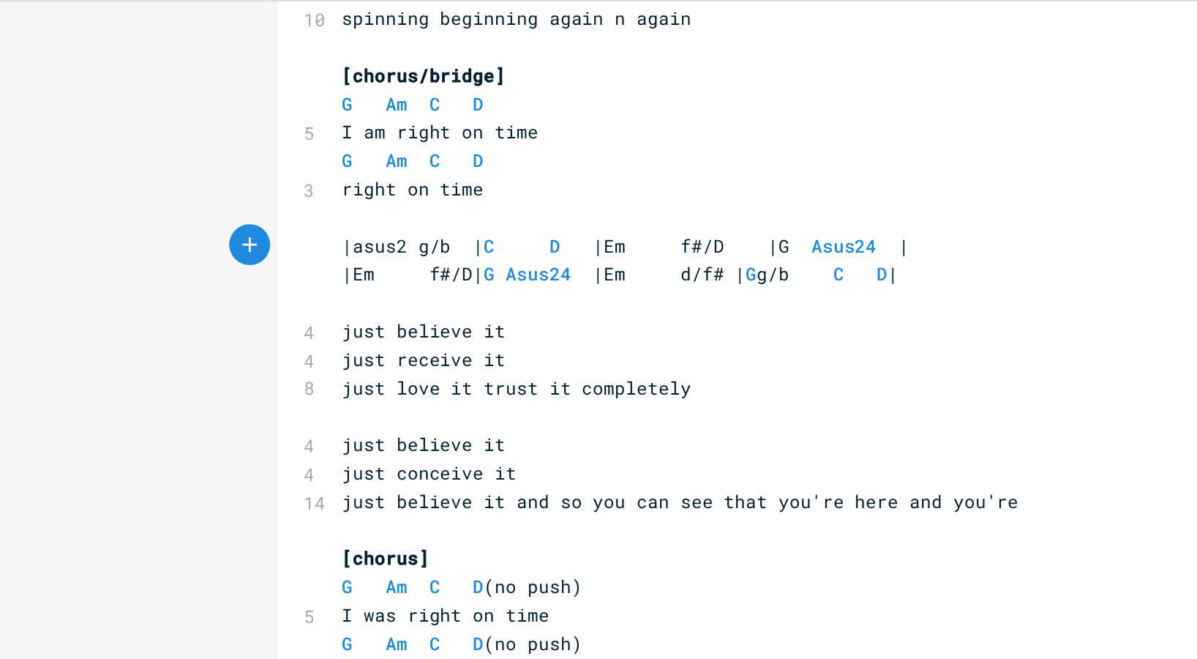
click at [405, 207] on span at bounding box center [400, 205] width 23 height 15
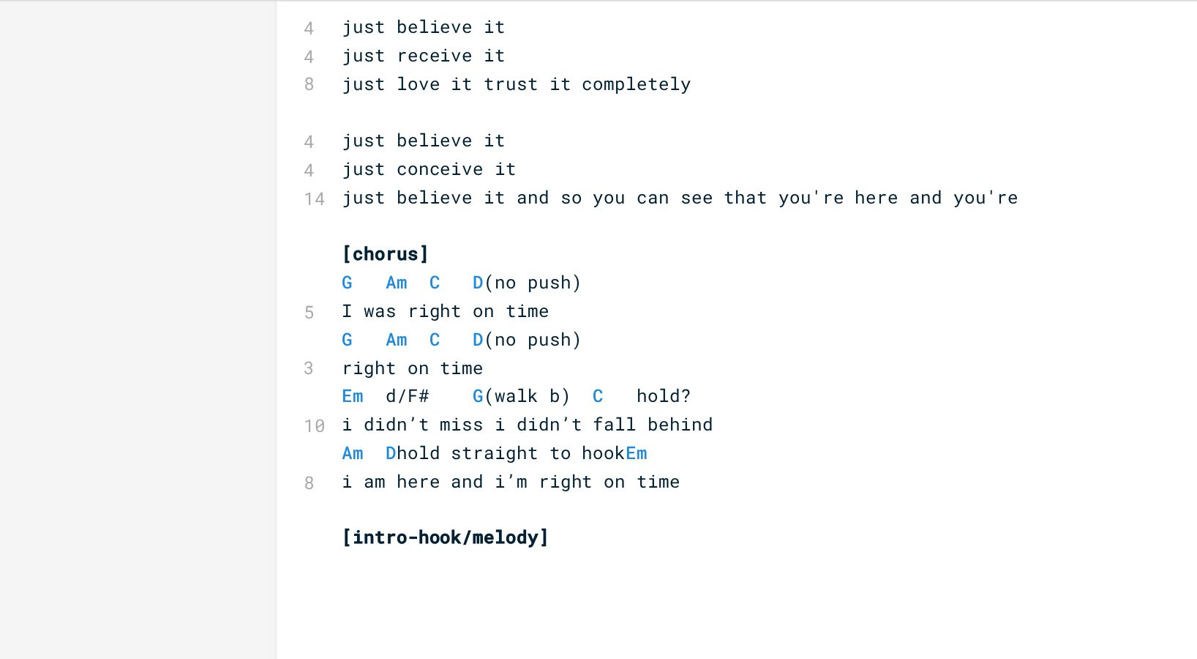
scroll to position [927, 0]
type textarea "​"
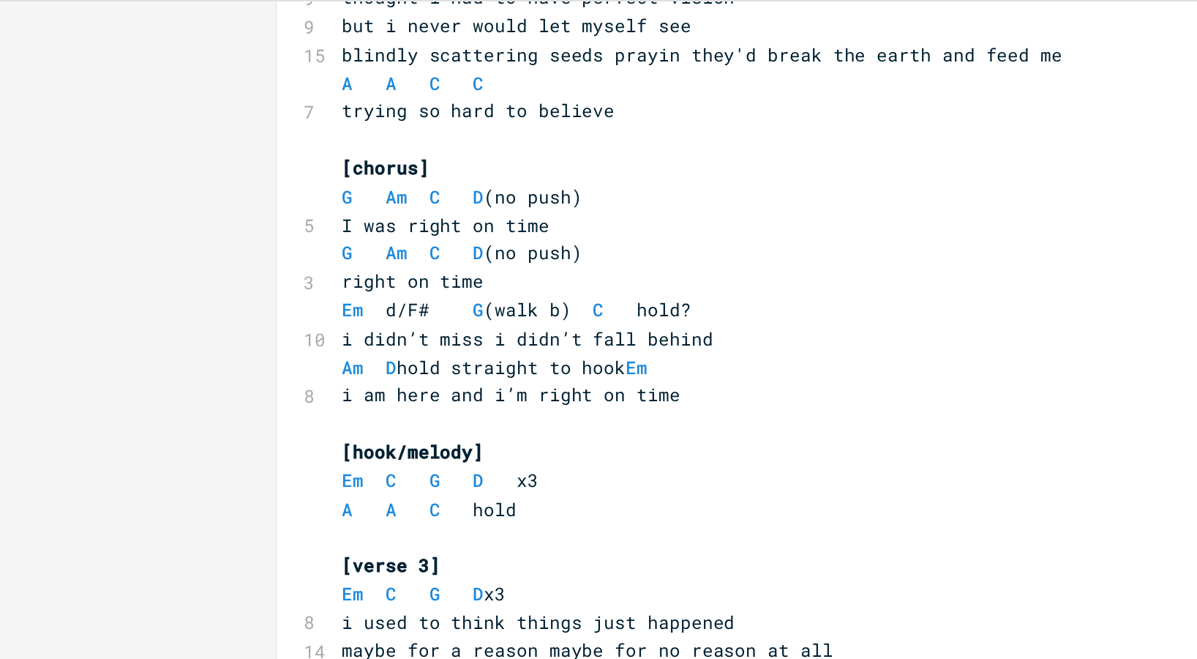
scroll to position [0, 0]
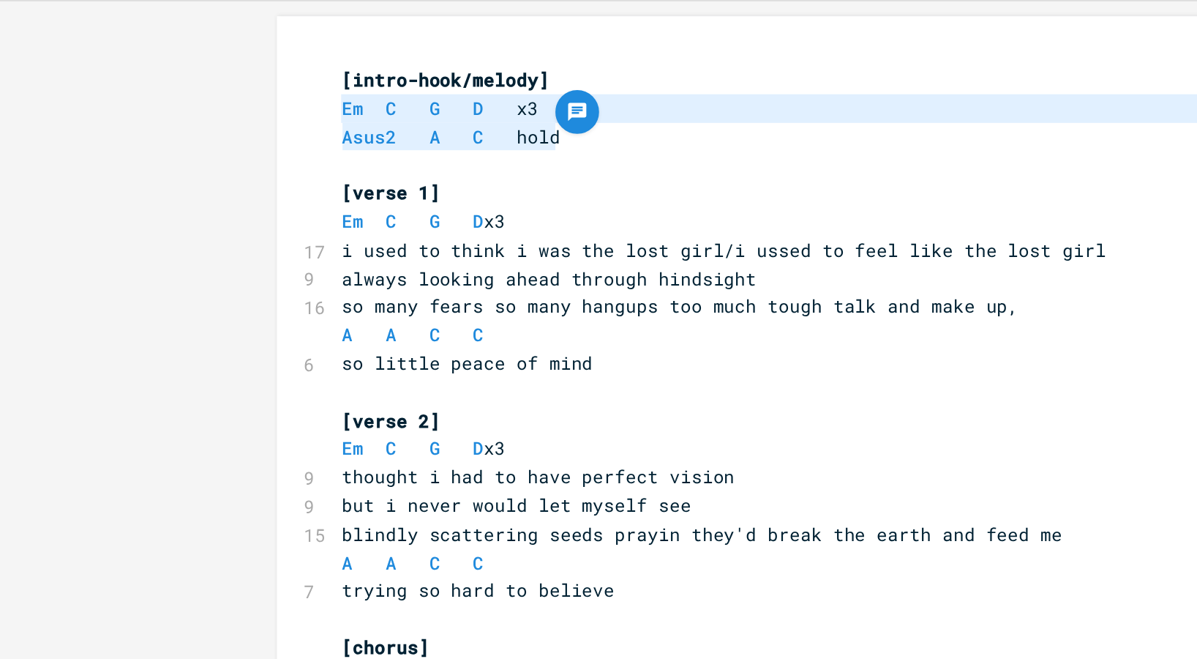
type textarea "[intro-hook/melody] Em C G D x3 Asus2 A C hold"
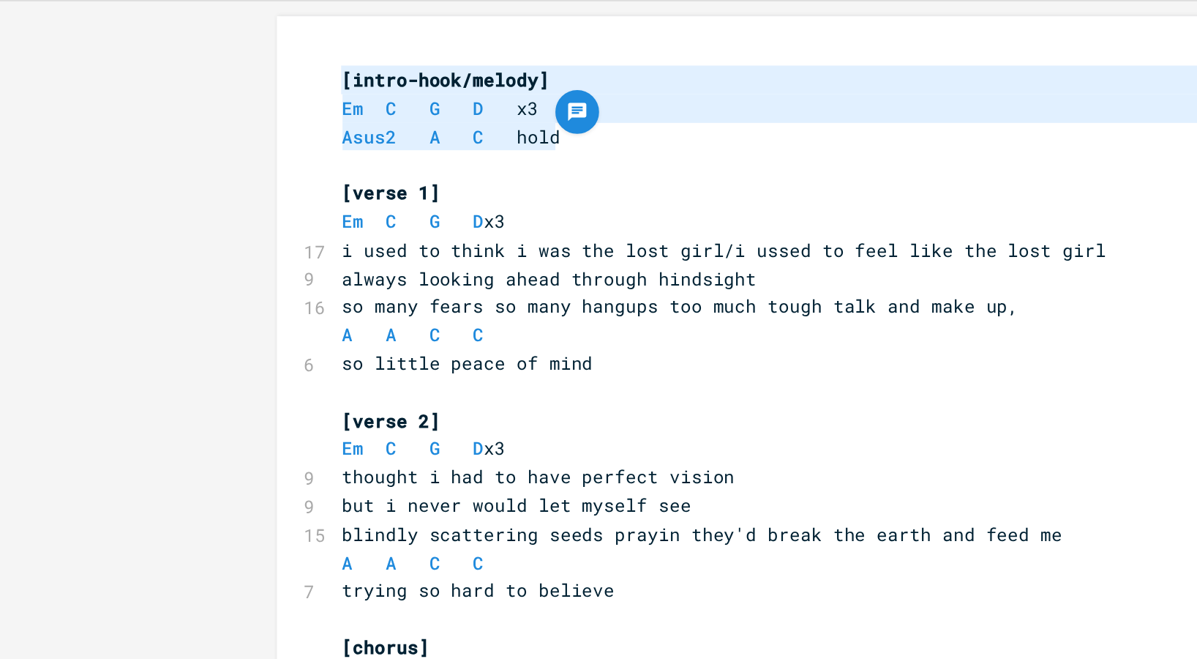
drag, startPoint x: 296, startPoint y: 147, endPoint x: 163, endPoint y: 116, distance: 136.2
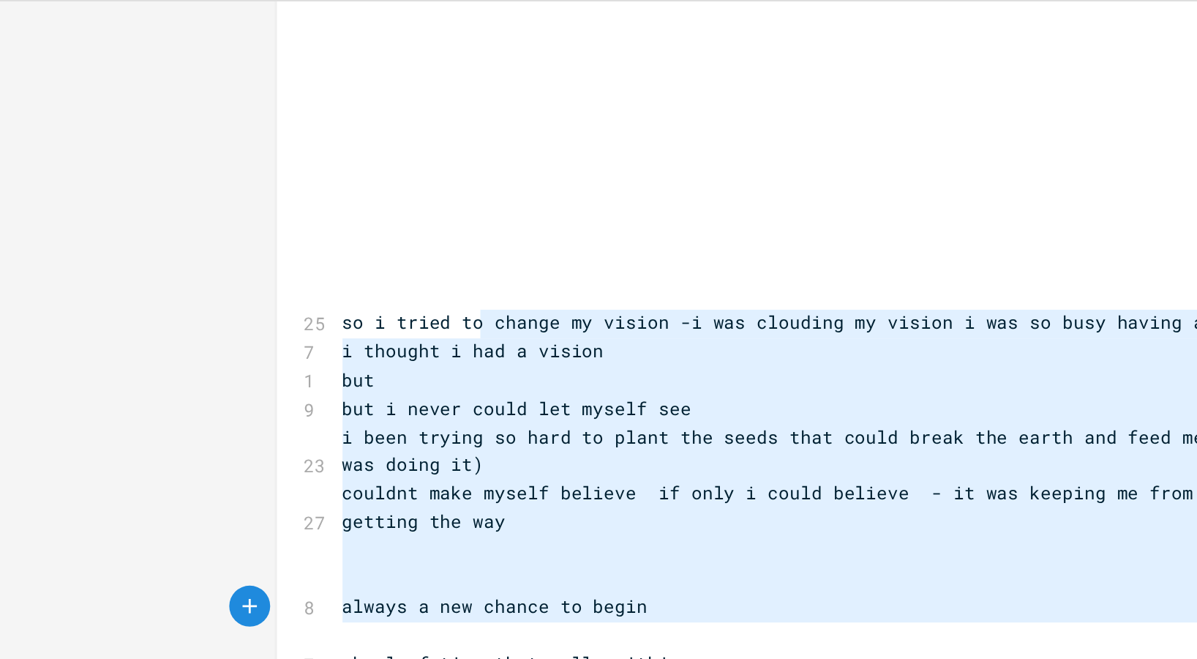
type textarea "change my vision -i was clouding my vision i was so busy having a vision i thou…"
drag, startPoint x: 254, startPoint y: 246, endPoint x: 254, endPoint y: 409, distance: 163.2
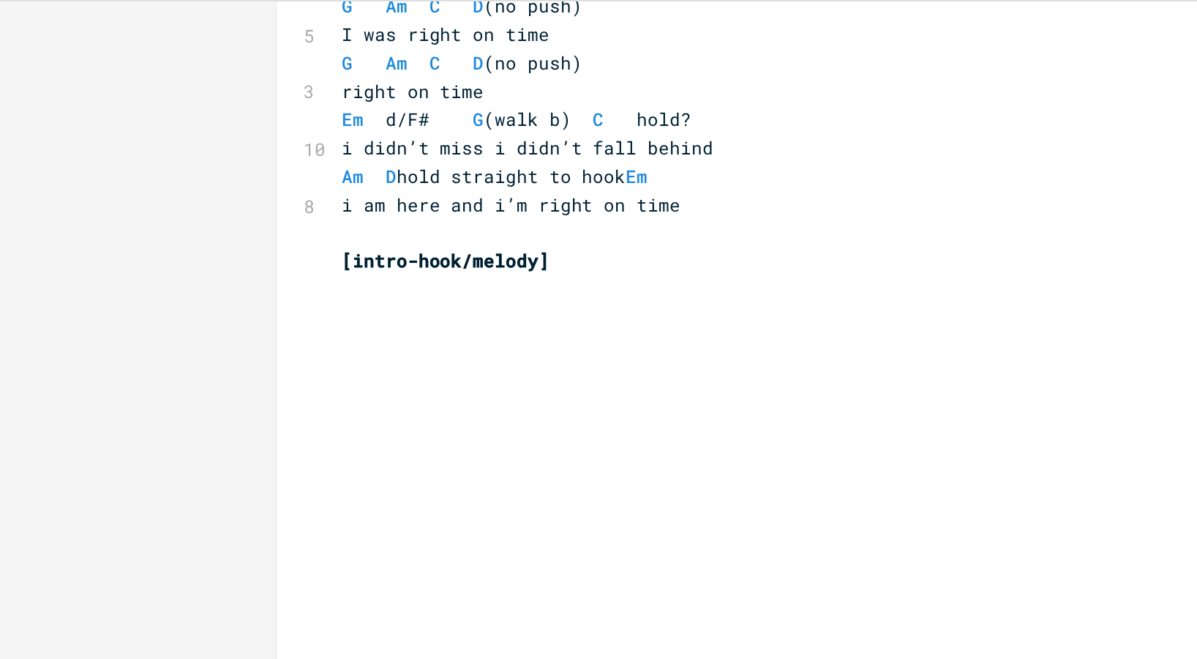
scroll to position [1074, 0]
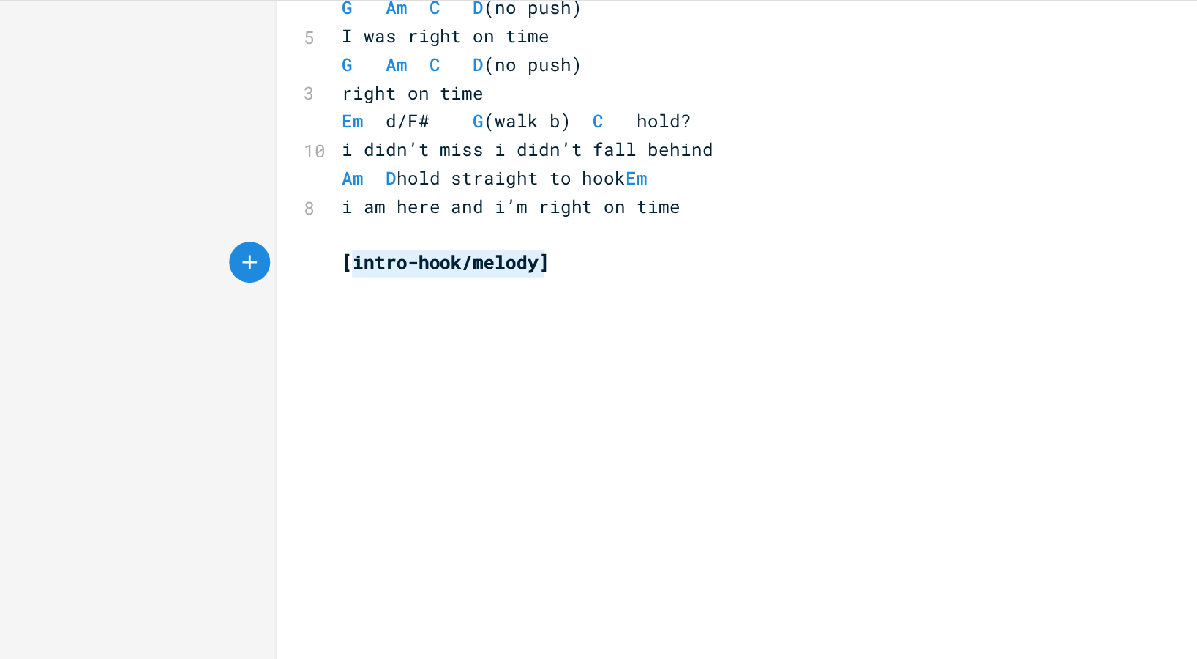
type textarea "[intro-hook/melody]"
drag, startPoint x: 291, startPoint y: 214, endPoint x: 180, endPoint y: 218, distance: 111.3
click at [181, 218] on pre "[intro-hook/melody]" at bounding box center [445, 213] width 528 height 15
paste textarea
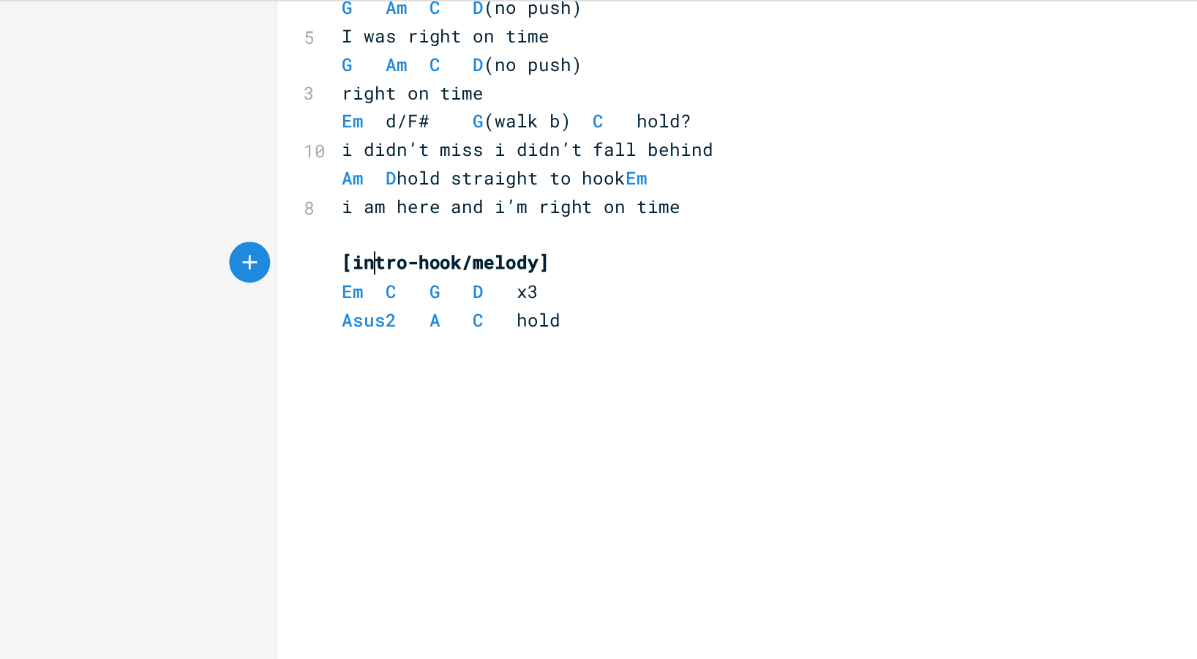
click at [196, 215] on span "[intro-hook/melody]" at bounding box center [239, 213] width 111 height 13
type textarea "out"
click at [342, 231] on pre "Em C G D x3" at bounding box center [445, 229] width 528 height 15
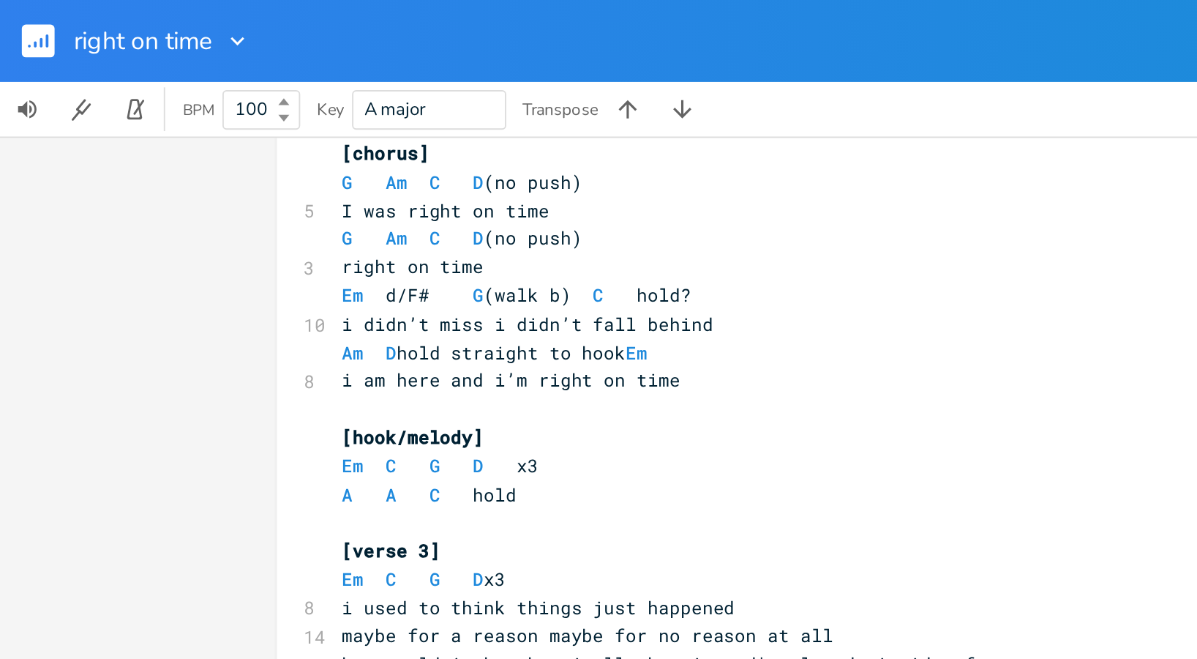
scroll to position [337, 0]
click at [360, 205] on pre "i am here and i’m right on time" at bounding box center [445, 204] width 528 height 15
click at [353, 189] on pre "Am D hold straight to hook Em" at bounding box center [445, 189] width 528 height 15
type textarea "G"
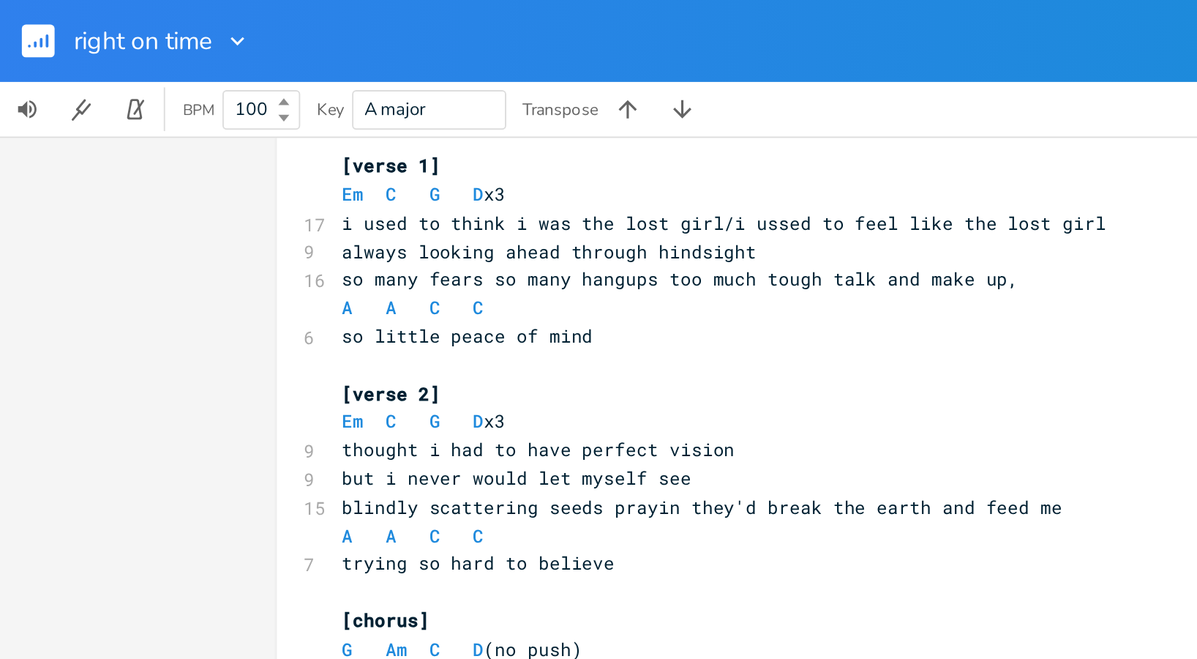
scroll to position [0, 0]
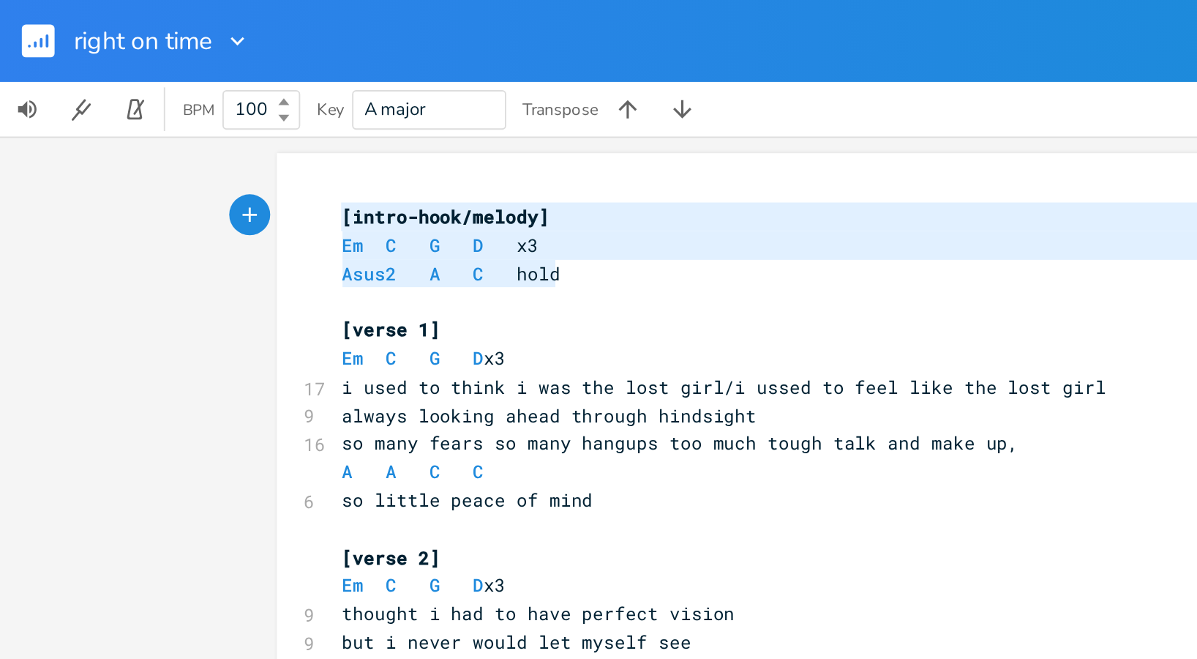
type textarea "Em C G D x3 Asus2 A C hold"
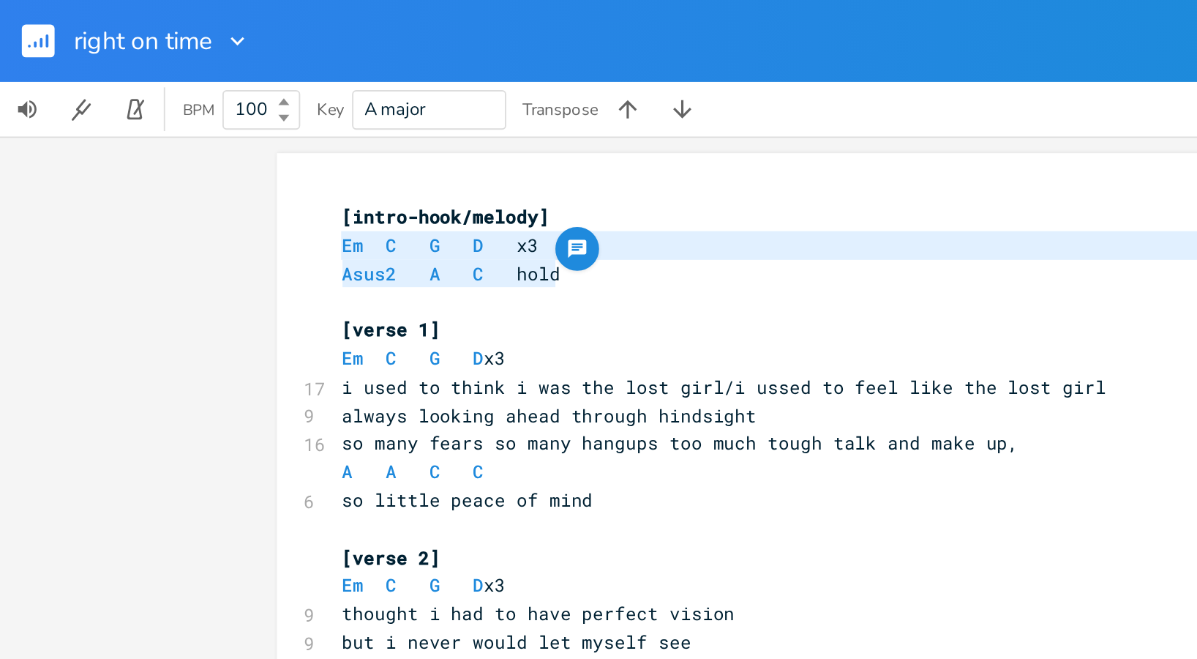
drag, startPoint x: 294, startPoint y: 146, endPoint x: 171, endPoint y: 132, distance: 123.7
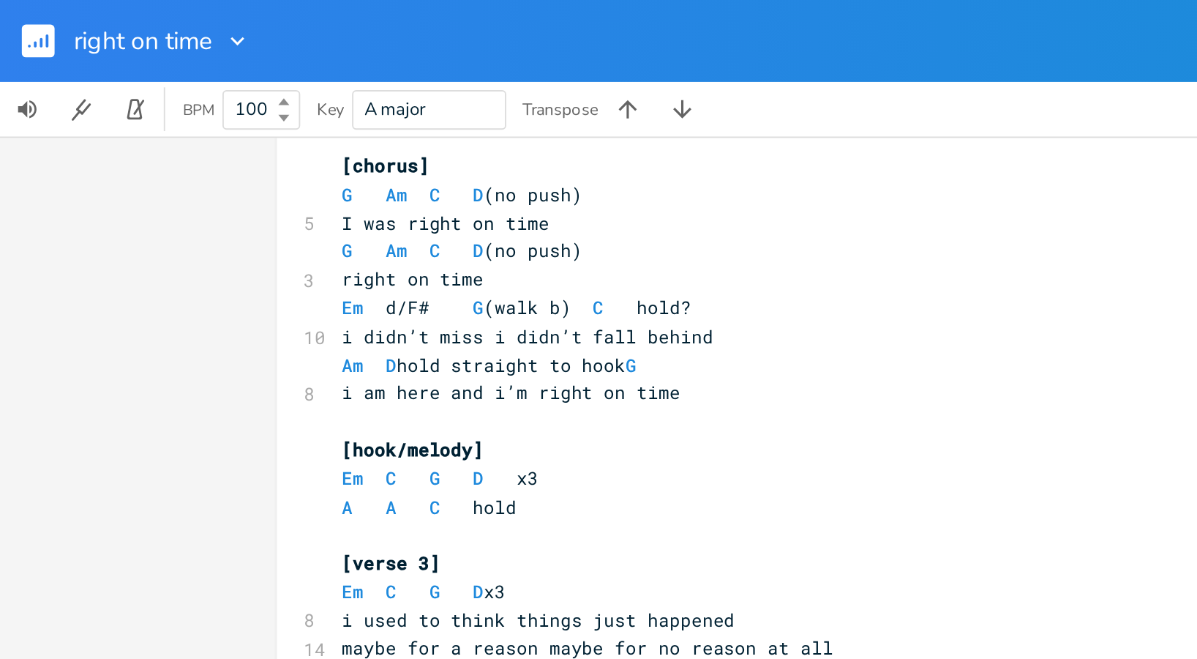
scroll to position [334, 0]
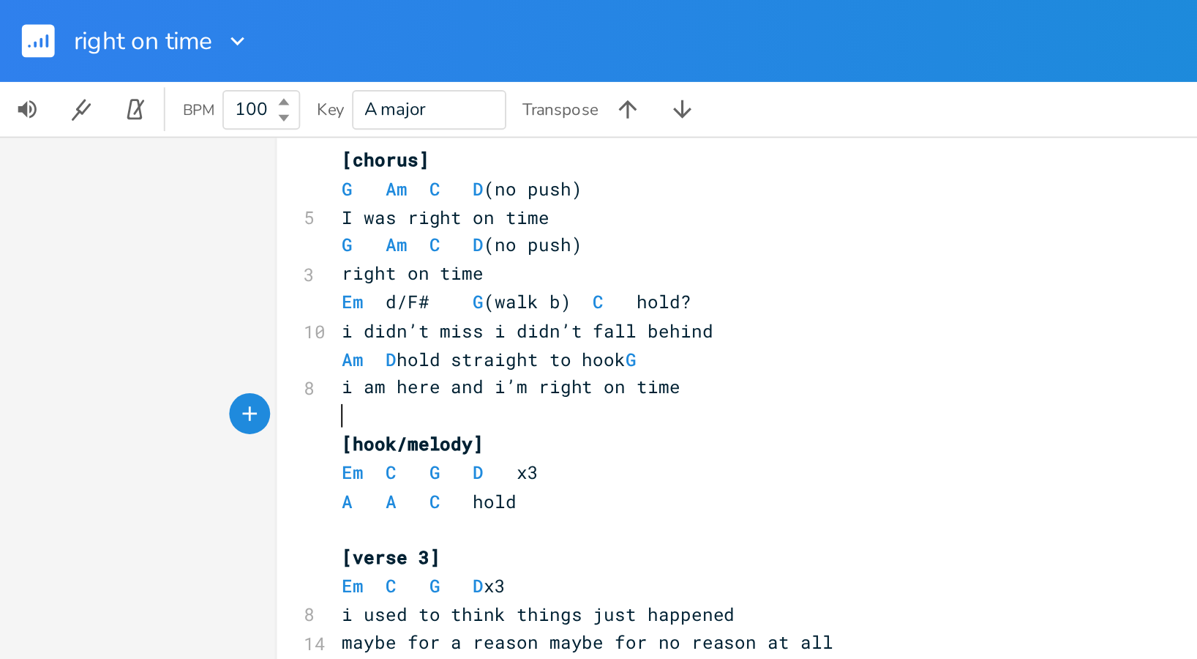
click at [181, 220] on pre "​" at bounding box center [445, 222] width 528 height 15
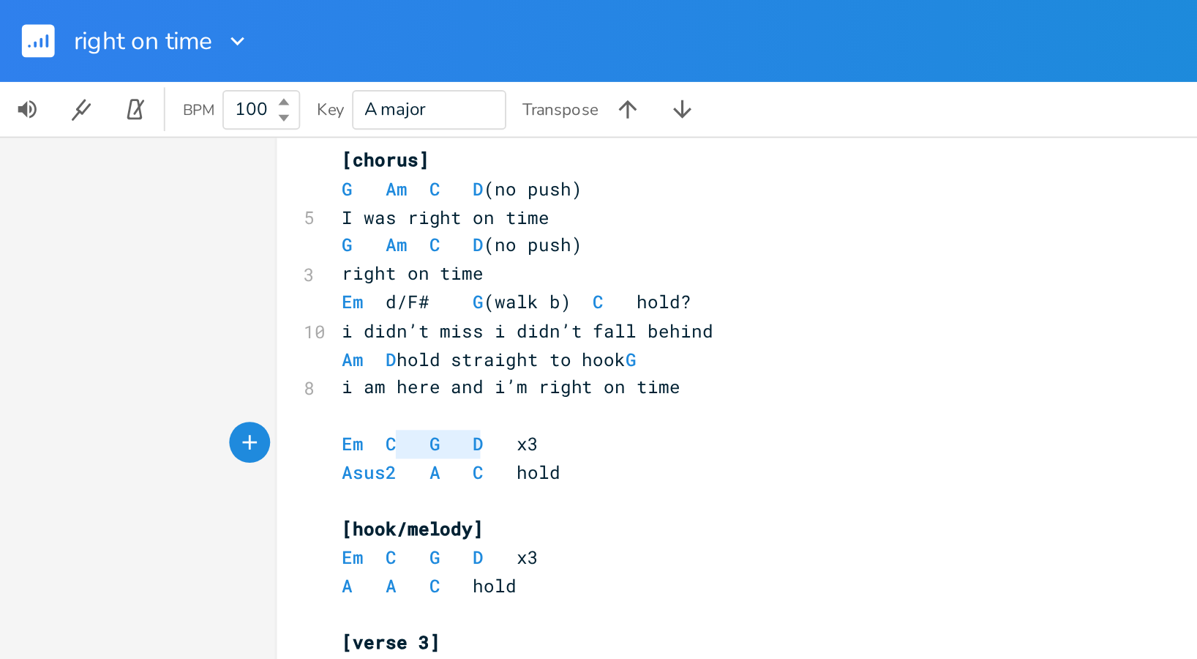
type textarea "C G D"
drag, startPoint x: 260, startPoint y: 237, endPoint x: 199, endPoint y: 236, distance: 60.7
click at [199, 236] on span "Em C G D x3" at bounding box center [236, 237] width 105 height 13
click at [352, 192] on pre "Am D hold straight to hook G" at bounding box center [445, 192] width 528 height 15
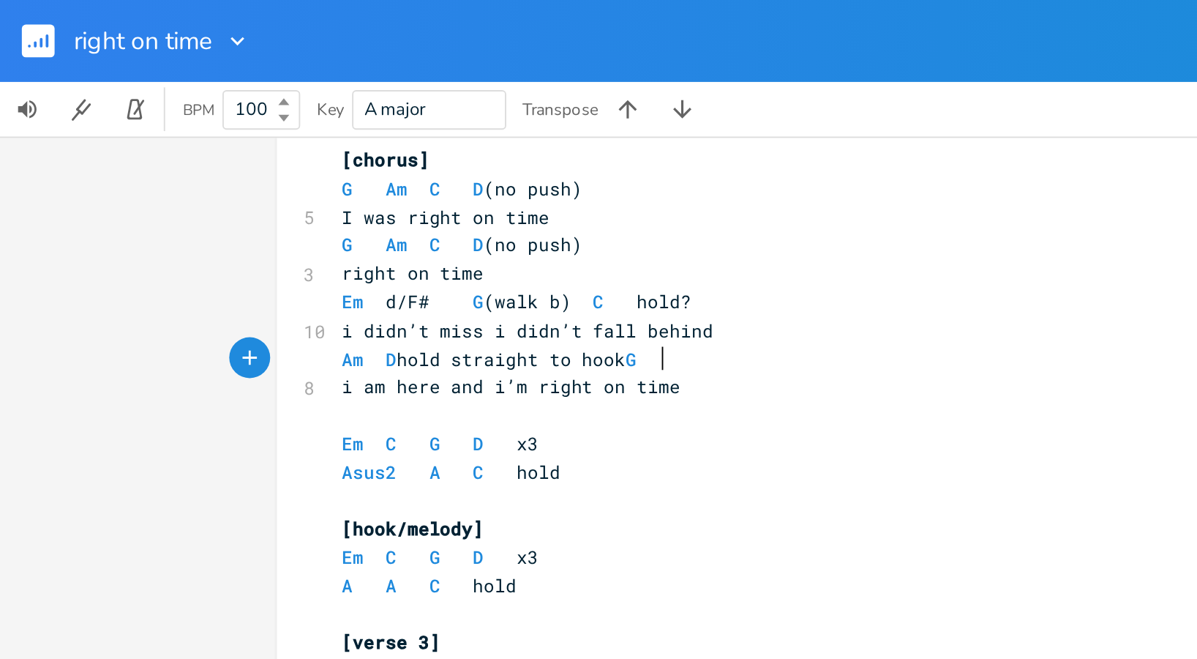
paste textarea
click at [282, 236] on span "Em C G D x3" at bounding box center [236, 237] width 105 height 13
type textarea "2"
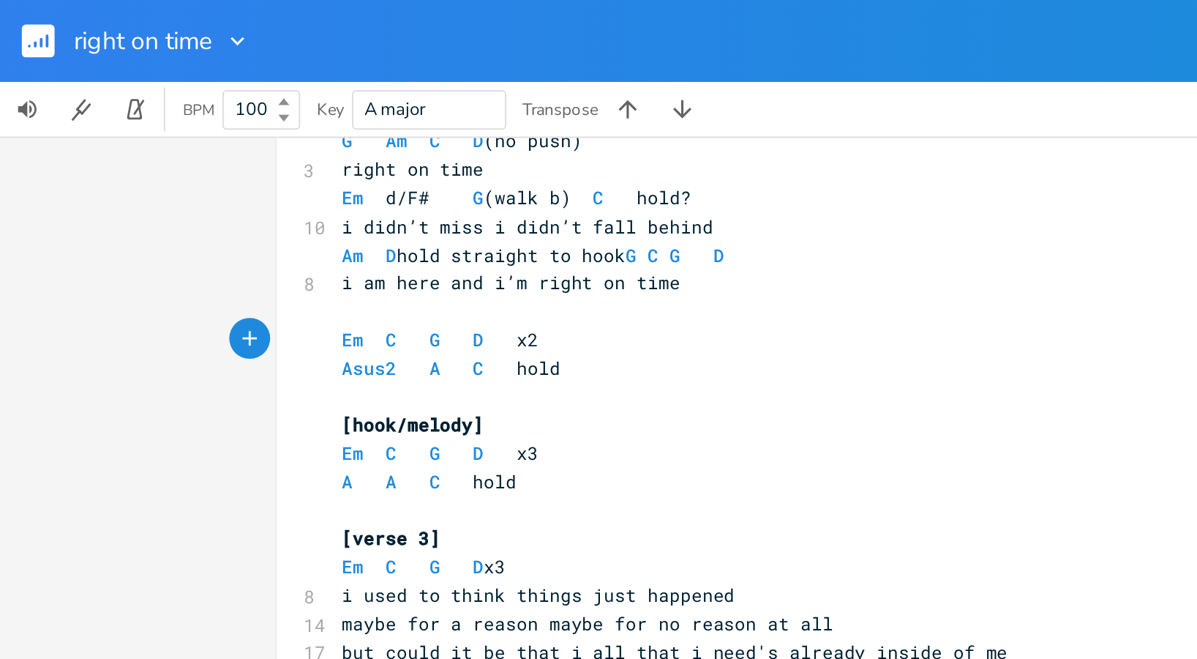
scroll to position [392, 0]
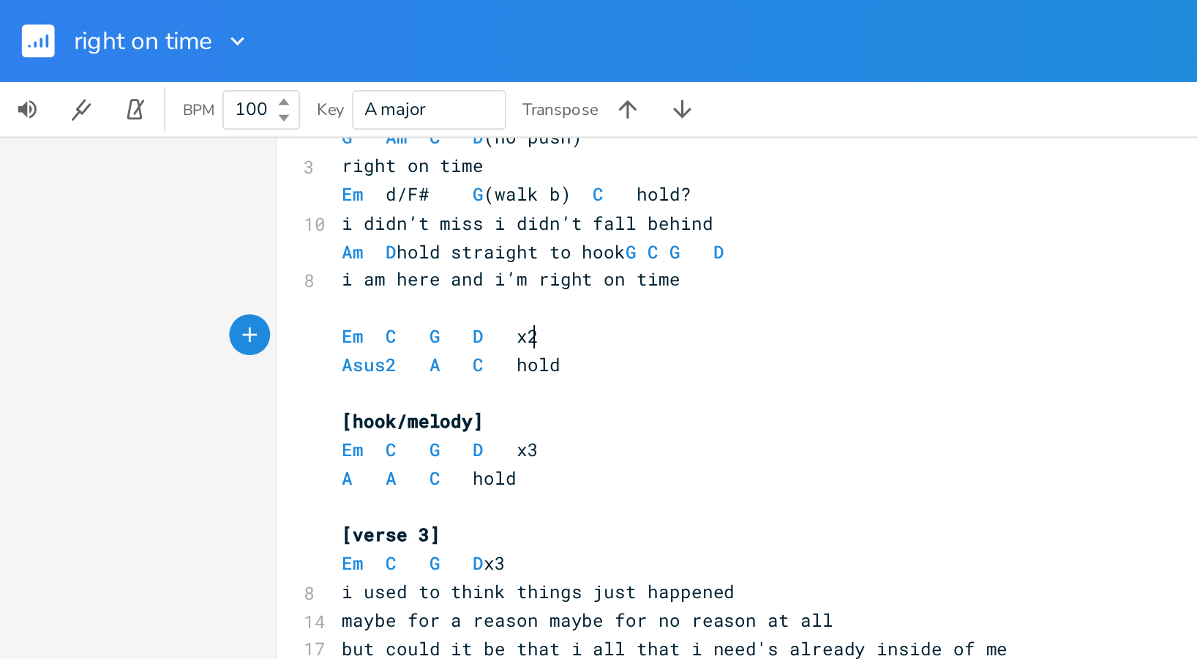
type textarea "Em C G D x3 A A C hold"
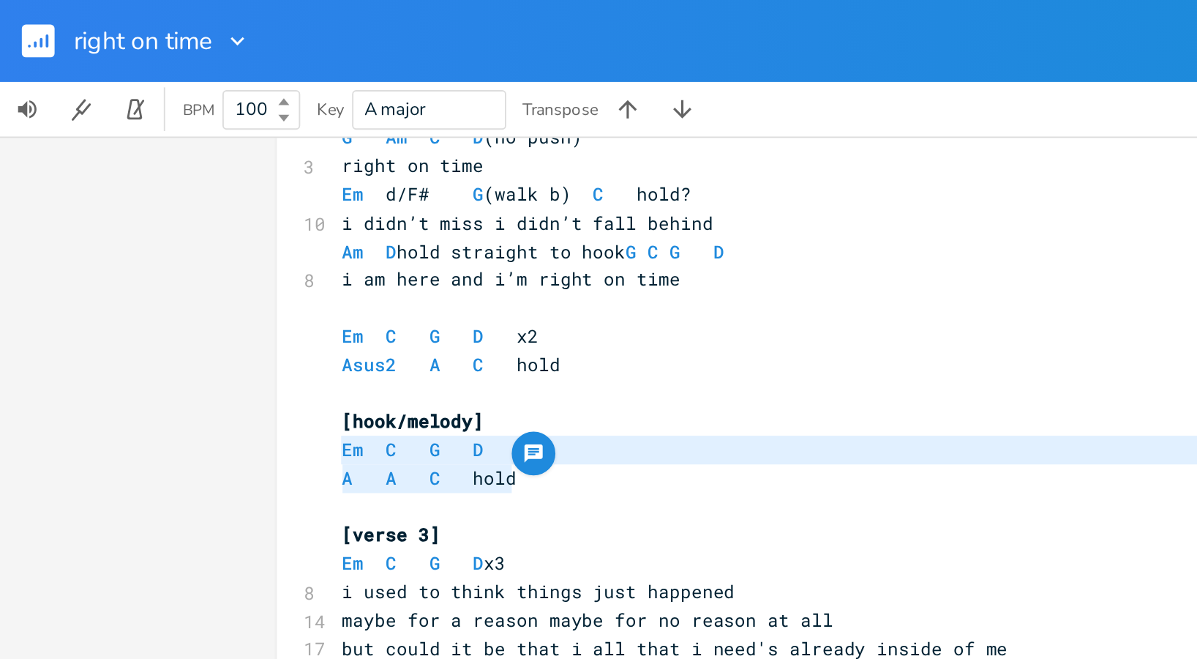
drag, startPoint x: 283, startPoint y: 256, endPoint x: 162, endPoint y: 236, distance: 122.4
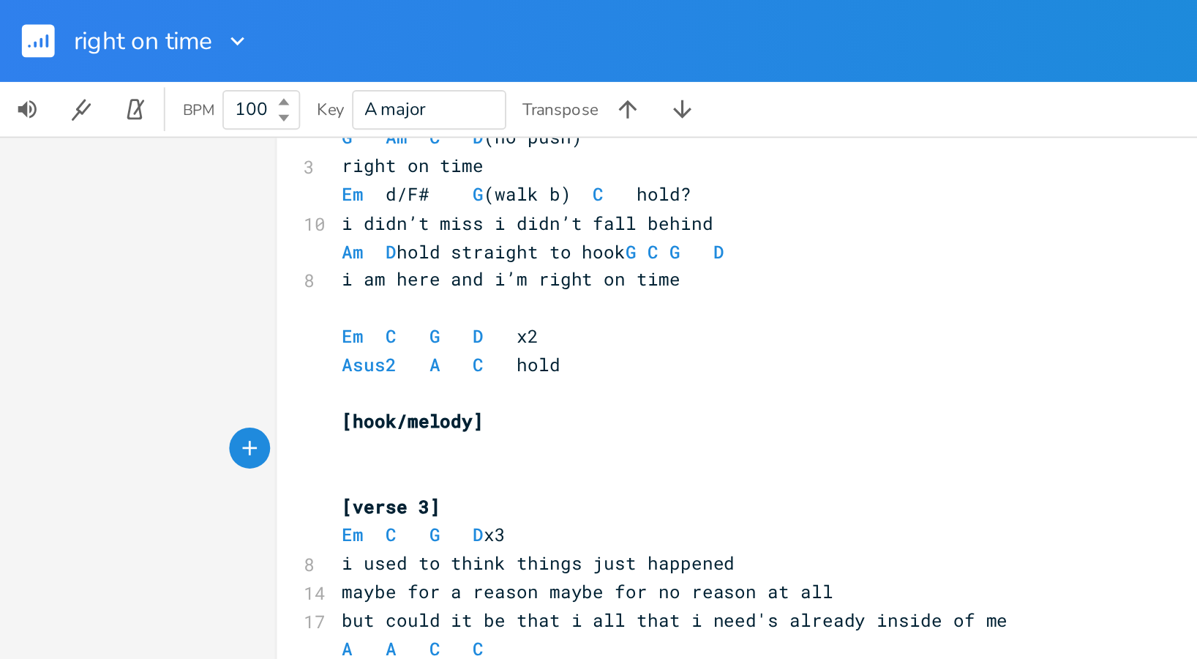
click at [212, 226] on span "[hook/melody]" at bounding box center [222, 225] width 76 height 13
type textarea "[hook/melody]"
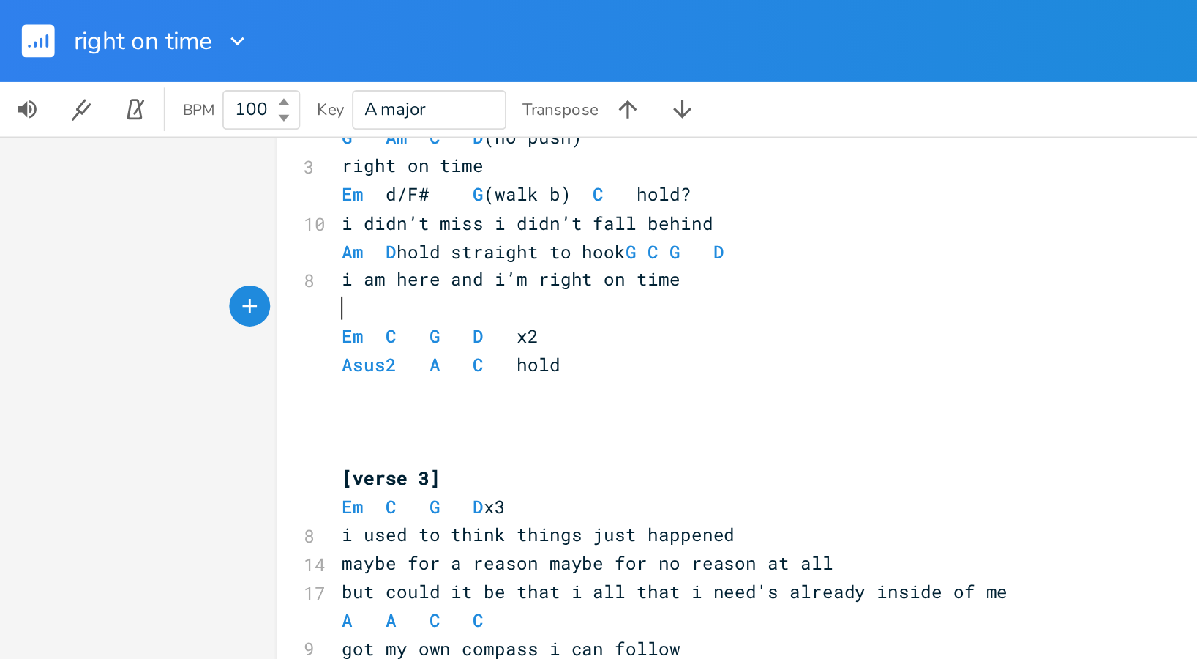
click at [181, 163] on pre "​" at bounding box center [445, 164] width 528 height 15
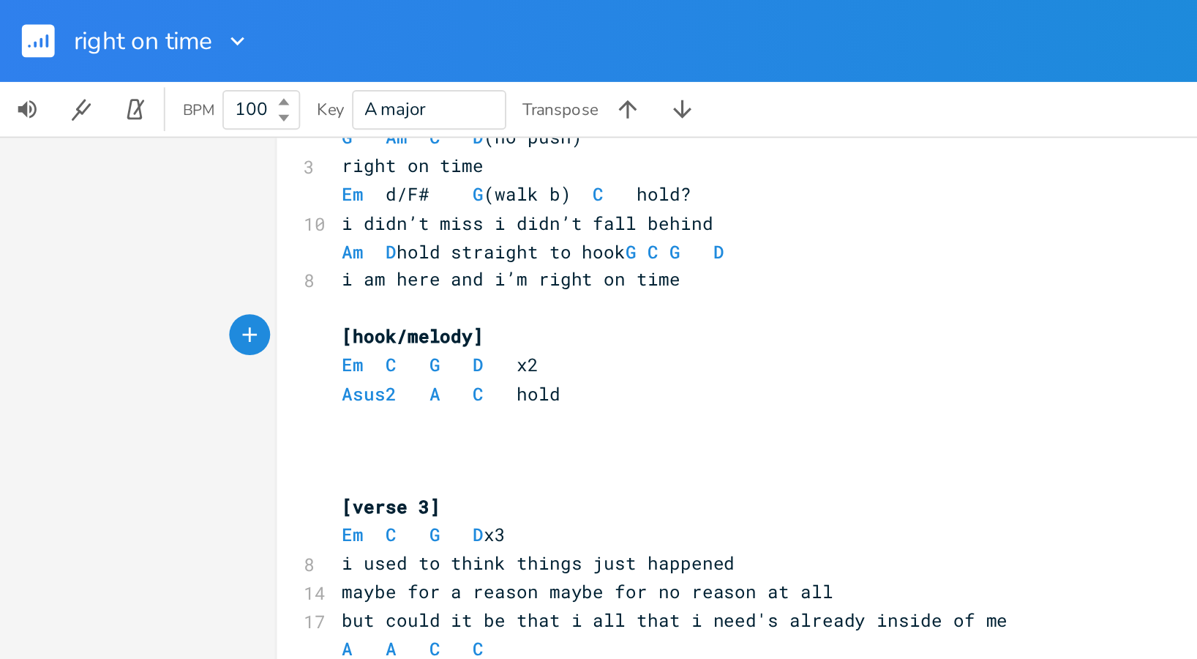
click at [181, 251] on pre "​" at bounding box center [445, 256] width 528 height 15
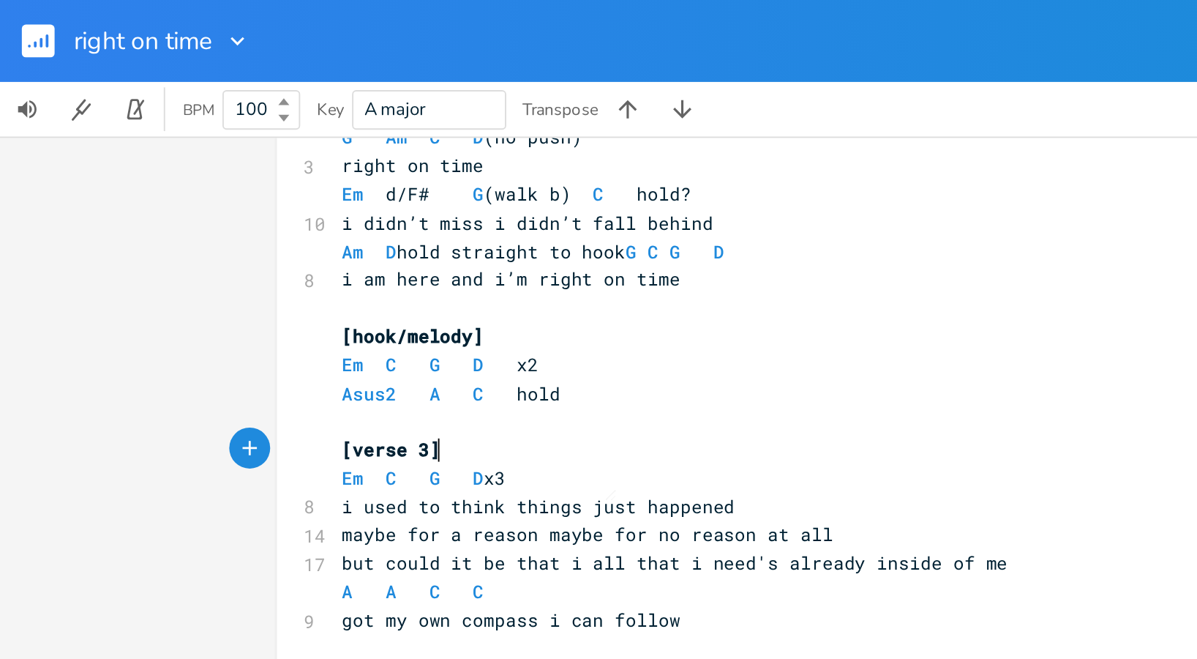
type textarea "​"
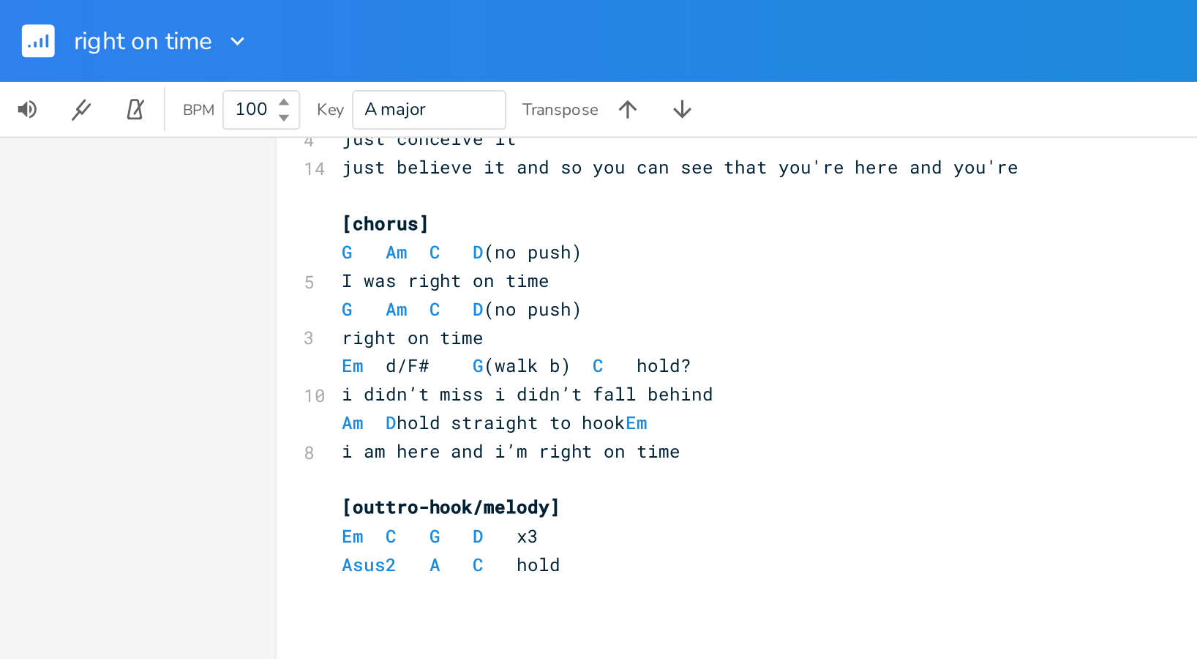
scroll to position [1019, 0]
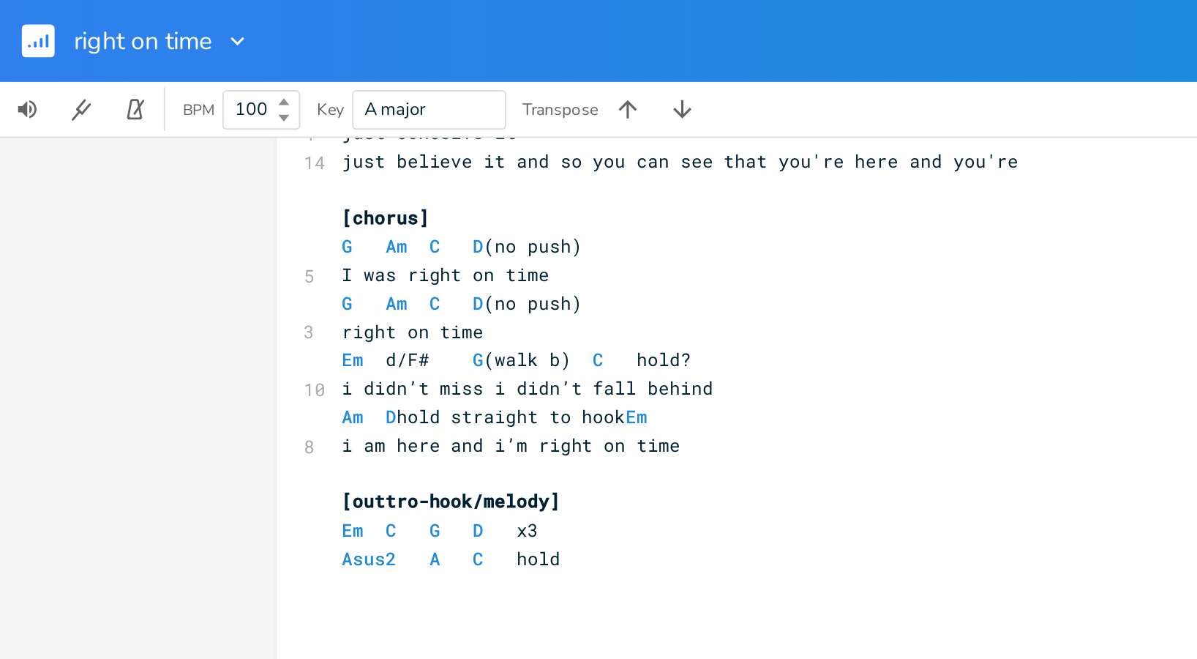
click at [359, 249] on pre "​" at bounding box center [445, 254] width 528 height 15
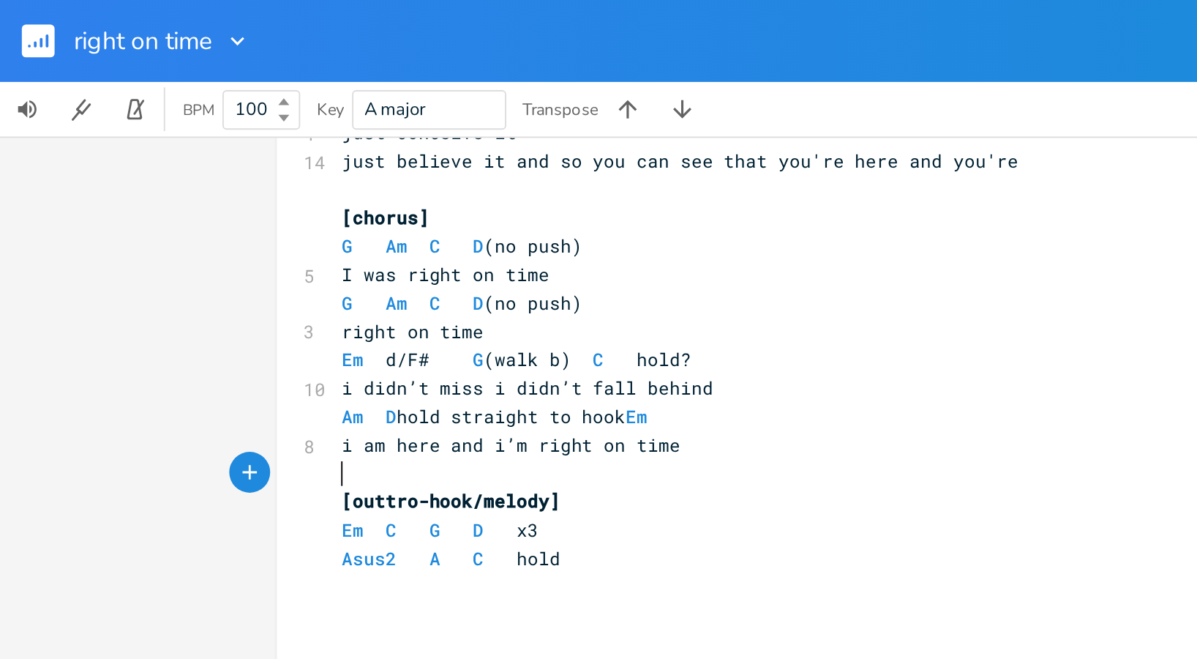
type textarea "[lorem-ipsu/dolors] Am C A E s9 Doei2 T I utla [etdol 6] Ma A E A m0 v quis no …"
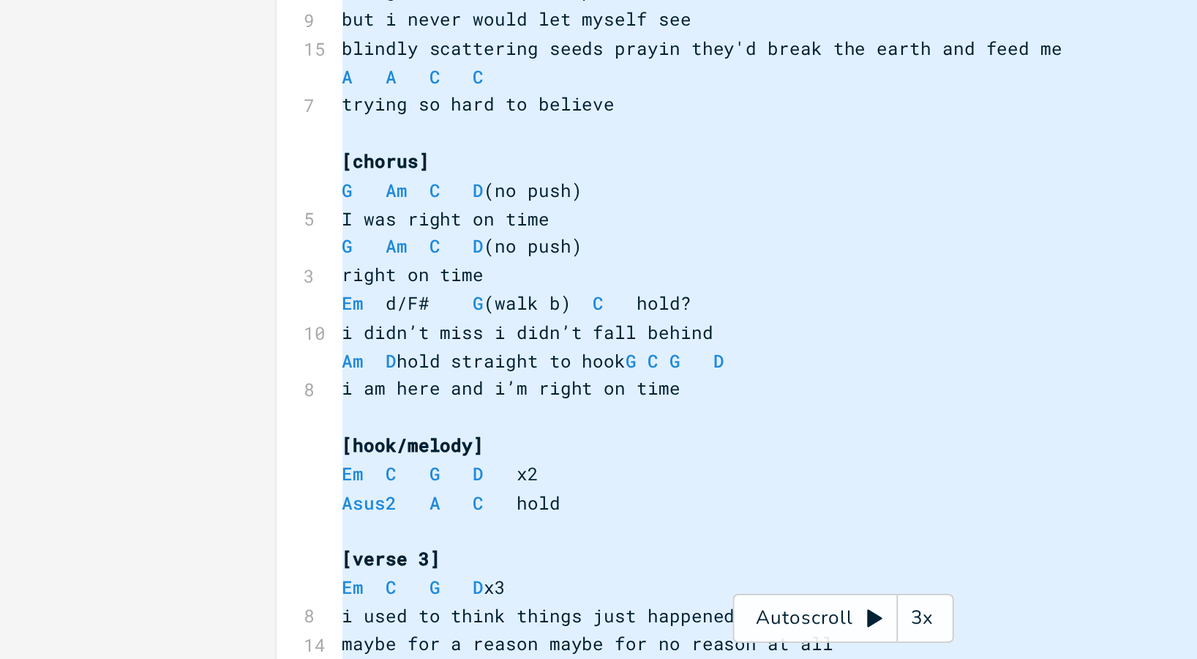
scroll to position [0, 0]
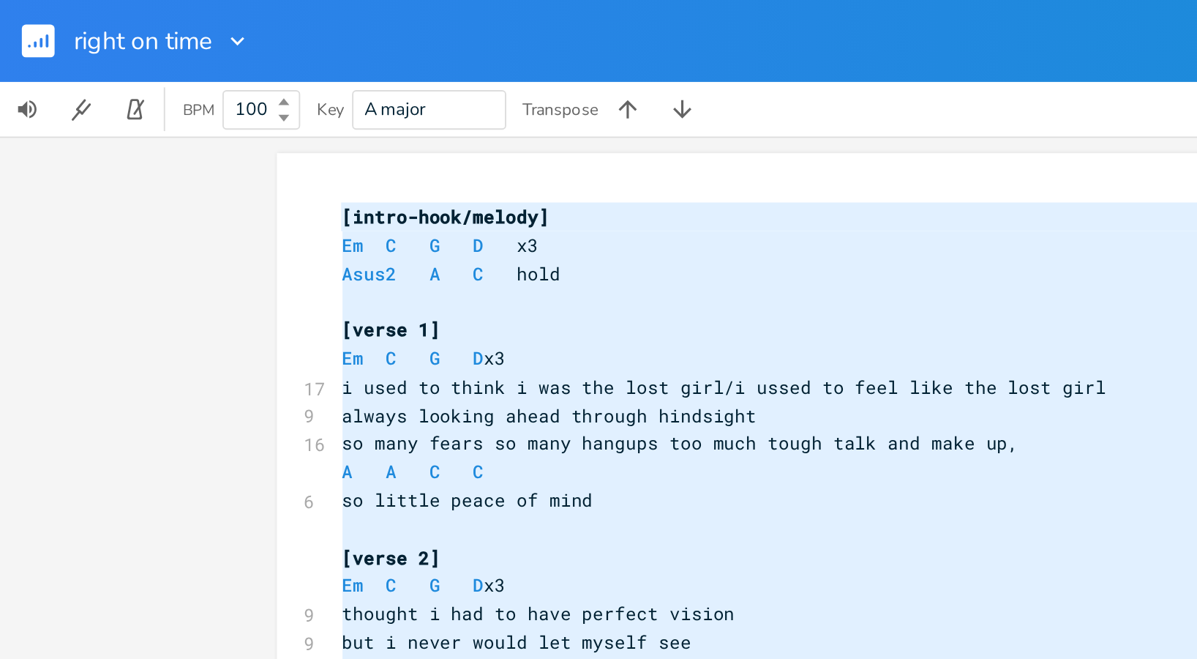
click at [364, 234] on span "so many fears so many hangups too much tough talk and make up," at bounding box center [365, 237] width 363 height 13
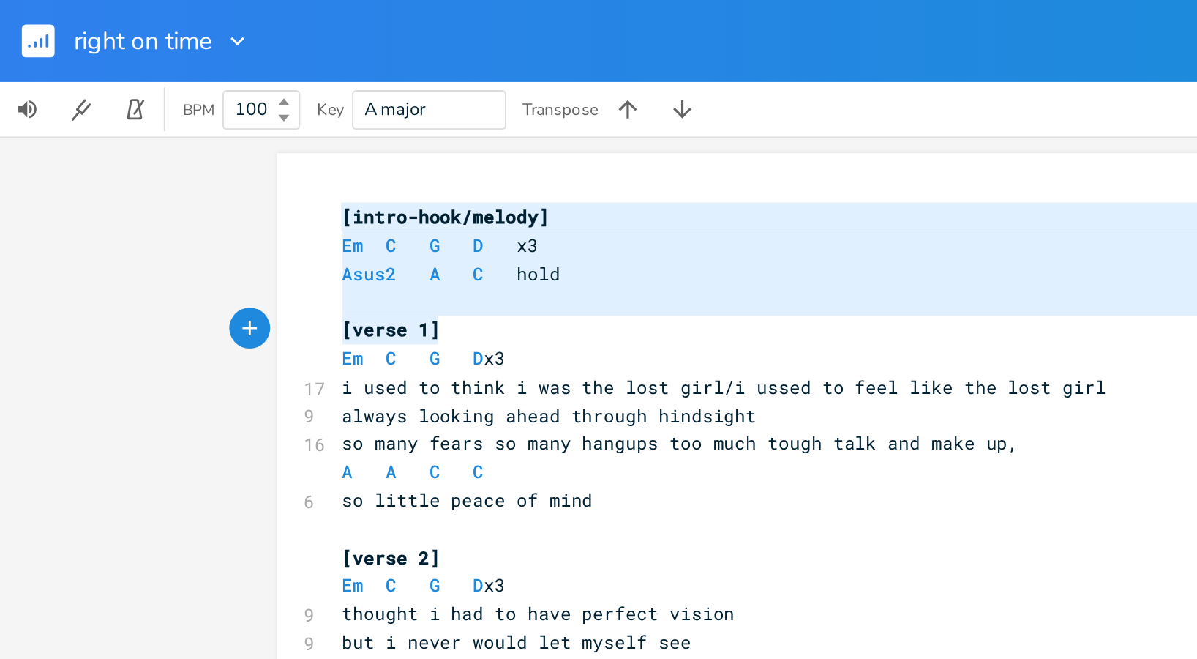
drag, startPoint x: 178, startPoint y: 116, endPoint x: 273, endPoint y: 244, distance: 159.5
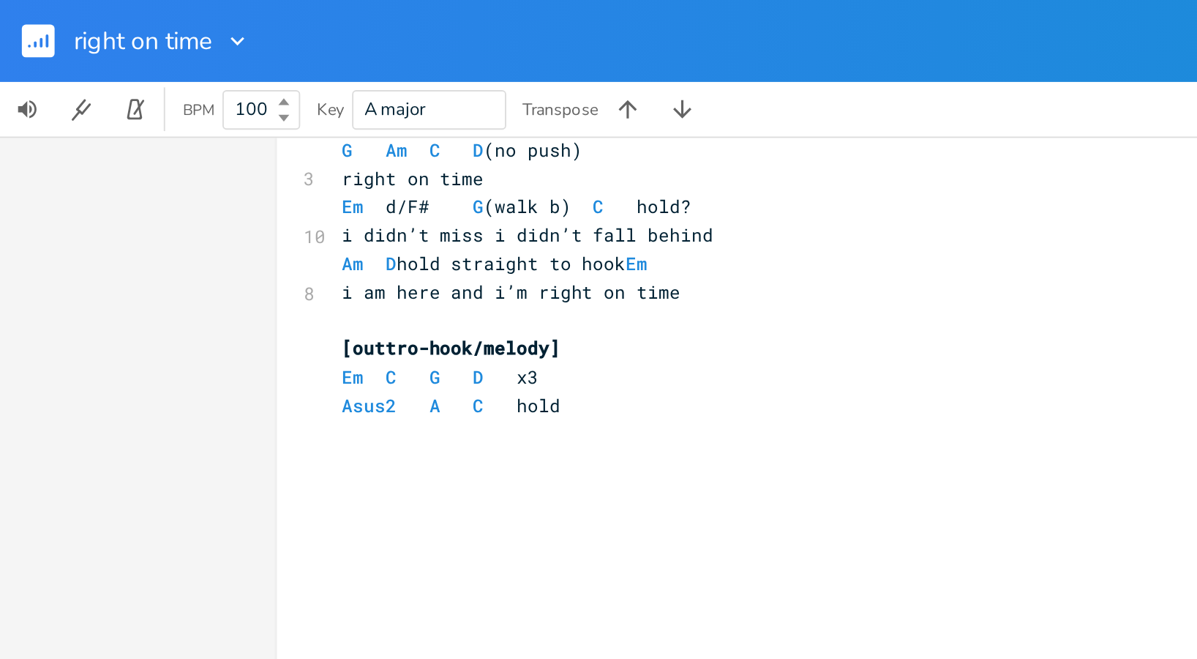
scroll to position [1101, 0]
click at [313, 217] on pre "Asus2 A C hold" at bounding box center [445, 216] width 528 height 15
type textarea "[lorem-ipsu/dolors] Am C A E s9 Doei2 T I utla [etdol 6] Ma A E A m0 v quis no …"
